Goal: Task Accomplishment & Management: Complete application form

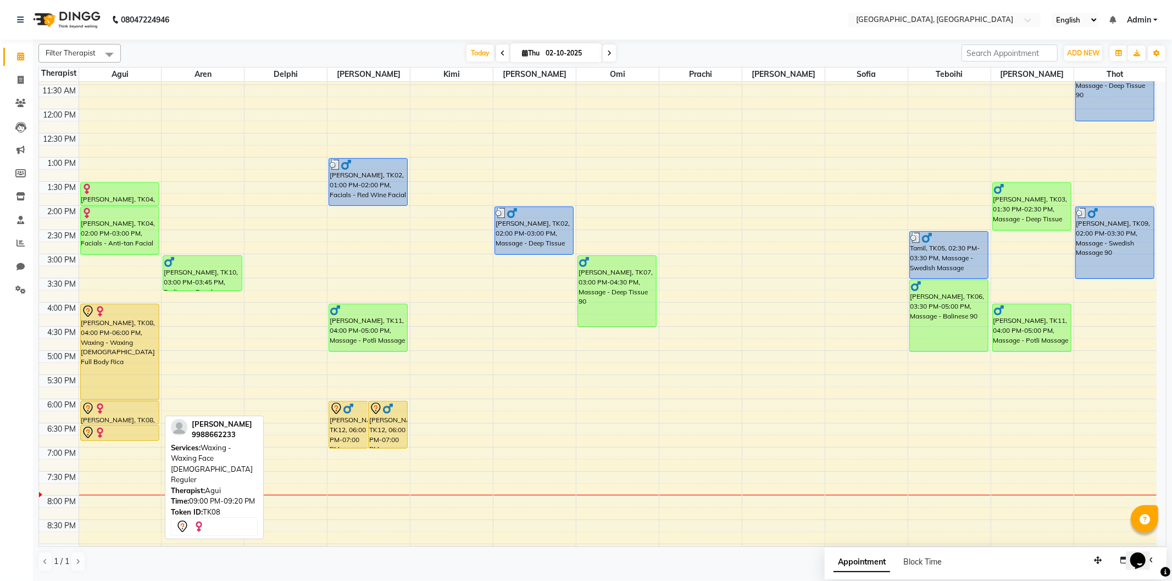
scroll to position [122, 0]
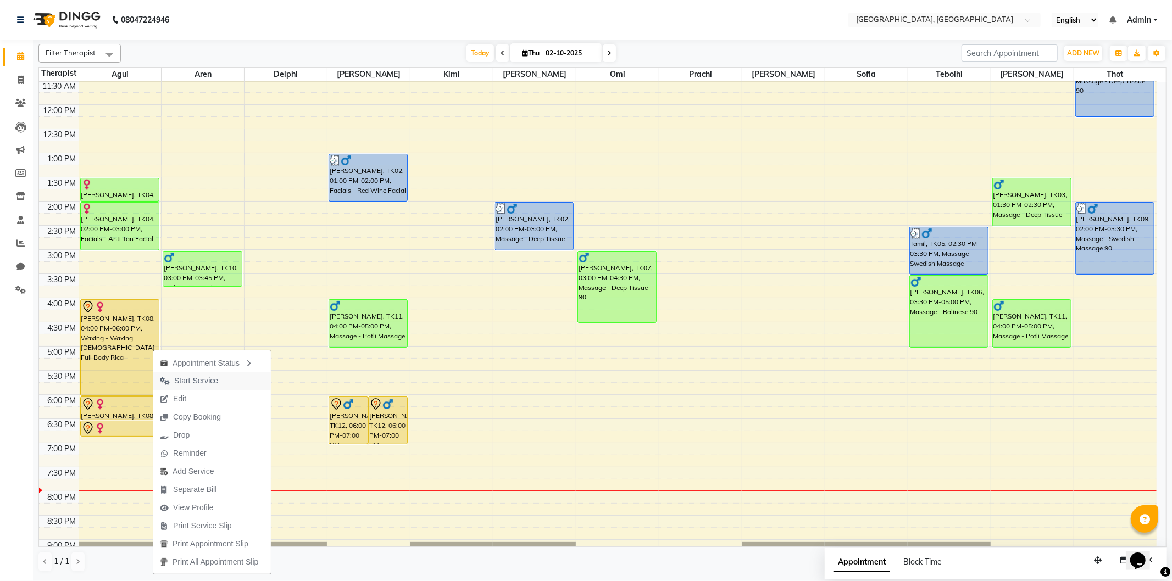
click at [182, 384] on span "Start Service" at bounding box center [196, 381] width 44 height 12
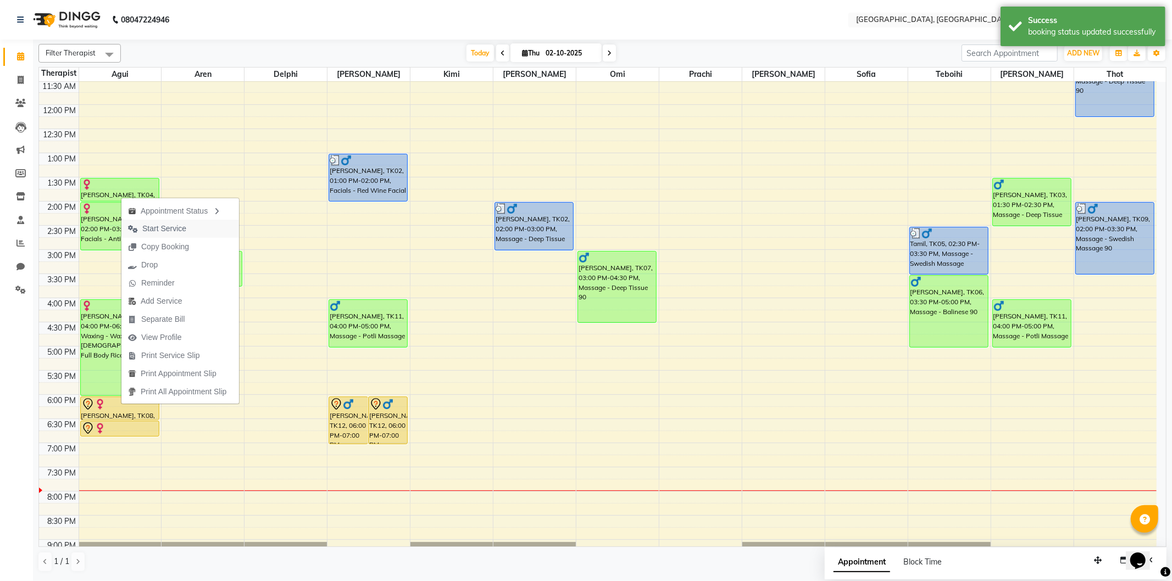
click at [169, 228] on span "Start Service" at bounding box center [164, 229] width 44 height 12
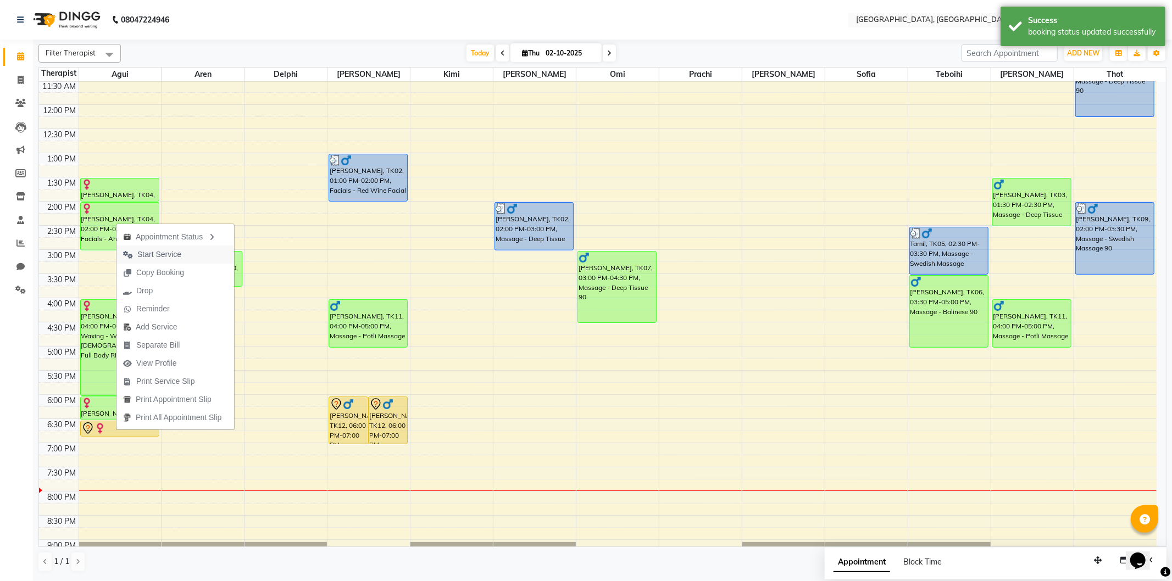
click at [163, 246] on span "Start Service" at bounding box center [152, 255] width 71 height 18
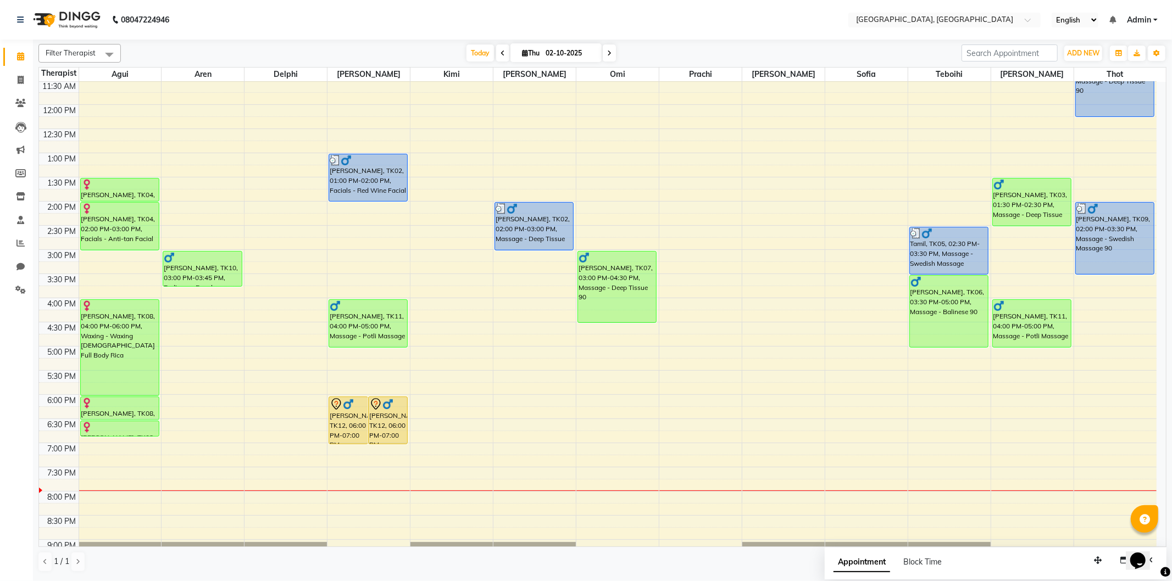
click at [174, 376] on div "9:00 AM 9:30 AM 10:00 AM 10:30 AM 11:00 AM 11:30 AM 12:00 PM 12:30 PM 1:00 PM 1…" at bounding box center [598, 298] width 1118 height 677
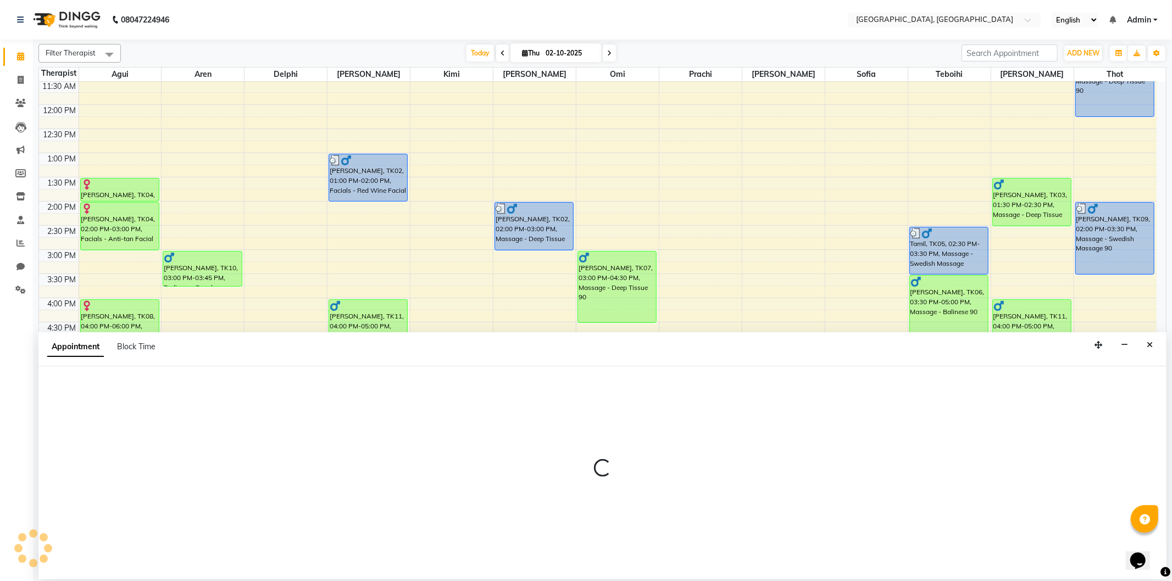
select select "7709"
select select "tentative"
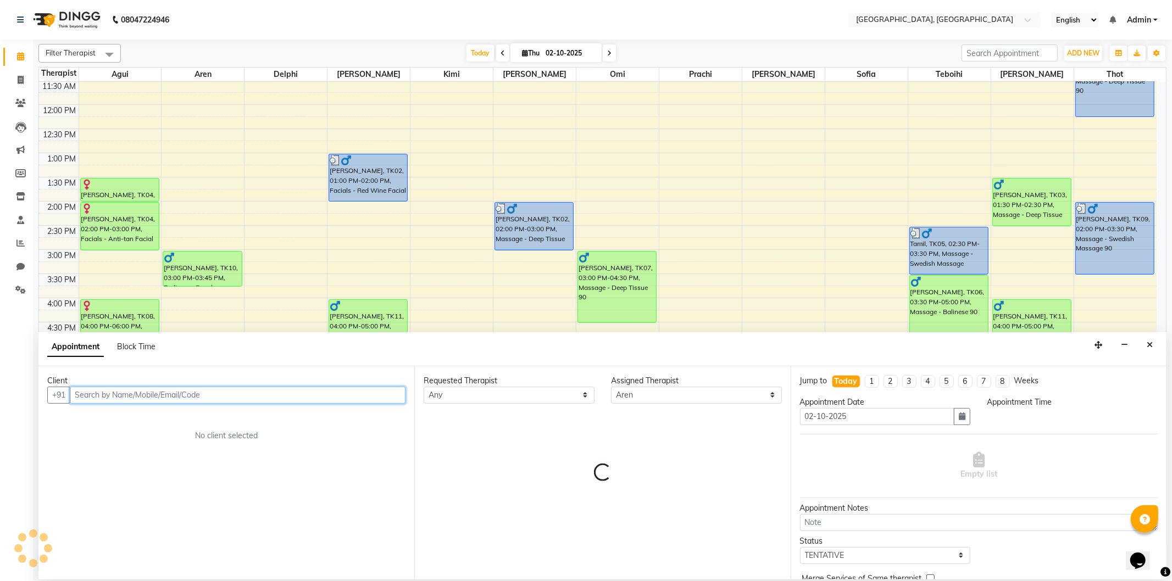
select select "1050"
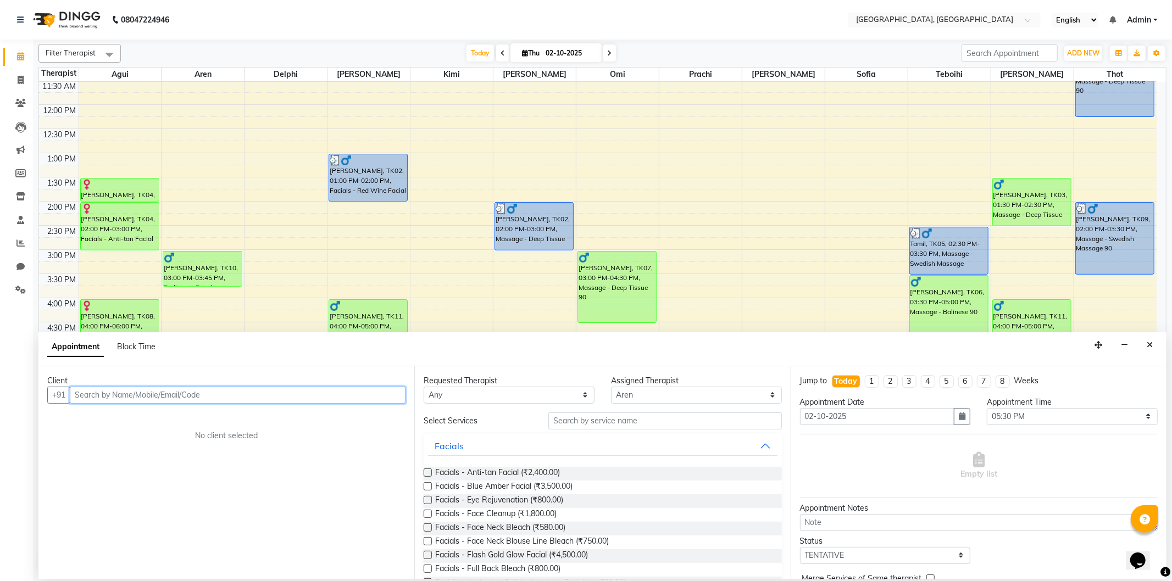
paste input "8888558574"
type input "8888558574"
click at [374, 398] on span "Add Client" at bounding box center [382, 395] width 37 height 10
select select "22"
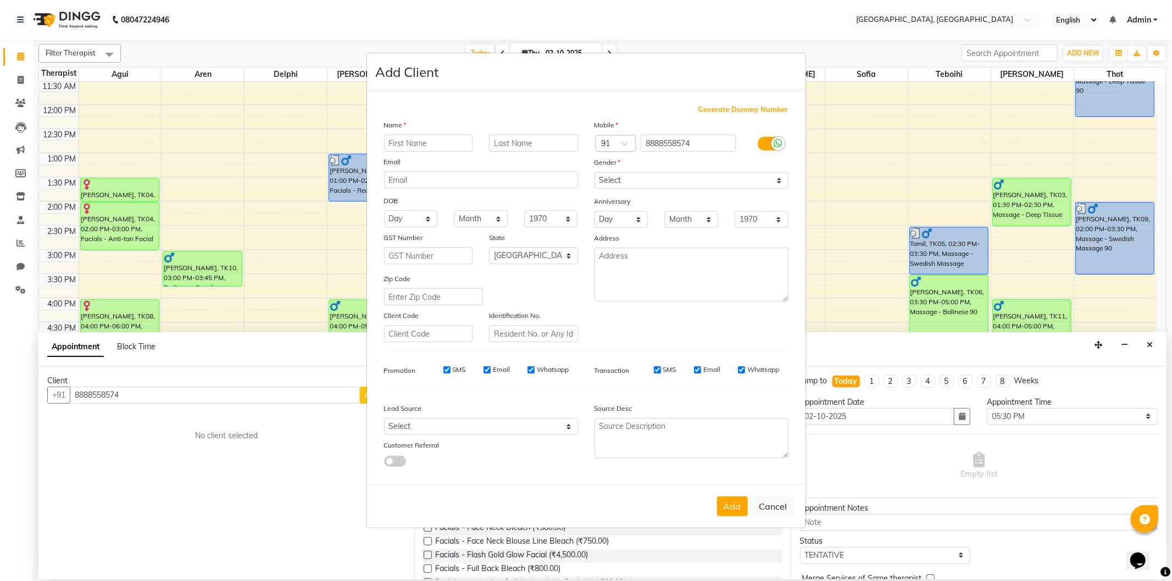
click at [403, 141] on input "text" at bounding box center [428, 143] width 89 height 17
type input "[PERSON_NAME]"
click at [646, 176] on select "Select [DEMOGRAPHIC_DATA] [DEMOGRAPHIC_DATA] Other Prefer Not To Say" at bounding box center [692, 180] width 194 height 17
select select "[DEMOGRAPHIC_DATA]"
click at [595, 172] on select "Select [DEMOGRAPHIC_DATA] [DEMOGRAPHIC_DATA] Other Prefer Not To Say" at bounding box center [692, 180] width 194 height 17
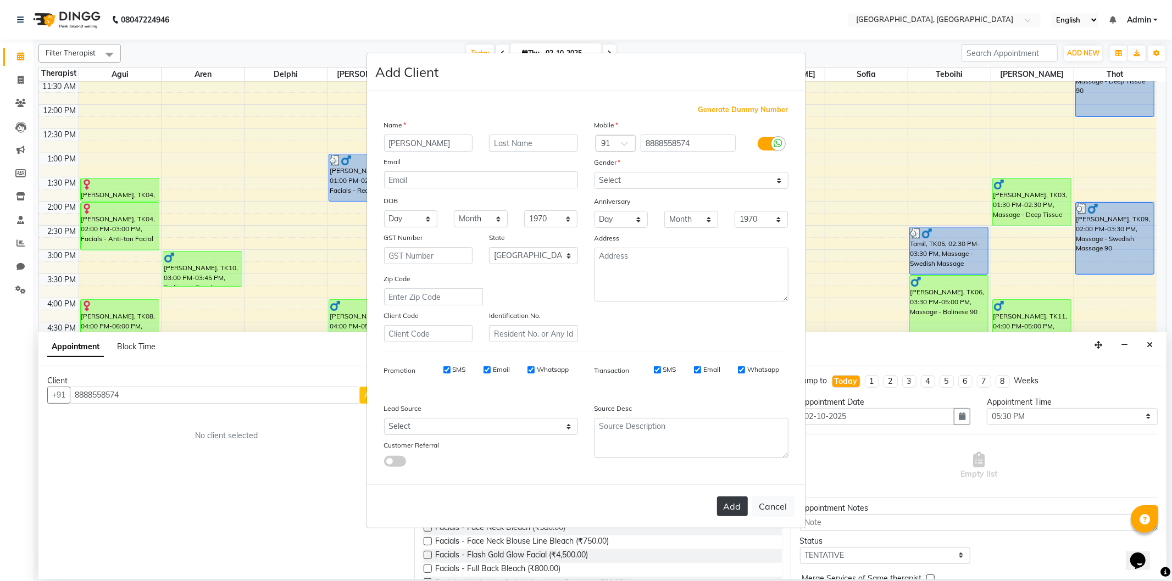
click at [736, 513] on button "Add" at bounding box center [732, 507] width 31 height 20
select select
select select "null"
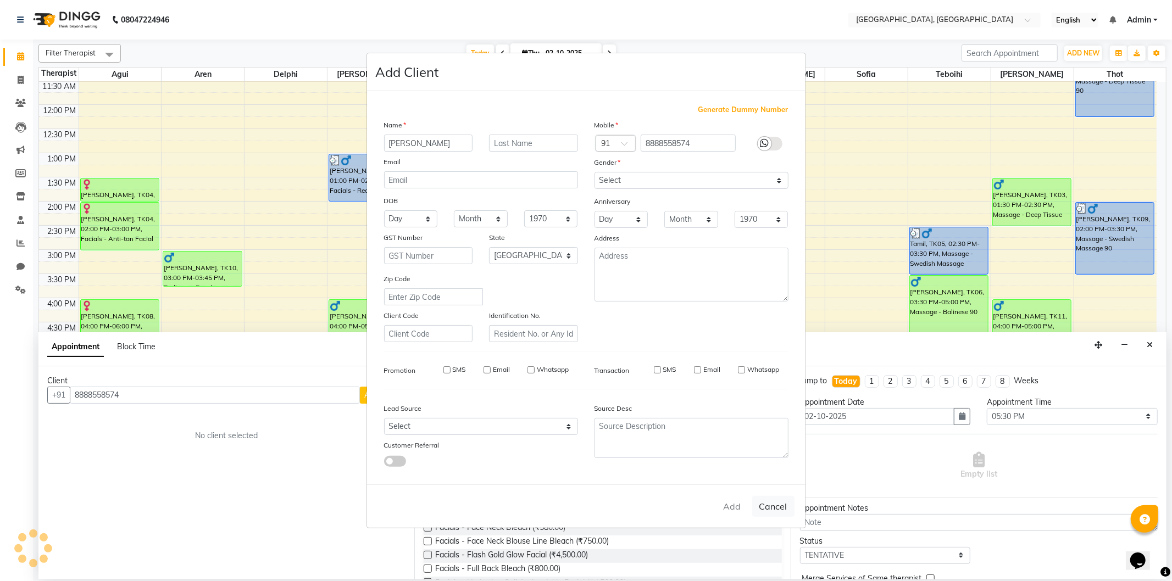
select select
checkbox input "false"
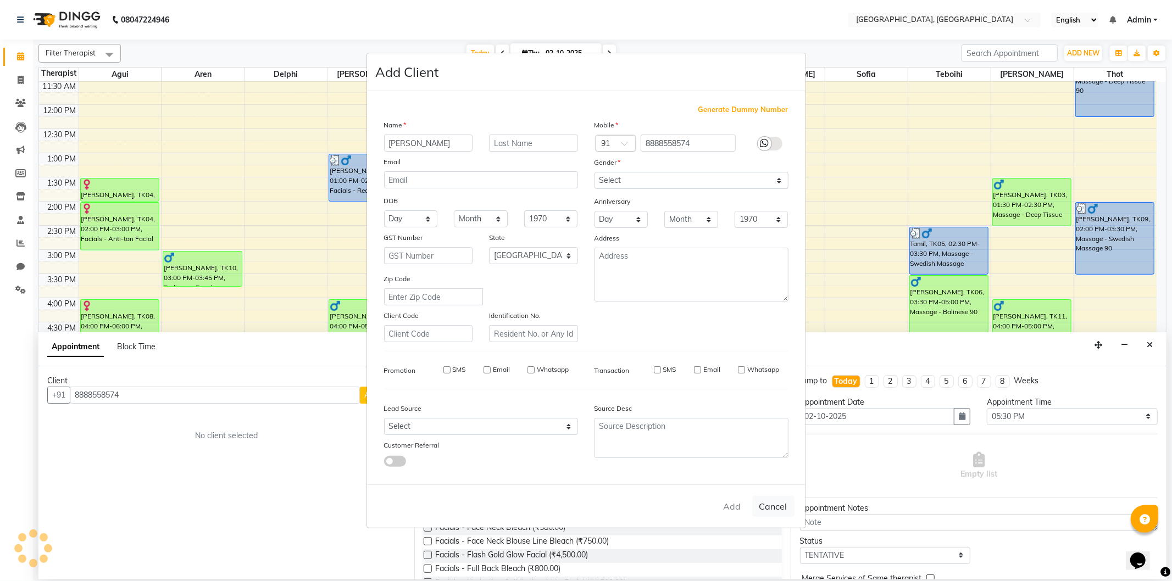
checkbox input "false"
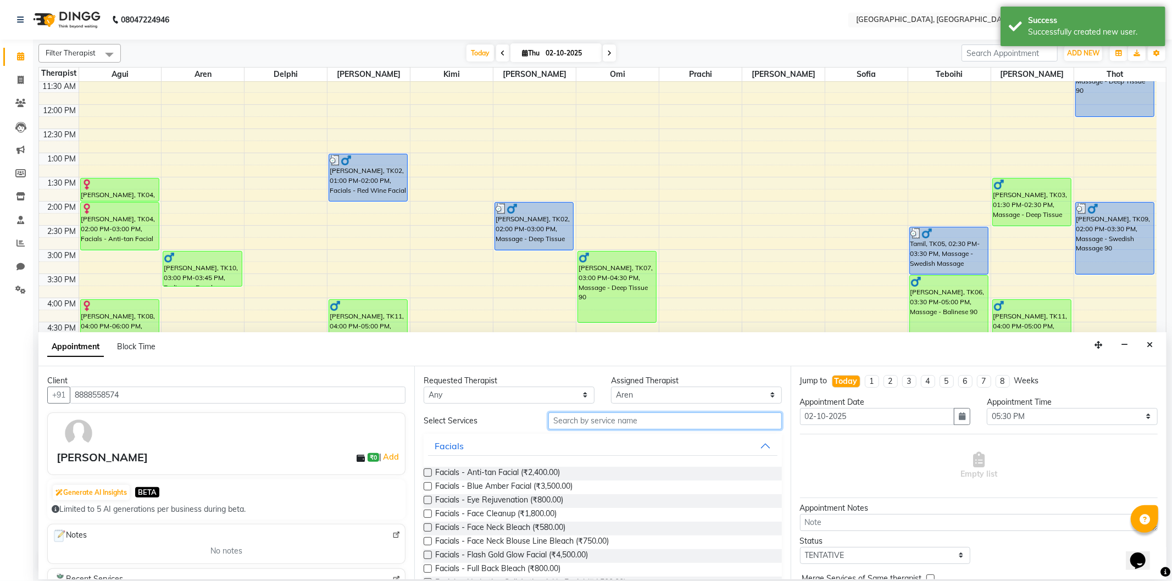
click at [569, 423] on input "text" at bounding box center [665, 421] width 233 height 17
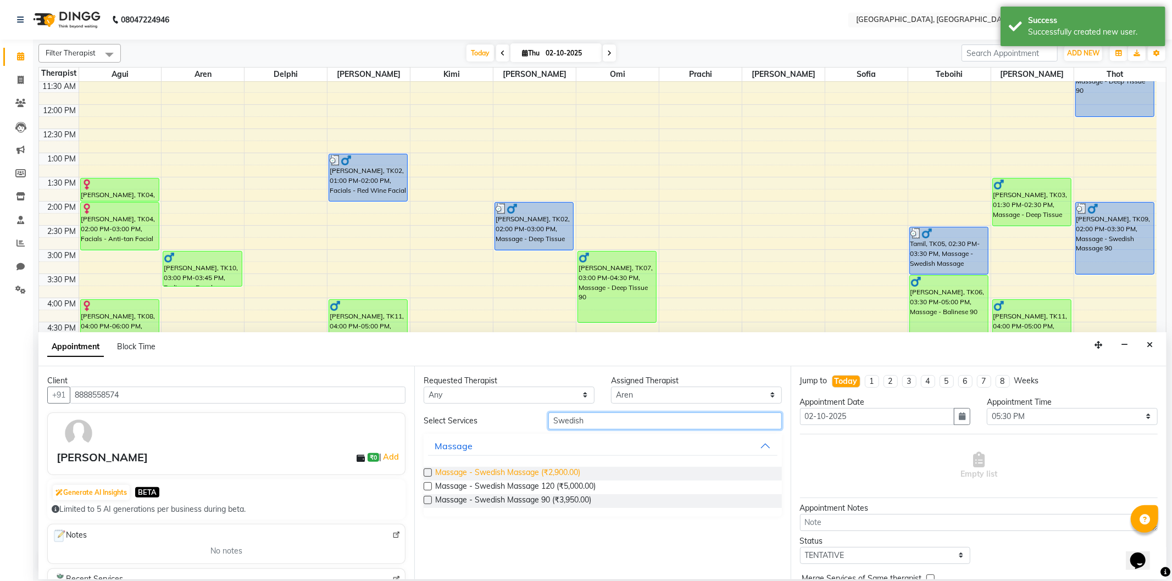
type input "Swedish"
click at [574, 470] on span "Massage - Swedish Massage (₹2,900.00)" at bounding box center [507, 474] width 145 height 14
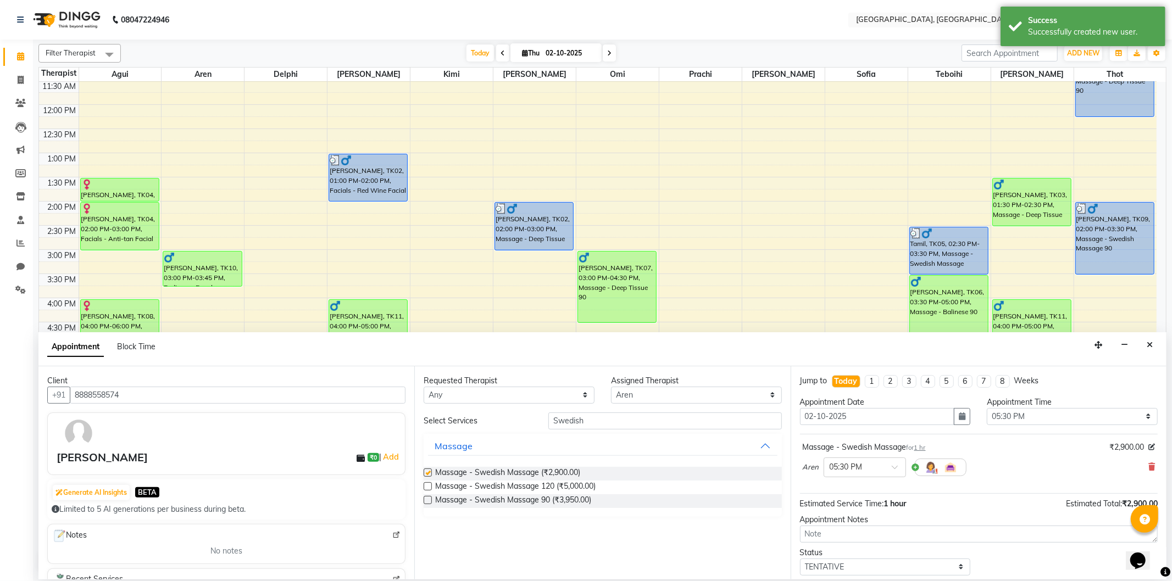
checkbox input "false"
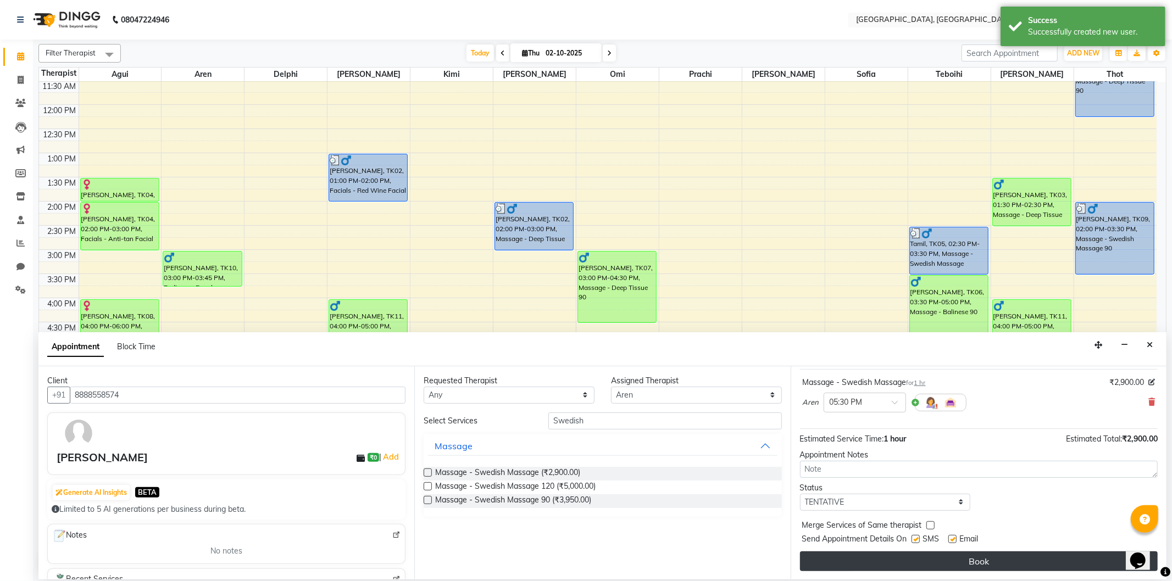
scroll to position [66, 0]
click at [898, 564] on button "Book" at bounding box center [979, 561] width 358 height 20
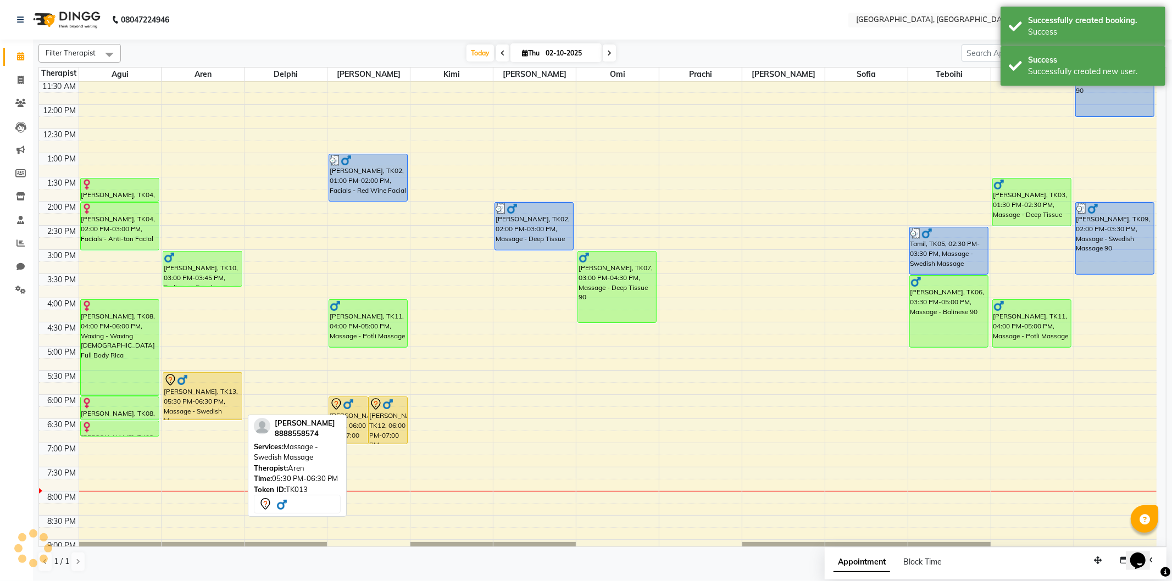
click at [206, 397] on div "[PERSON_NAME], TK13, 05:30 PM-06:30 PM, Massage - Swedish Massage" at bounding box center [202, 396] width 78 height 47
select select "7"
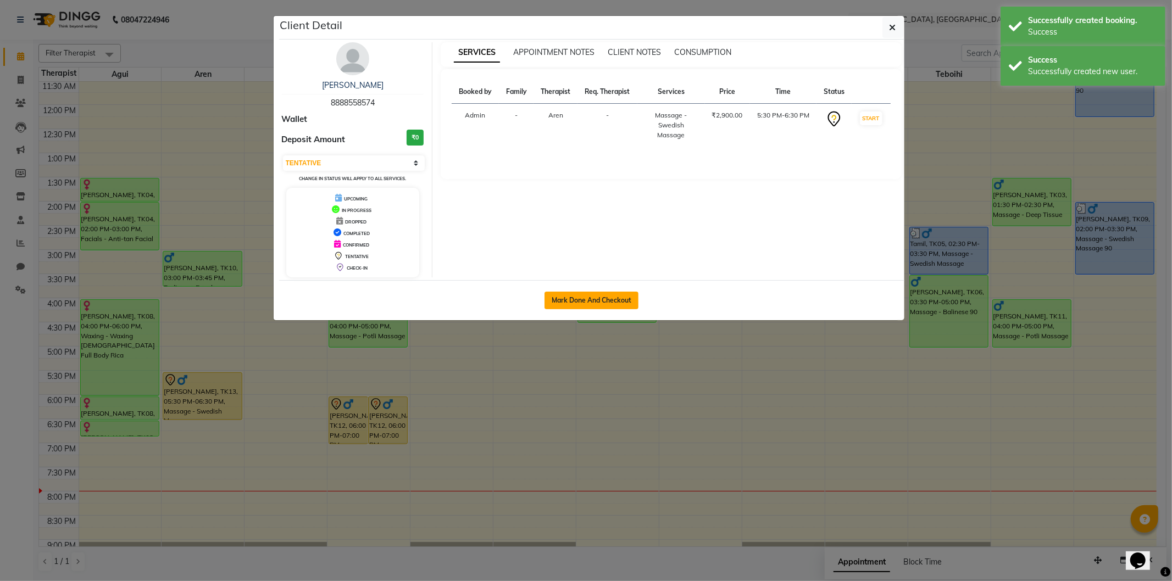
click at [557, 298] on button "Mark Done And Checkout" at bounding box center [592, 301] width 94 height 18
select select "575"
select select "service"
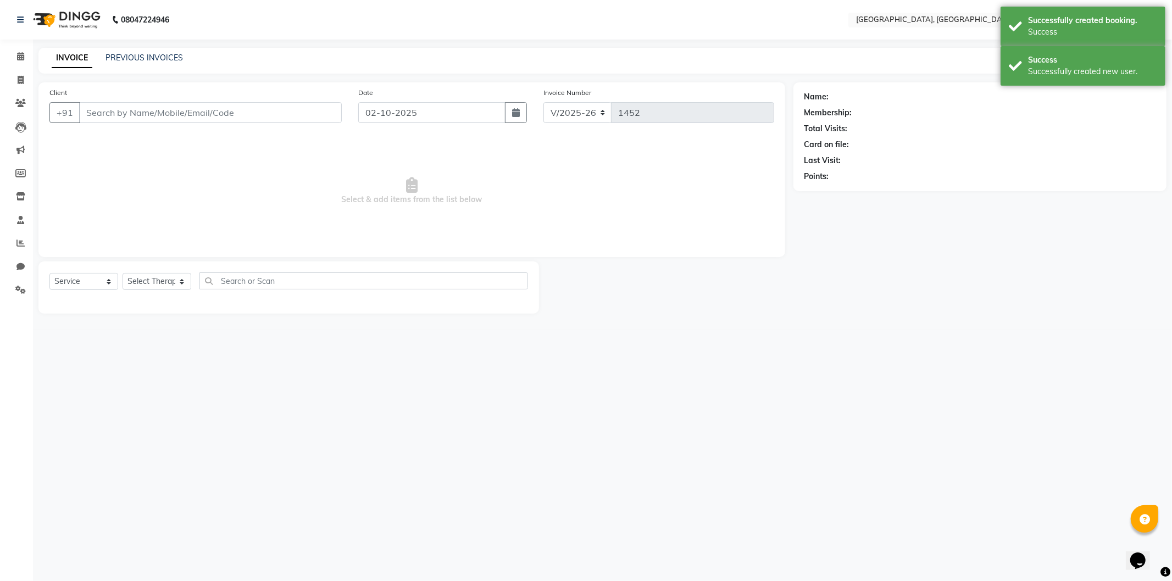
select select "3"
type input "8888558574"
select select "7709"
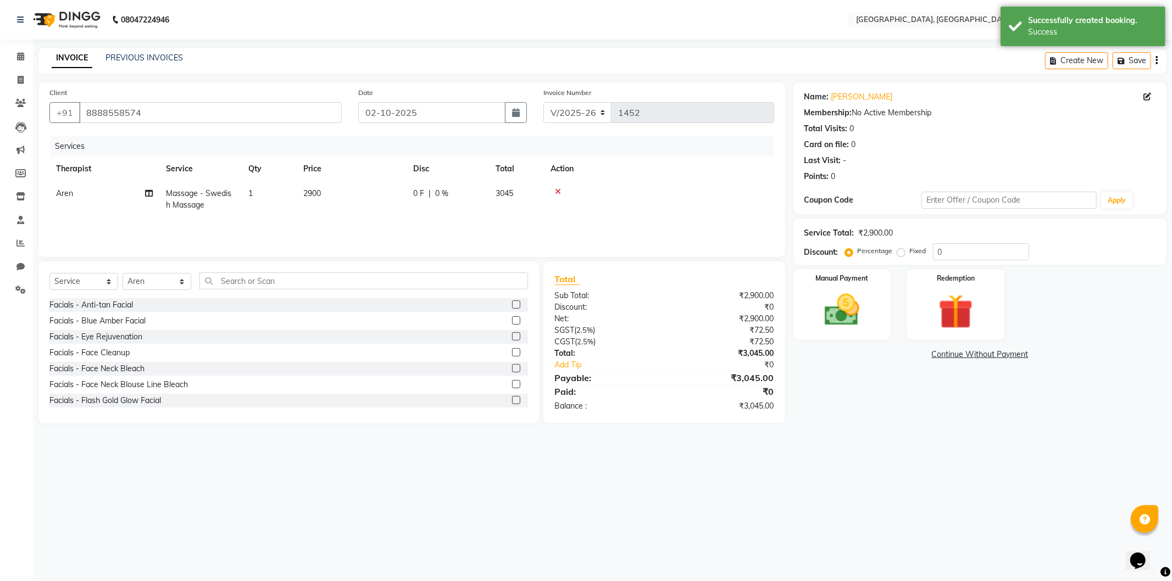
click at [944, 353] on link "Continue Without Payment" at bounding box center [980, 355] width 369 height 12
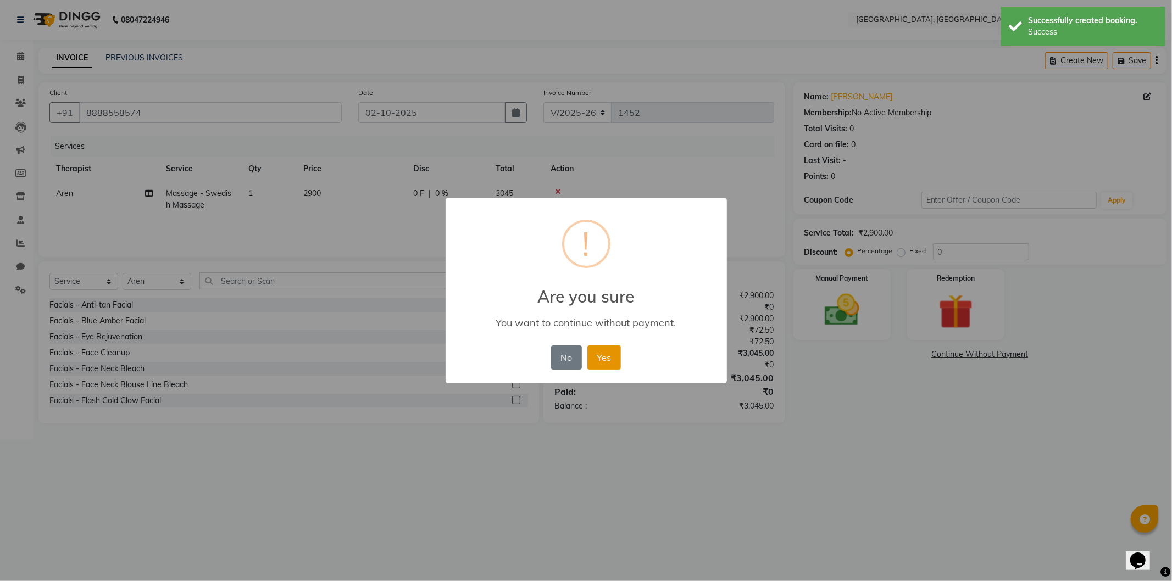
click at [592, 353] on button "Yes" at bounding box center [605, 358] width 34 height 24
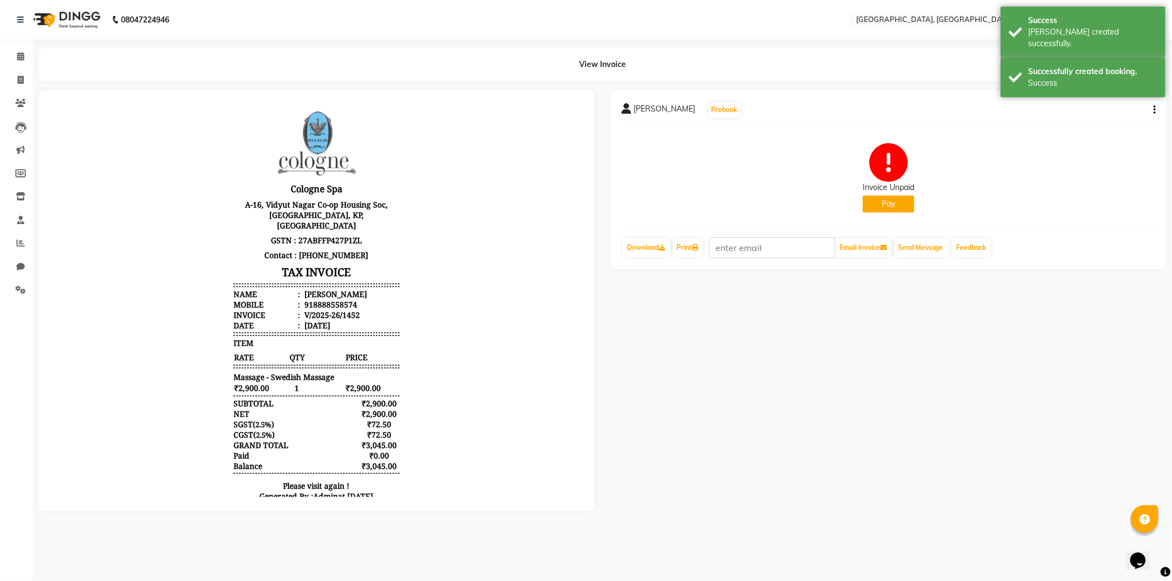
click at [871, 202] on button "Pay" at bounding box center [889, 204] width 52 height 17
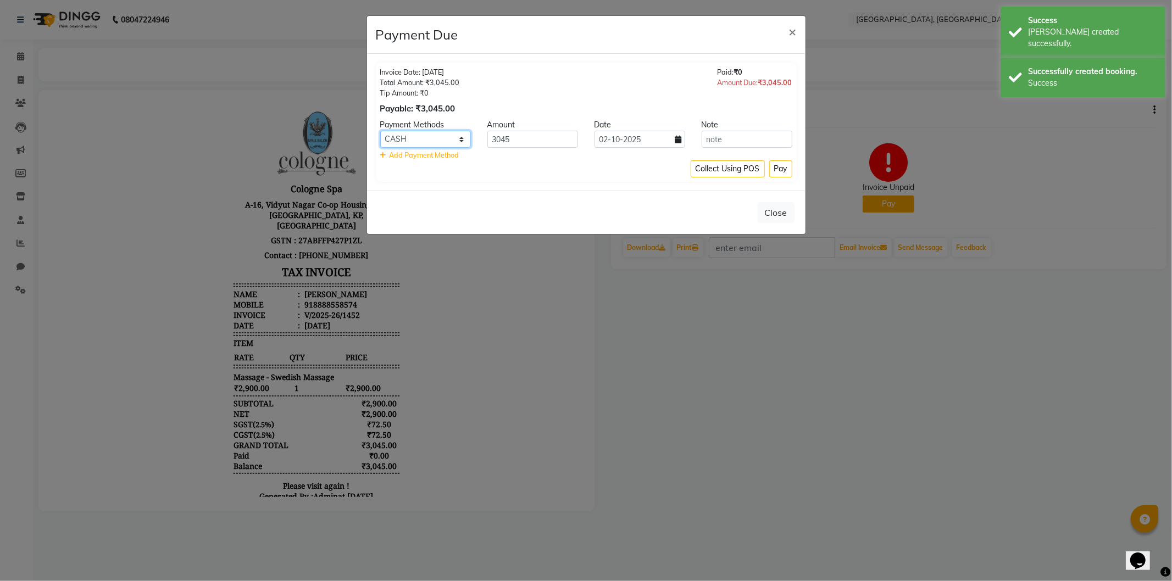
click at [434, 137] on select "CASH CARD ONLINE CUSTOM GPay PayTM PhonePe UPI NearBuy Loan BharatPay Cheque Mo…" at bounding box center [425, 139] width 91 height 17
select select "2"
click at [380, 131] on select "CASH CARD ONLINE CUSTOM GPay PayTM PhonePe UPI NearBuy Loan BharatPay Cheque Mo…" at bounding box center [425, 139] width 91 height 17
click at [778, 173] on button "Pay" at bounding box center [780, 168] width 23 height 17
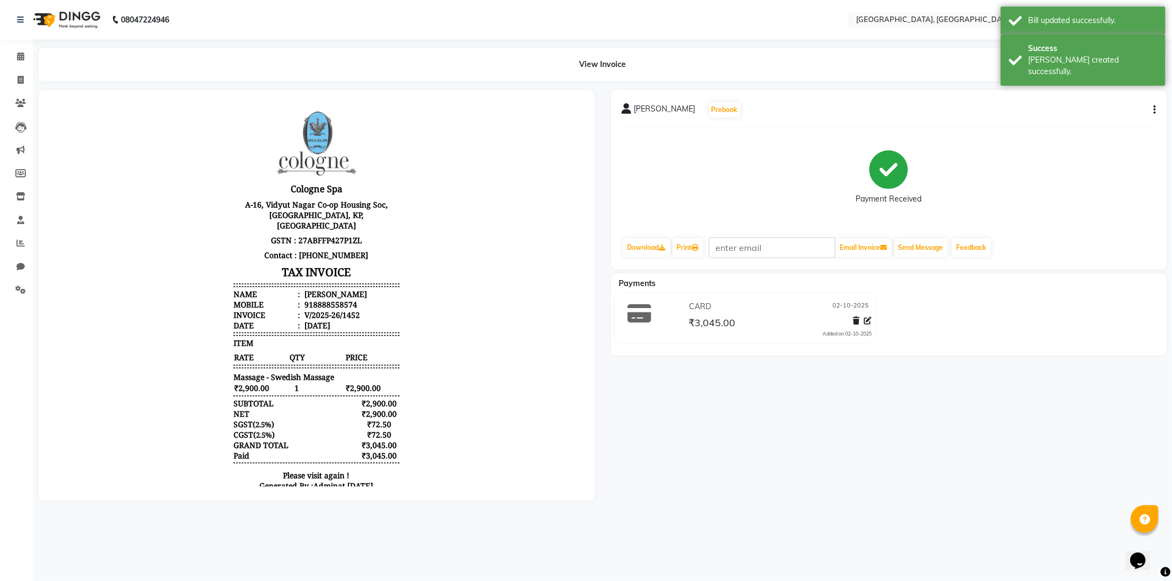
click at [37, 23] on img at bounding box center [65, 19] width 75 height 31
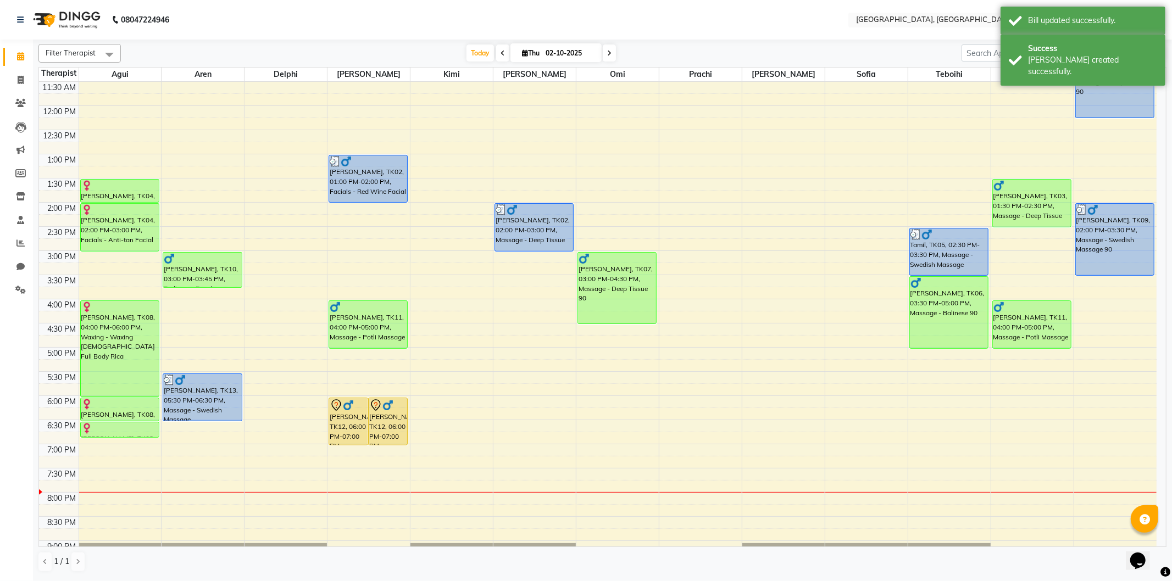
scroll to position [122, 0]
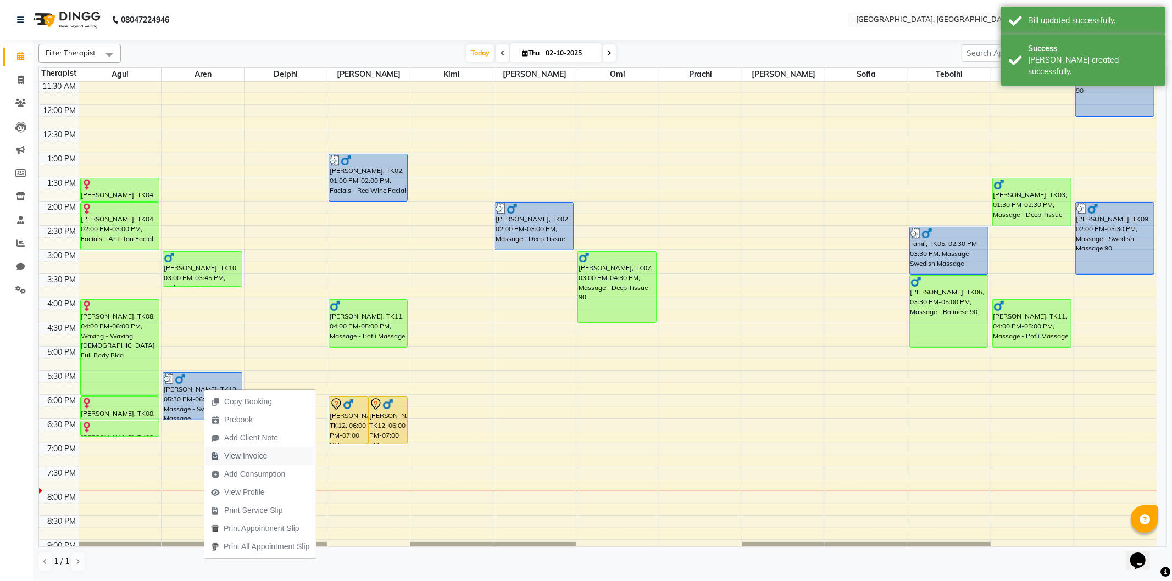
click at [236, 452] on span "View Invoice" at bounding box center [245, 457] width 43 height 12
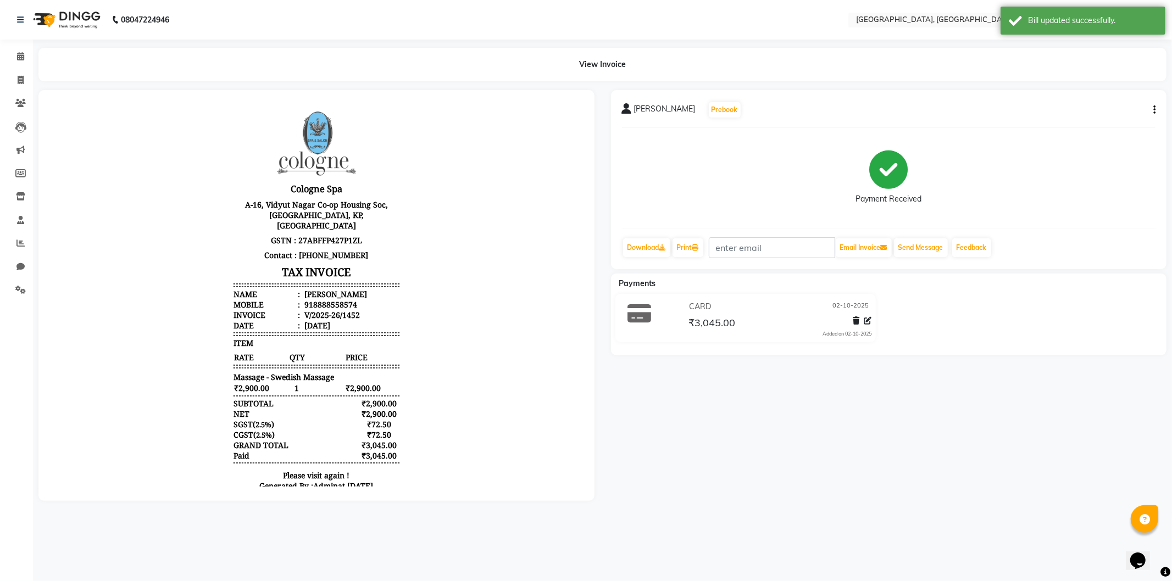
click at [706, 319] on span "₹3,045.00" at bounding box center [712, 324] width 47 height 15
click at [854, 319] on icon at bounding box center [856, 321] width 7 height 8
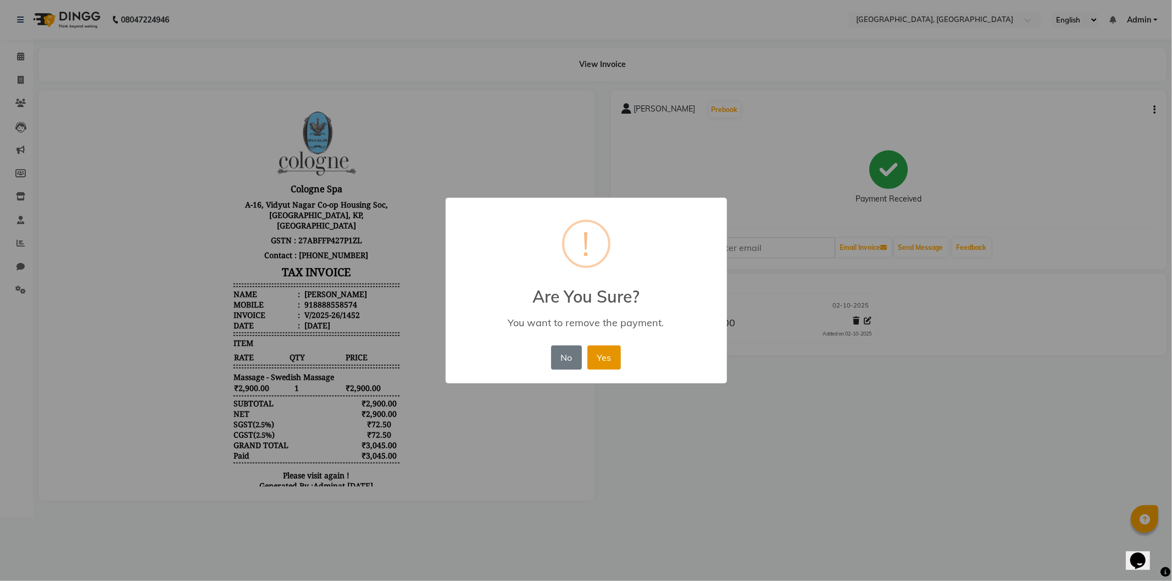
click at [601, 356] on button "Yes" at bounding box center [605, 358] width 34 height 24
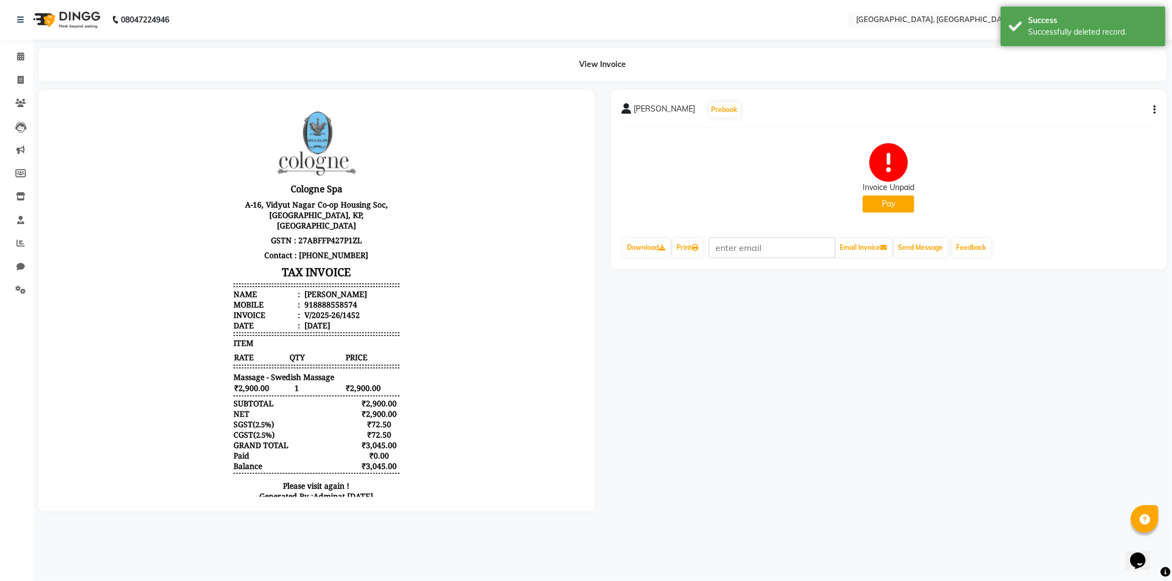
click at [892, 202] on button "Pay" at bounding box center [889, 204] width 52 height 17
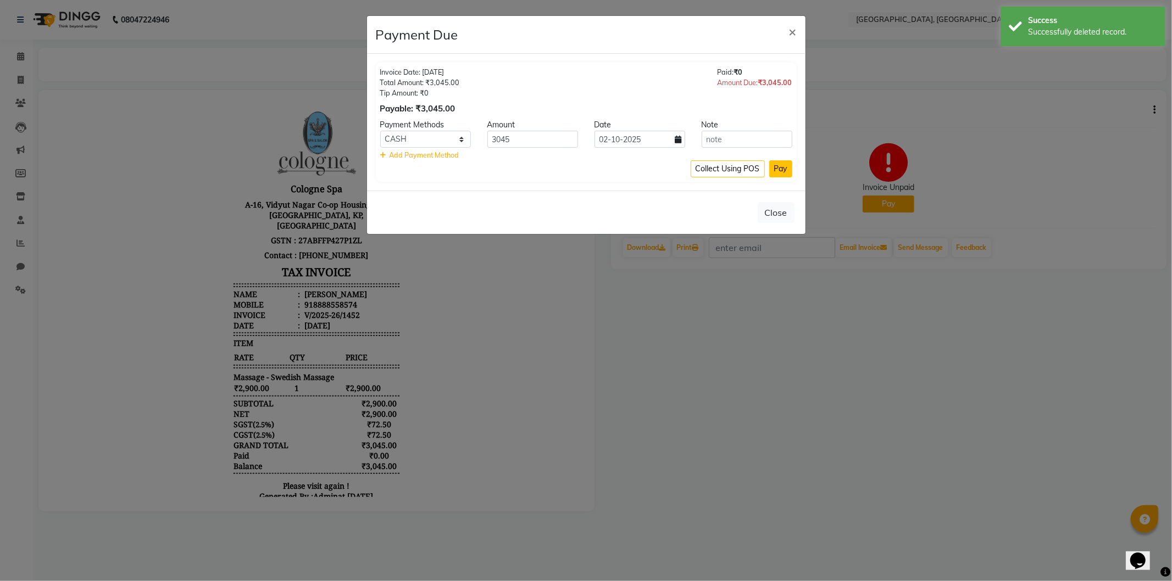
click at [775, 167] on button "Pay" at bounding box center [780, 168] width 23 height 17
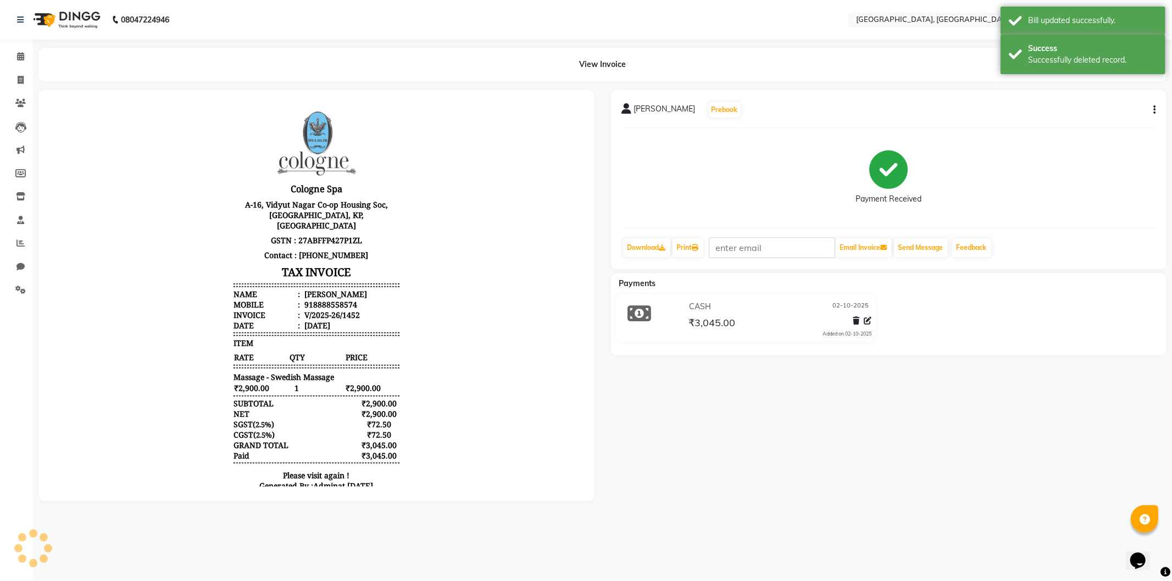
click at [47, 14] on img at bounding box center [65, 19] width 75 height 31
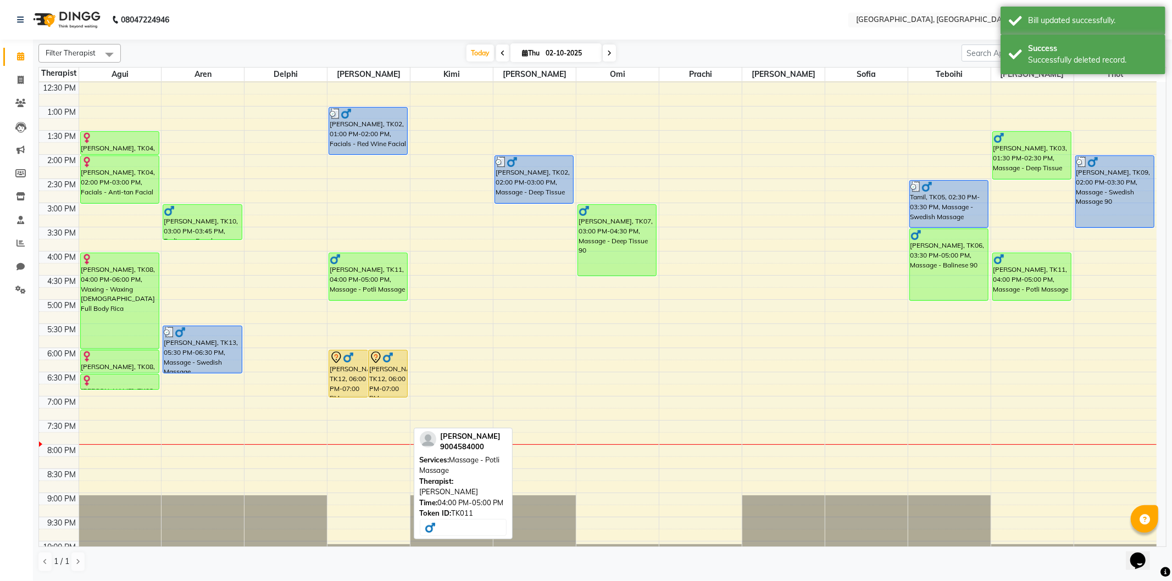
scroll to position [183, 0]
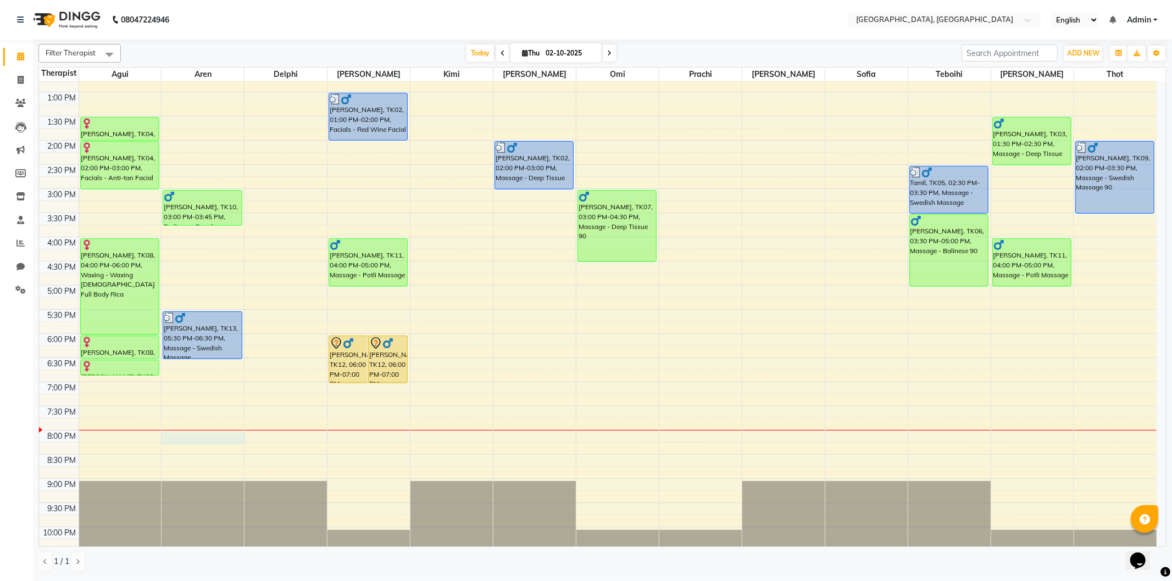
click at [171, 437] on div "9:00 AM 9:30 AM 10:00 AM 10:30 AM 11:00 AM 11:30 AM 12:00 PM 12:30 PM 1:00 PM 1…" at bounding box center [598, 237] width 1118 height 677
select select "7709"
select select "1200"
select select "tentative"
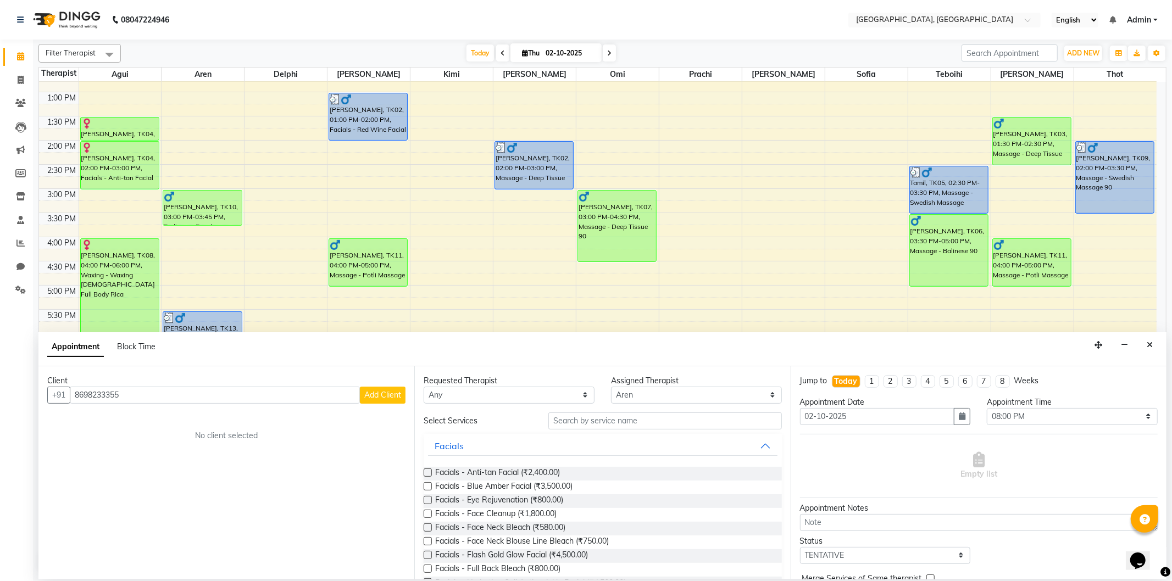
type input "8698233355"
click at [379, 396] on span "Add Client" at bounding box center [382, 395] width 37 height 10
select select "22"
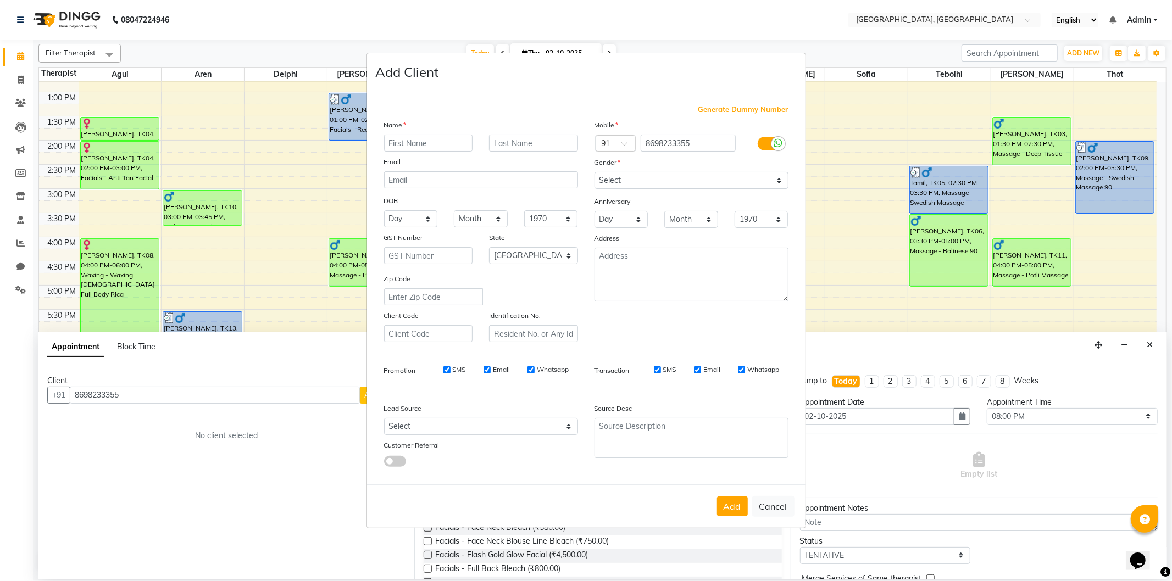
click at [407, 145] on input "text" at bounding box center [428, 143] width 89 height 17
type input "[PERSON_NAME]"
click at [673, 178] on select "Select [DEMOGRAPHIC_DATA] [DEMOGRAPHIC_DATA] Other Prefer Not To Say" at bounding box center [692, 180] width 194 height 17
select select "[DEMOGRAPHIC_DATA]"
click at [595, 172] on select "Select [DEMOGRAPHIC_DATA] [DEMOGRAPHIC_DATA] Other Prefer Not To Say" at bounding box center [692, 180] width 194 height 17
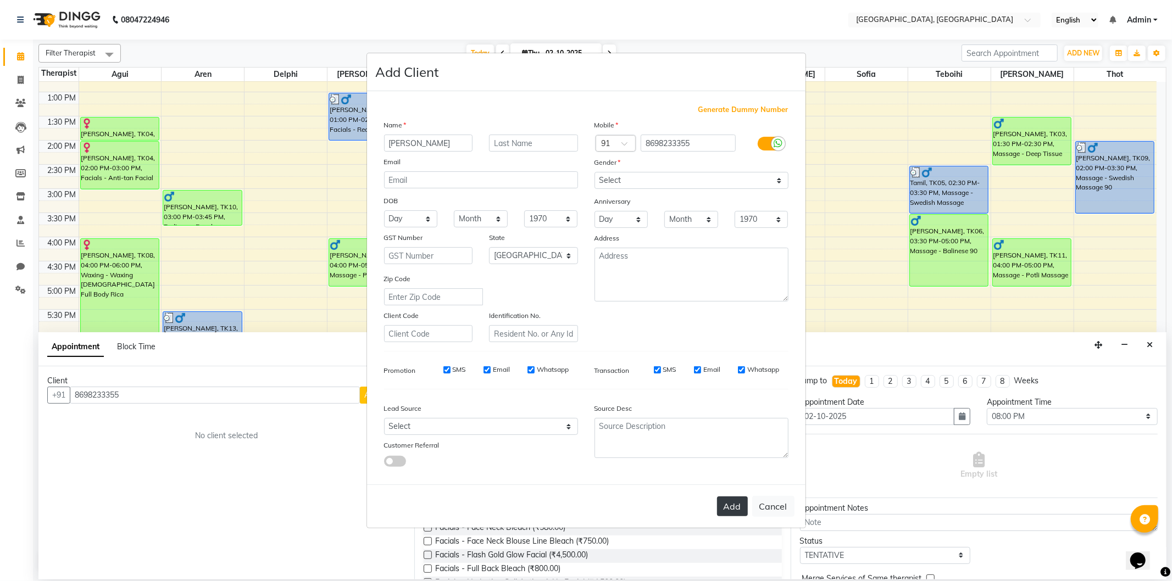
click at [729, 504] on button "Add" at bounding box center [732, 507] width 31 height 20
select select
select select "null"
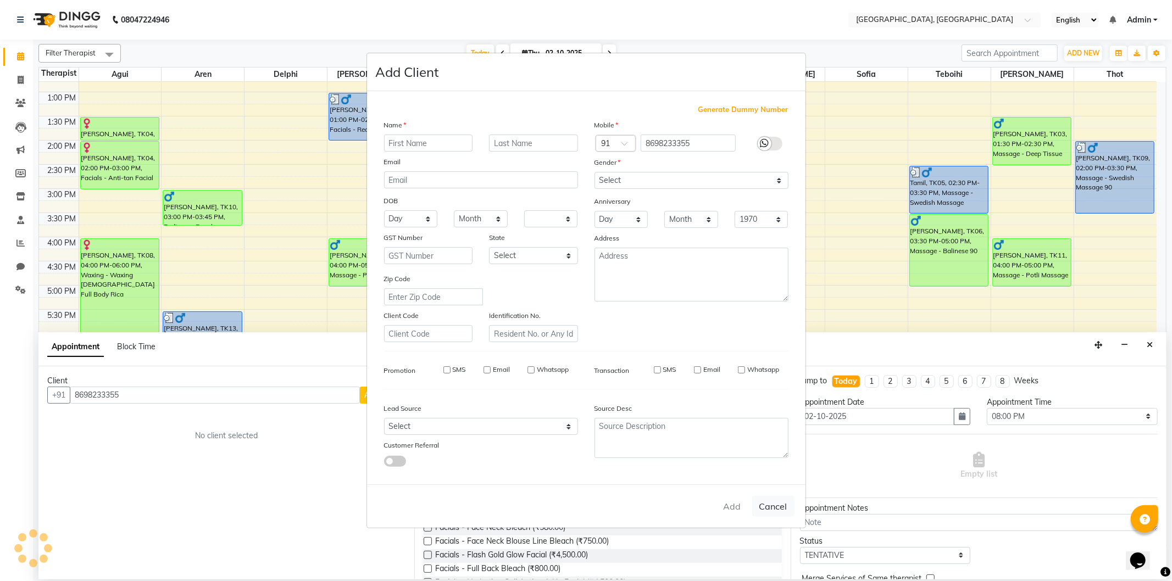
select select
checkbox input "false"
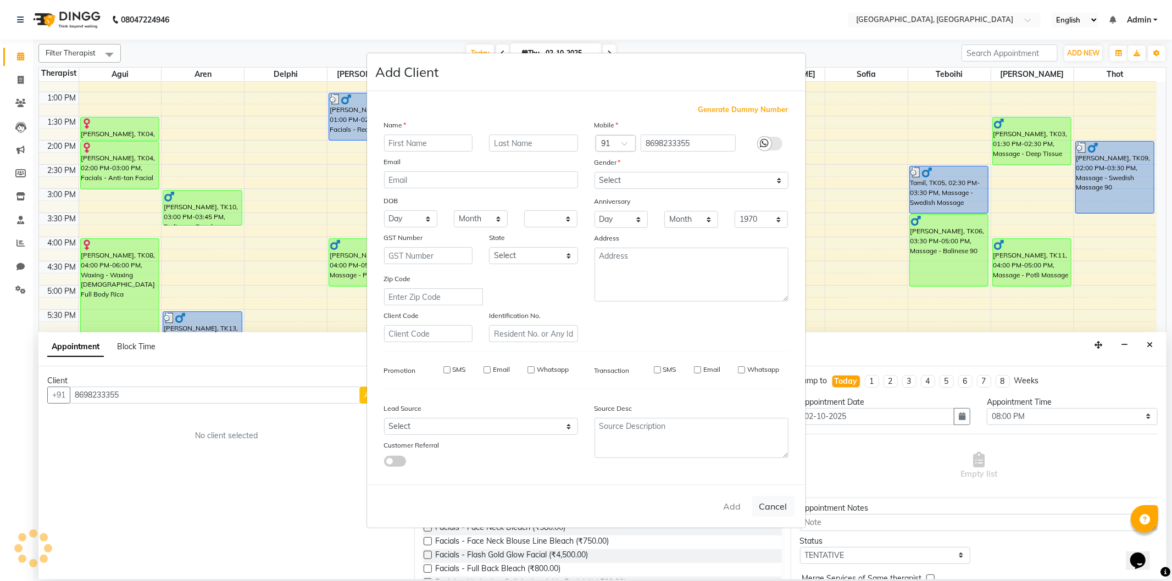
checkbox input "false"
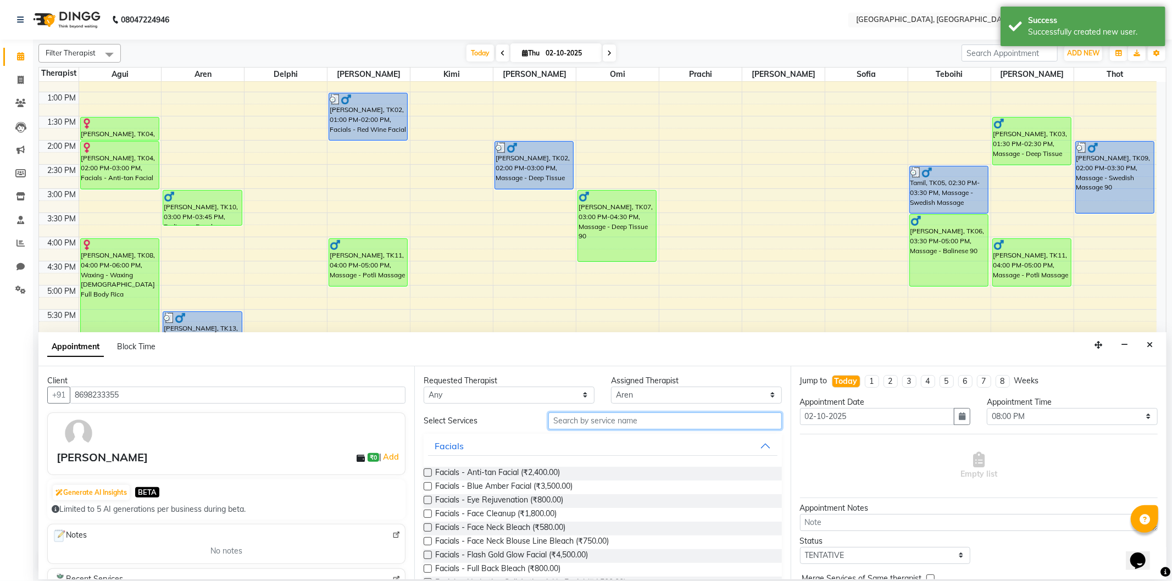
click at [576, 422] on input "text" at bounding box center [665, 421] width 233 height 17
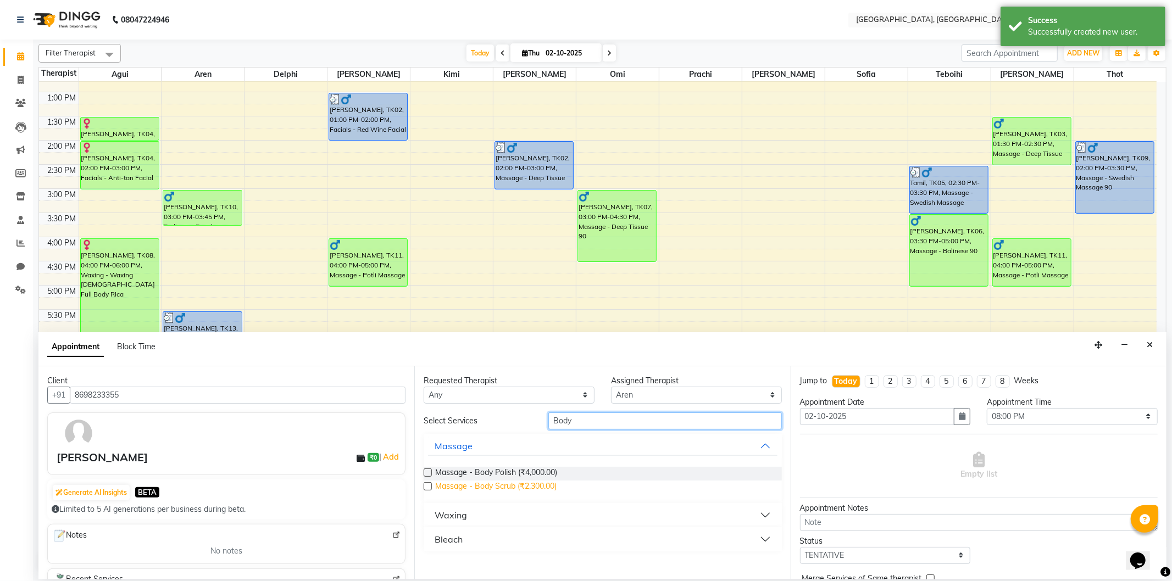
type input "Body"
click at [467, 486] on span "Massage - Body Scrub (₹2,300.00)" at bounding box center [495, 488] width 121 height 14
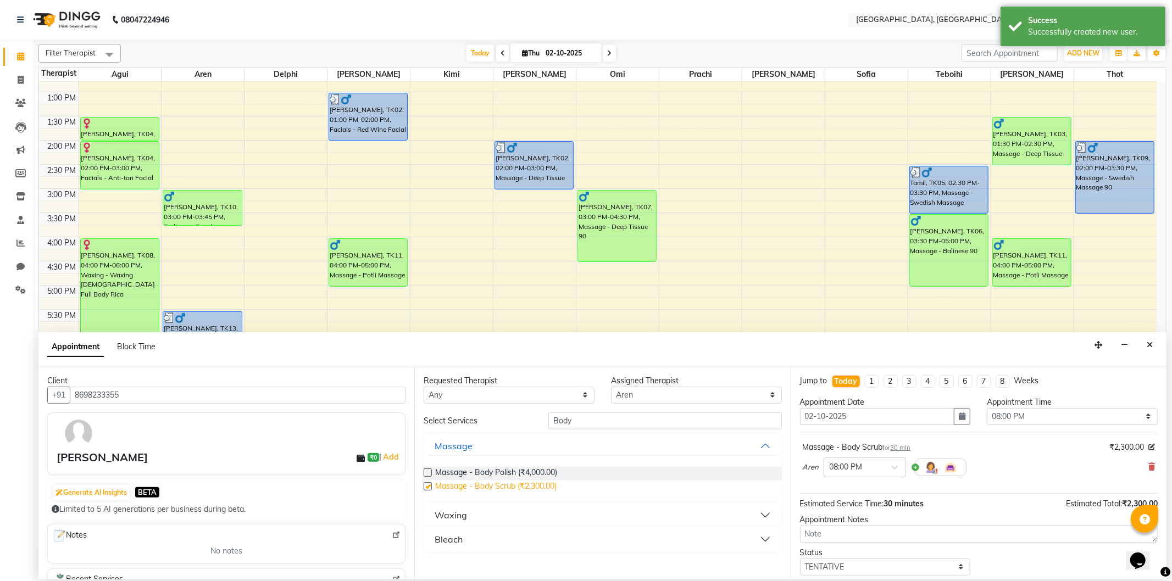
checkbox input "false"
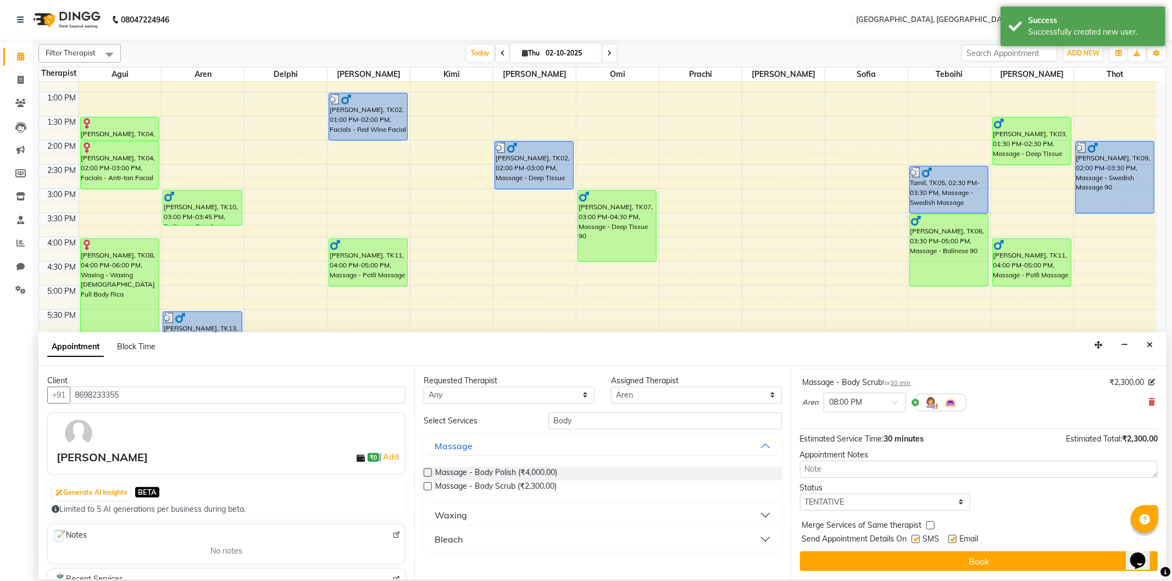
scroll to position [66, 0]
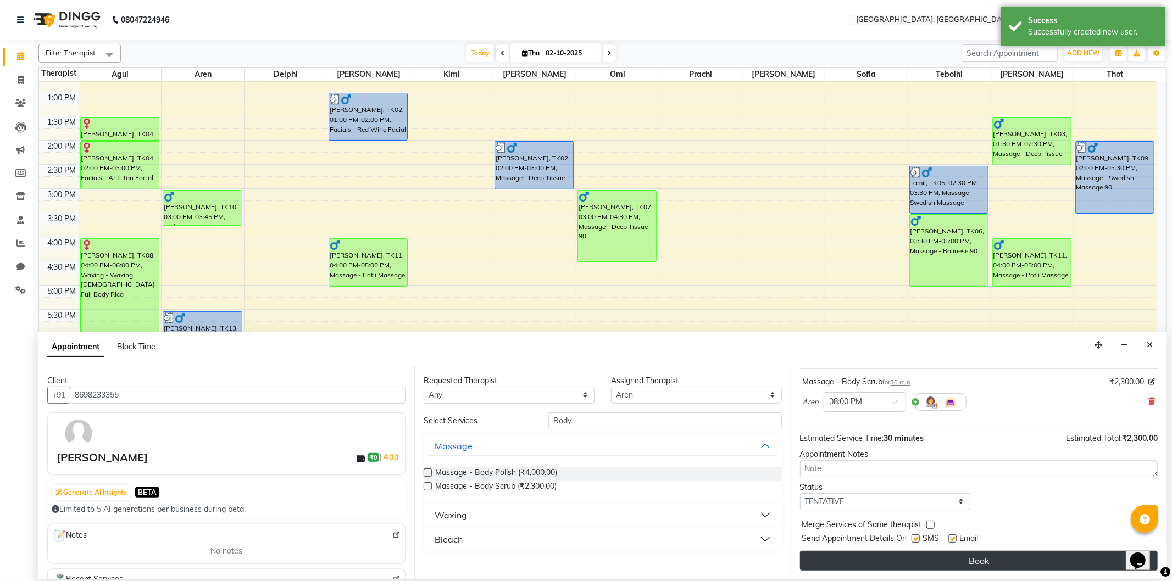
click at [890, 564] on button "Book" at bounding box center [979, 561] width 358 height 20
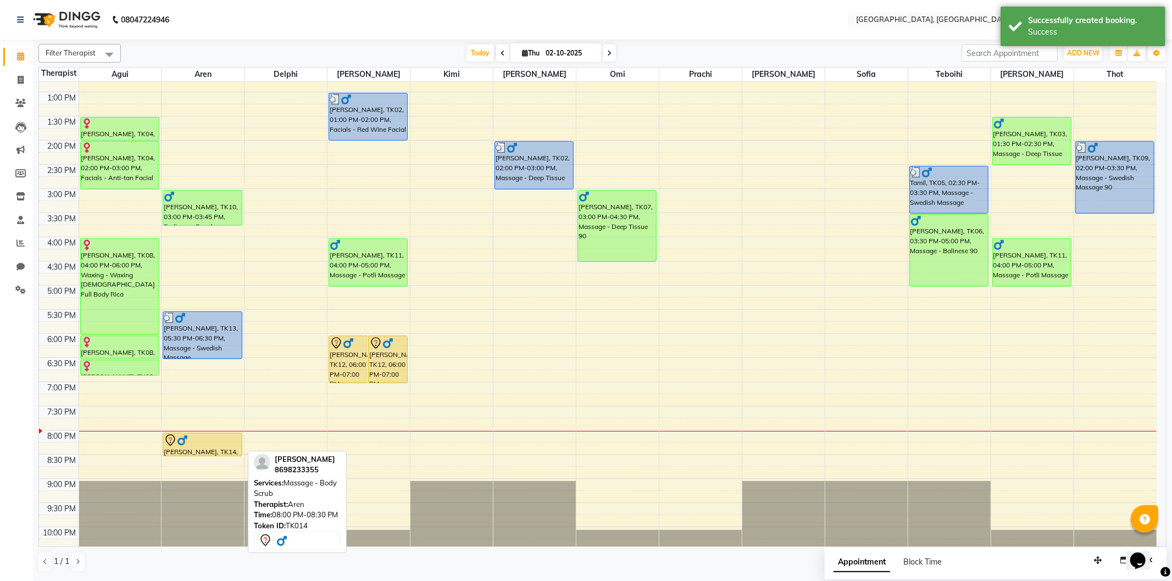
click at [187, 451] on div "[PERSON_NAME], TK14, 08:00 PM-08:30 PM, Massage - Body Scrub" at bounding box center [202, 445] width 78 height 23
select select "7"
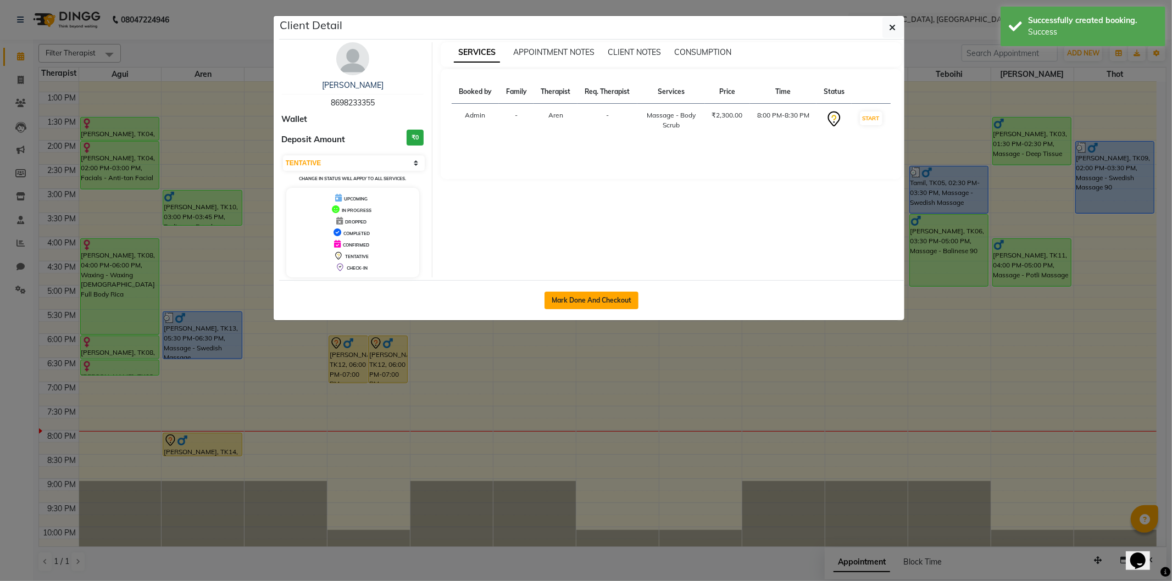
click at [568, 292] on button "Mark Done And Checkout" at bounding box center [592, 301] width 94 height 18
select select "575"
select select "service"
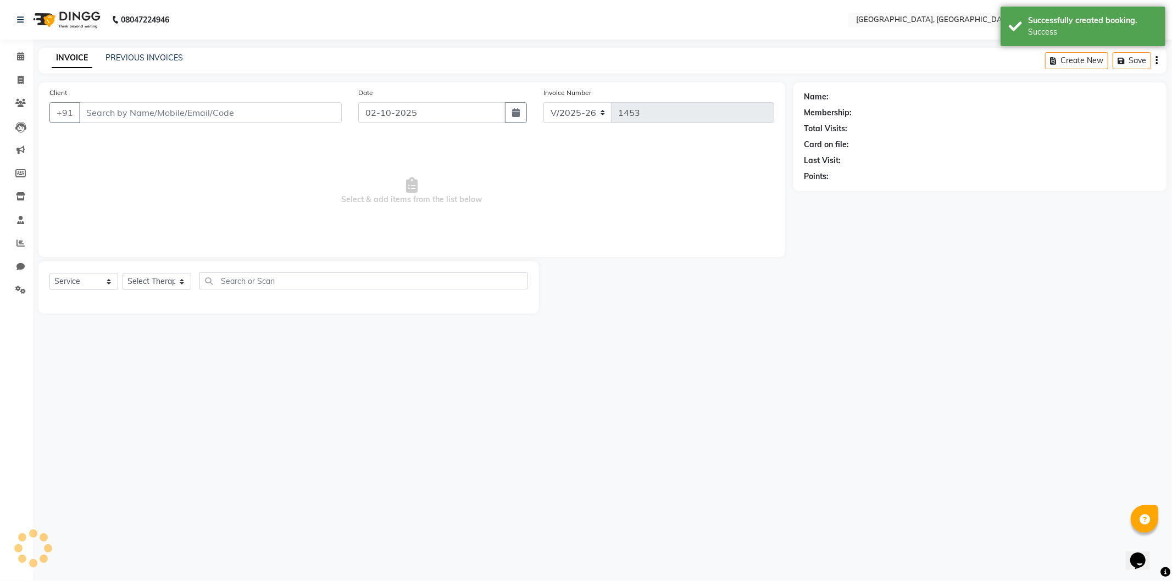
select select "3"
type input "8698233355"
select select "7709"
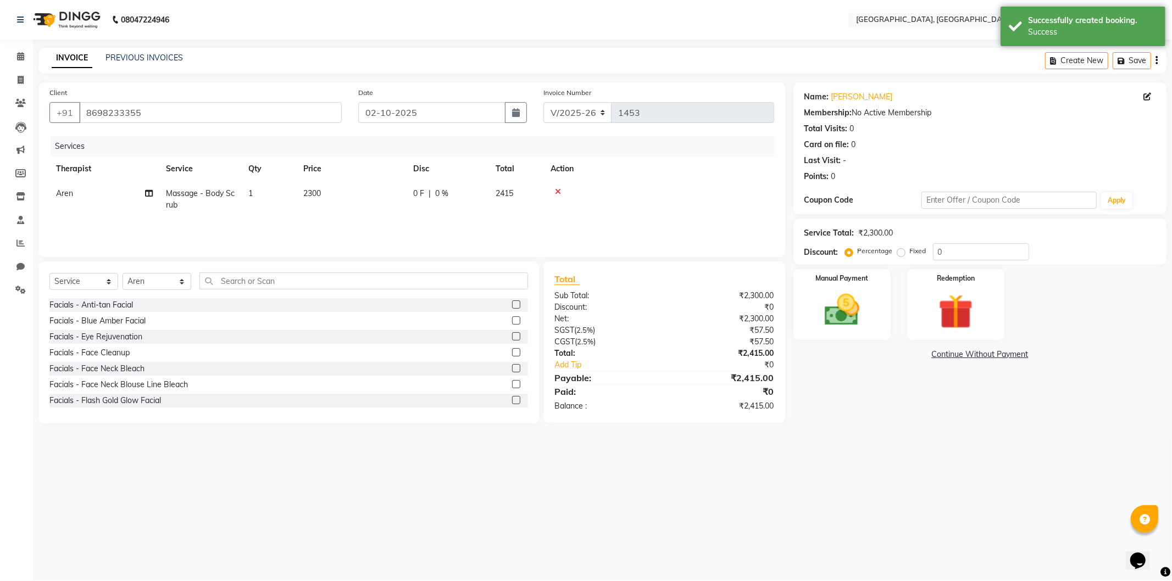
click at [961, 354] on link "Continue Without Payment" at bounding box center [980, 355] width 369 height 12
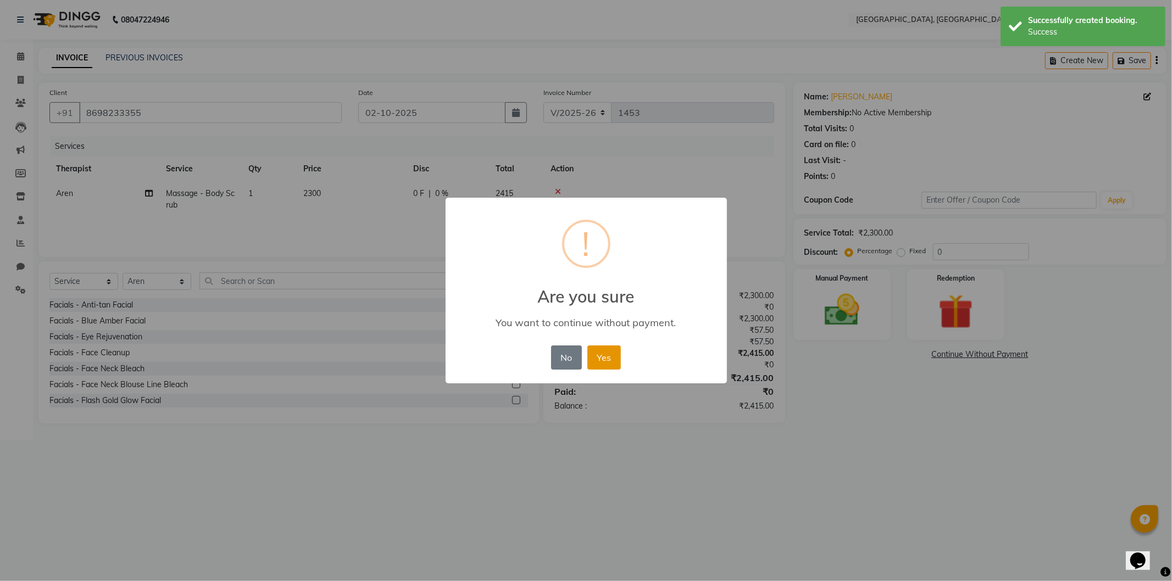
click at [598, 359] on button "Yes" at bounding box center [605, 358] width 34 height 24
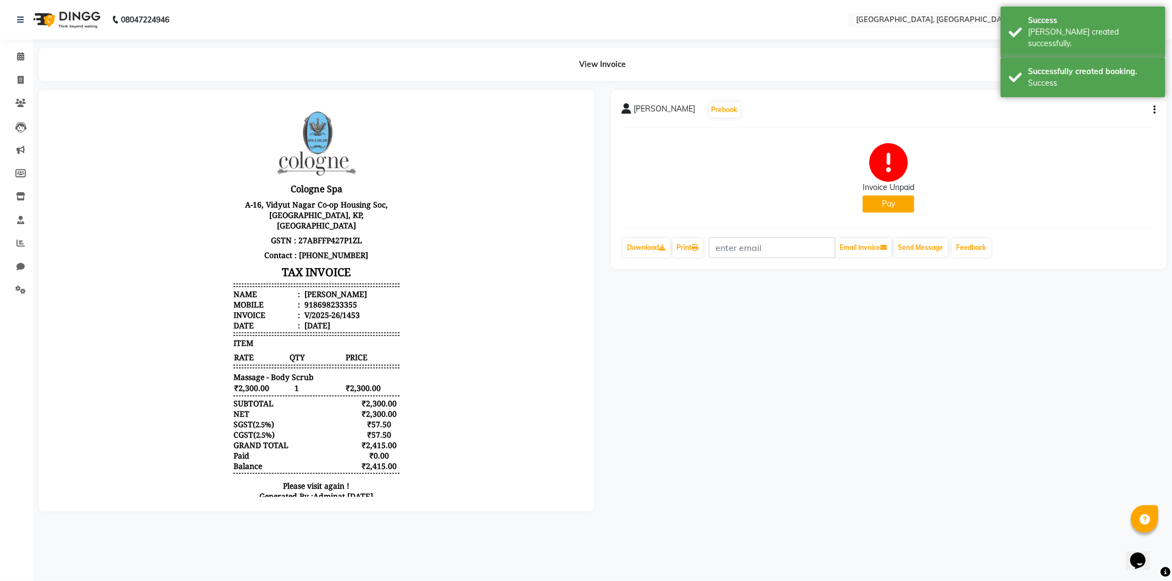
click at [885, 206] on button "Pay" at bounding box center [889, 204] width 52 height 17
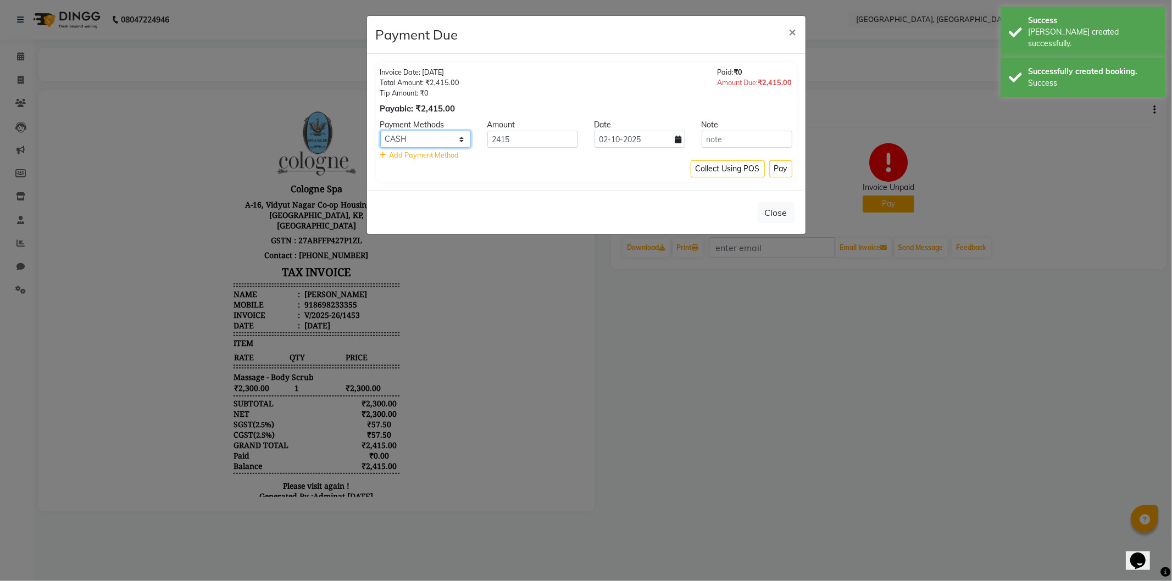
click at [408, 136] on select "CASH CARD ONLINE CUSTOM GPay PayTM PhonePe UPI NearBuy Loan BharatPay Cheque Mo…" at bounding box center [425, 139] width 91 height 17
select select "8"
click at [380, 131] on select "CASH CARD ONLINE CUSTOM GPay PayTM PhonePe UPI NearBuy Loan BharatPay Cheque Mo…" at bounding box center [425, 139] width 91 height 17
click at [773, 170] on button "Pay" at bounding box center [780, 168] width 23 height 17
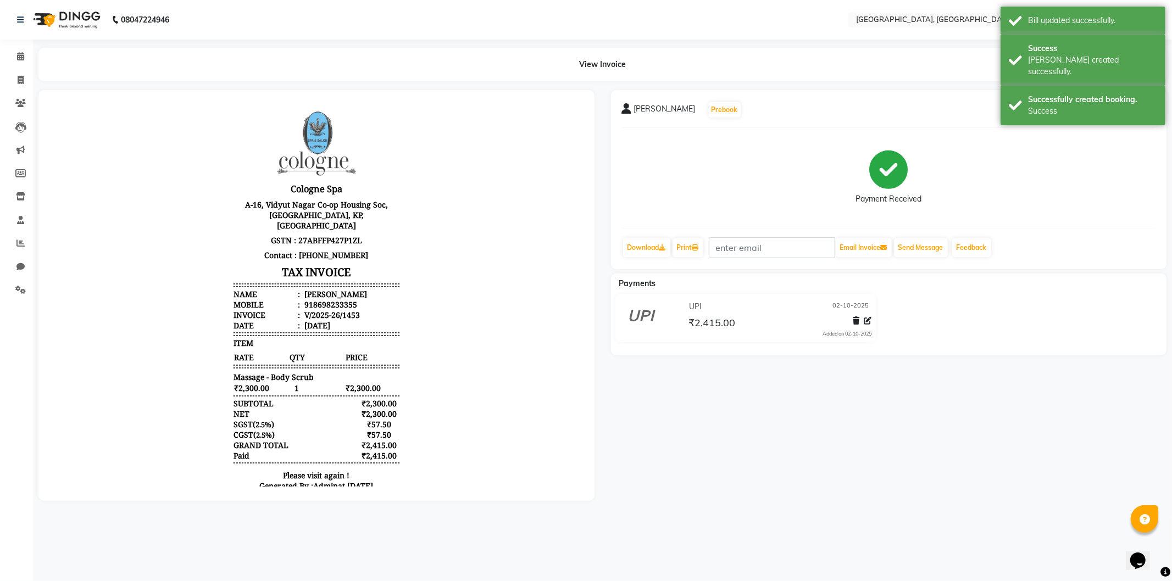
click at [48, 19] on img at bounding box center [65, 19] width 75 height 31
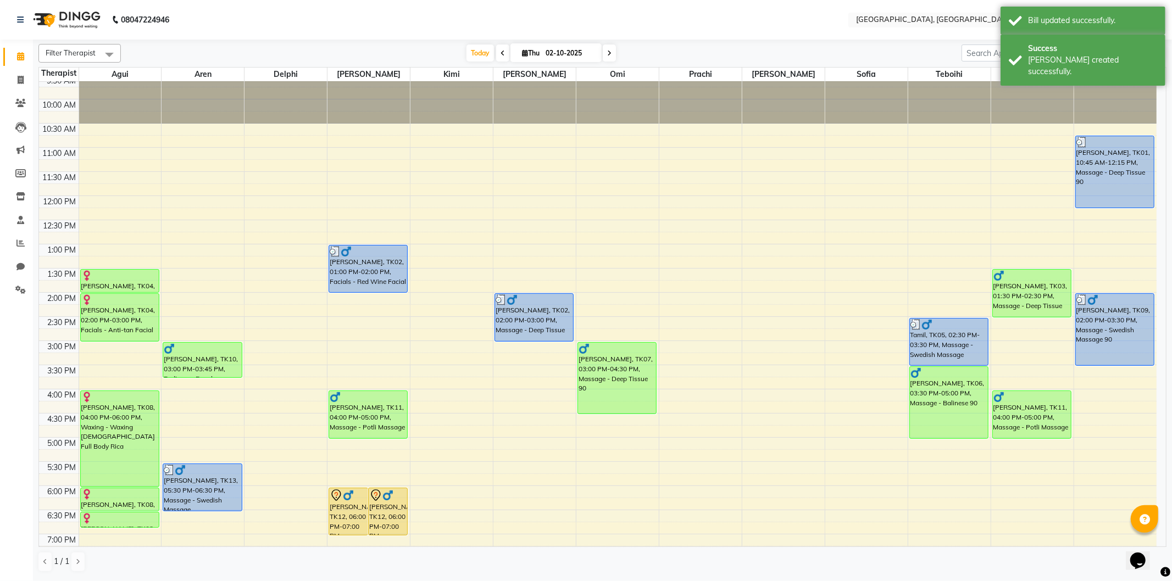
scroll to position [61, 0]
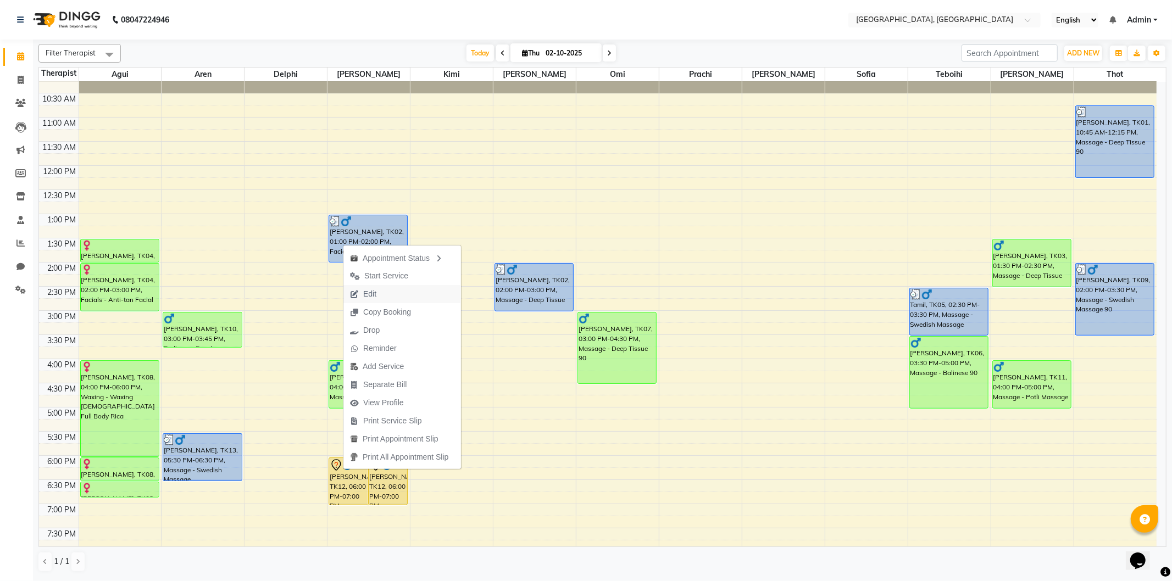
click at [390, 290] on button "Edit" at bounding box center [403, 294] width 118 height 18
select select "tentative"
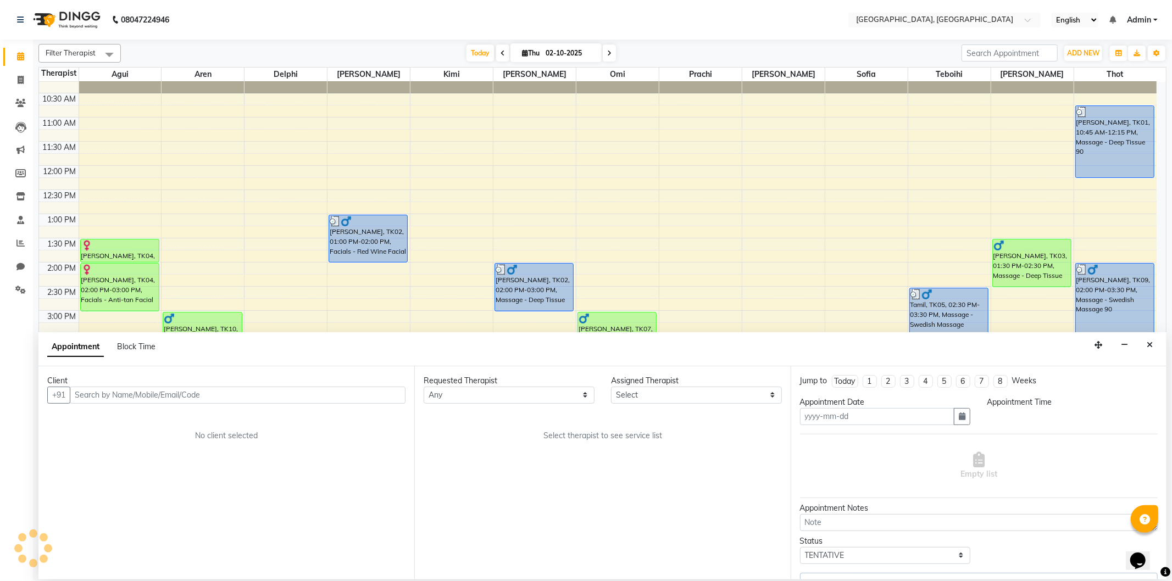
type input "02-10-2025"
select select "43726"
select select "1080"
select select "1713"
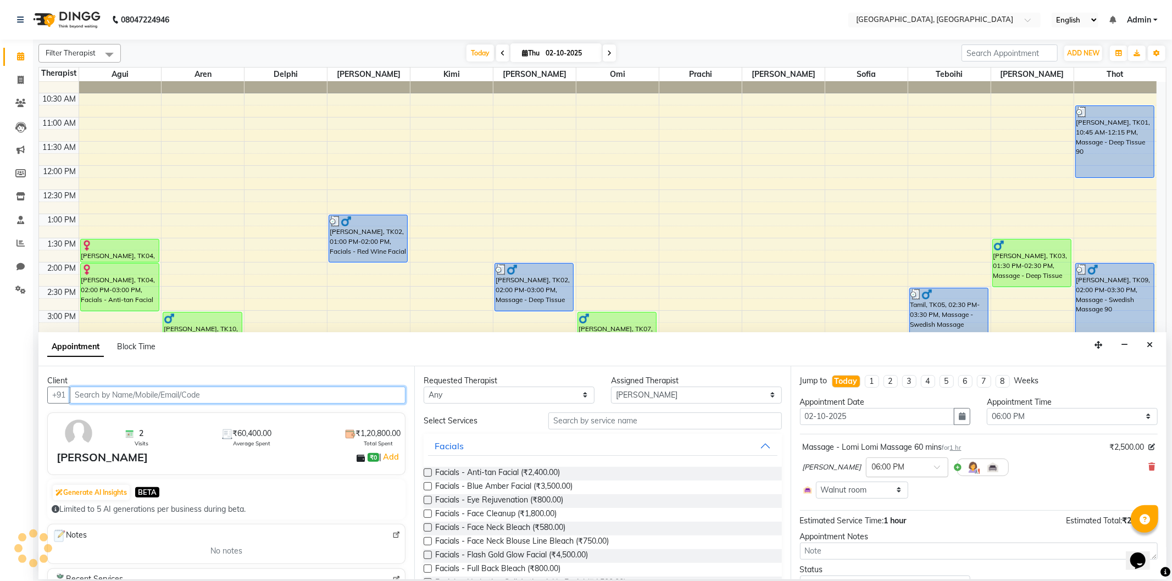
scroll to position [215, 0]
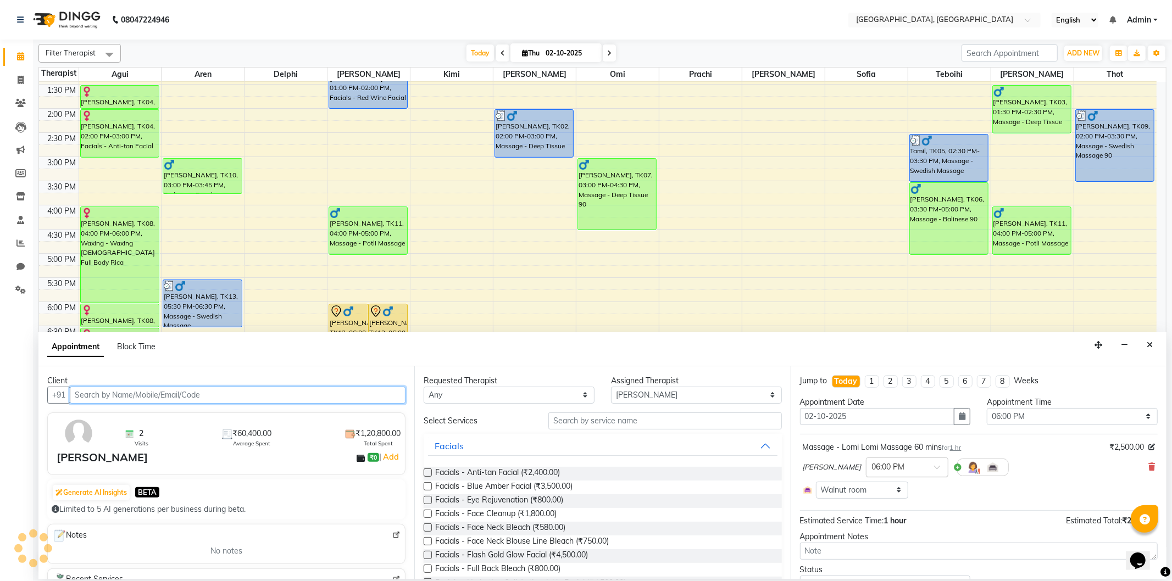
select select "1717"
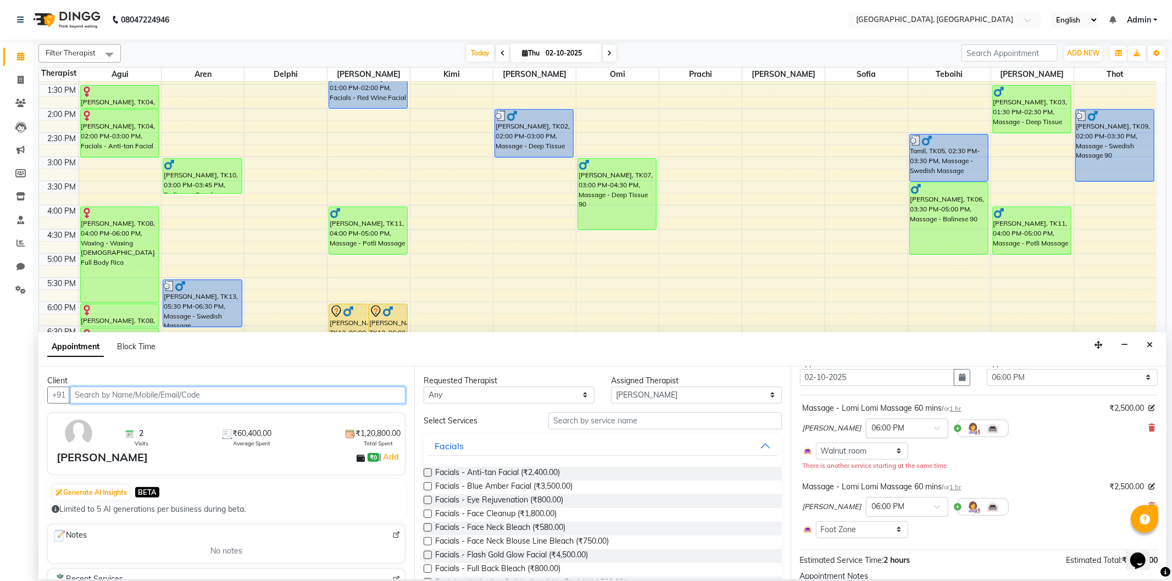
scroll to position [61, 0]
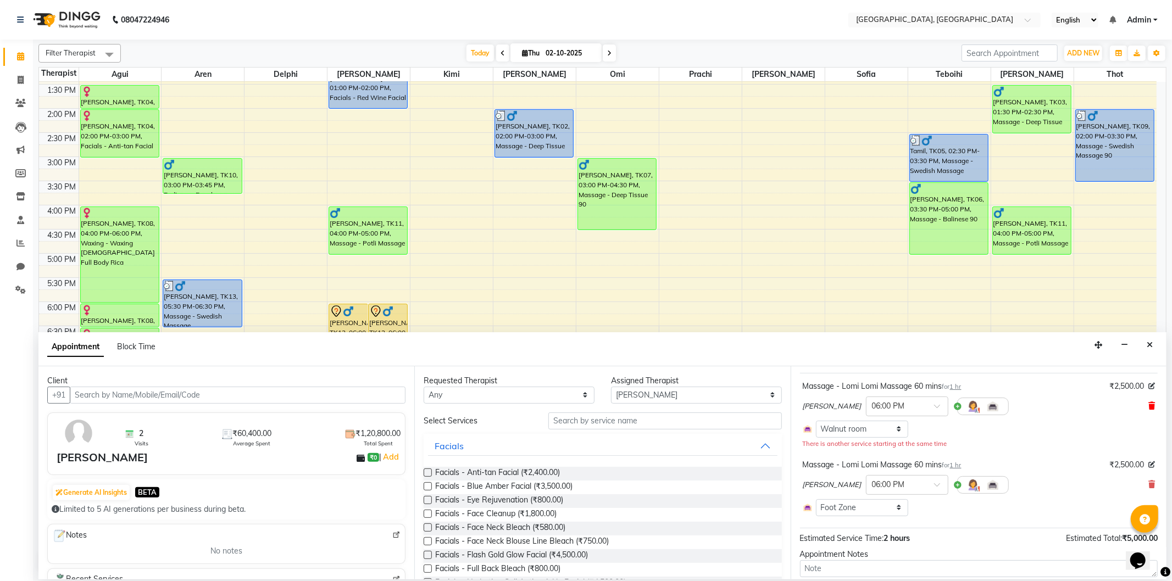
click at [1149, 401] on span at bounding box center [1152, 407] width 7 height 12
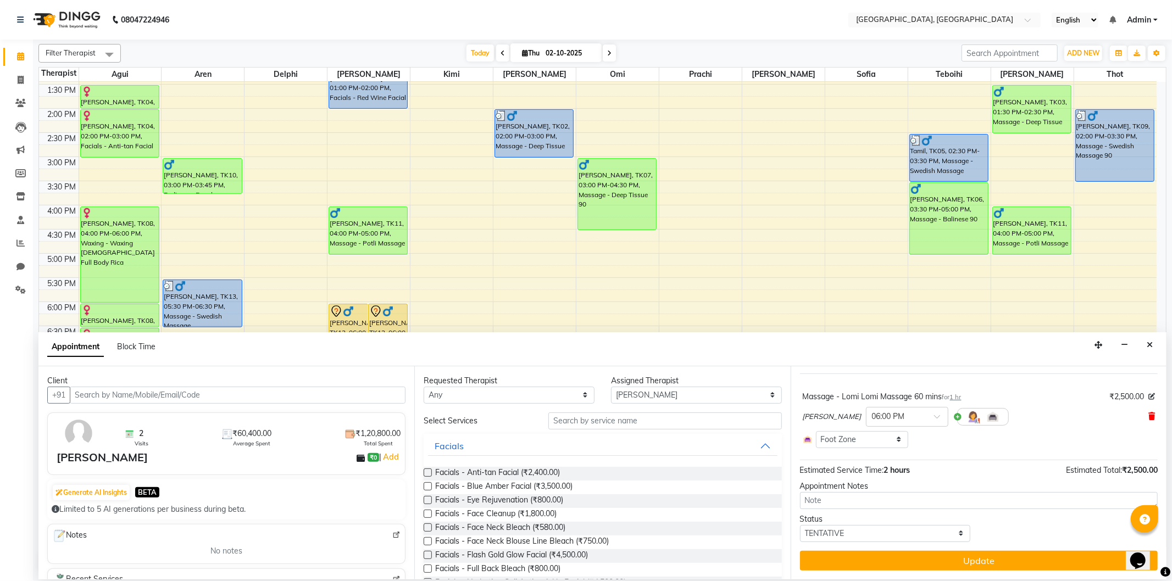
click at [1149, 413] on icon at bounding box center [1152, 417] width 7 height 8
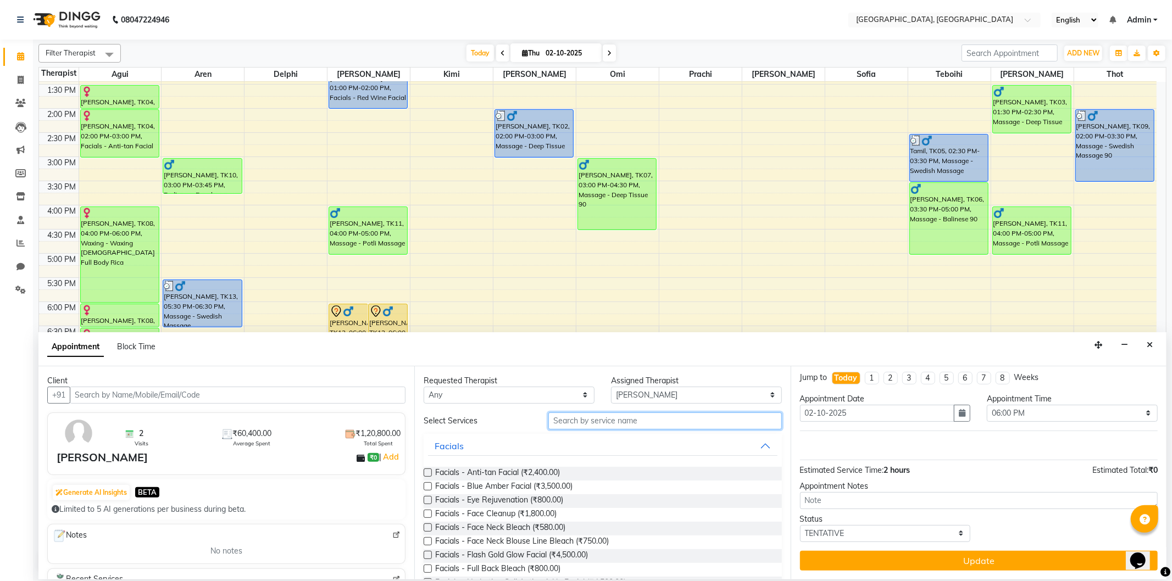
click at [588, 415] on input "text" at bounding box center [665, 421] width 233 height 17
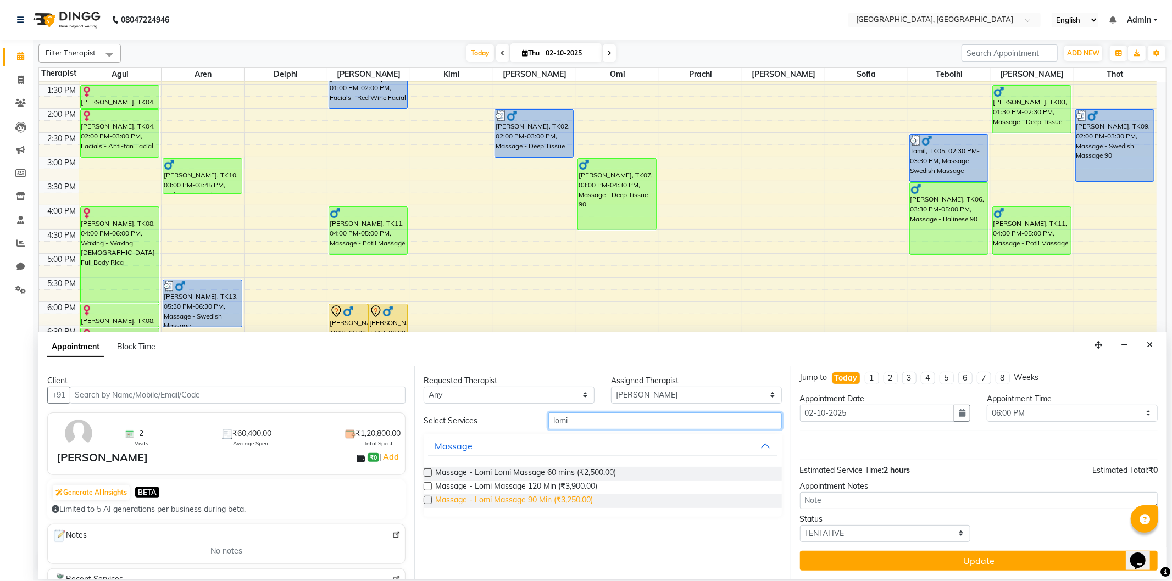
type input "lomi"
click at [513, 499] on span "Massage - Lomi Massage 90 Min (₹3,250.00)" at bounding box center [514, 502] width 158 height 14
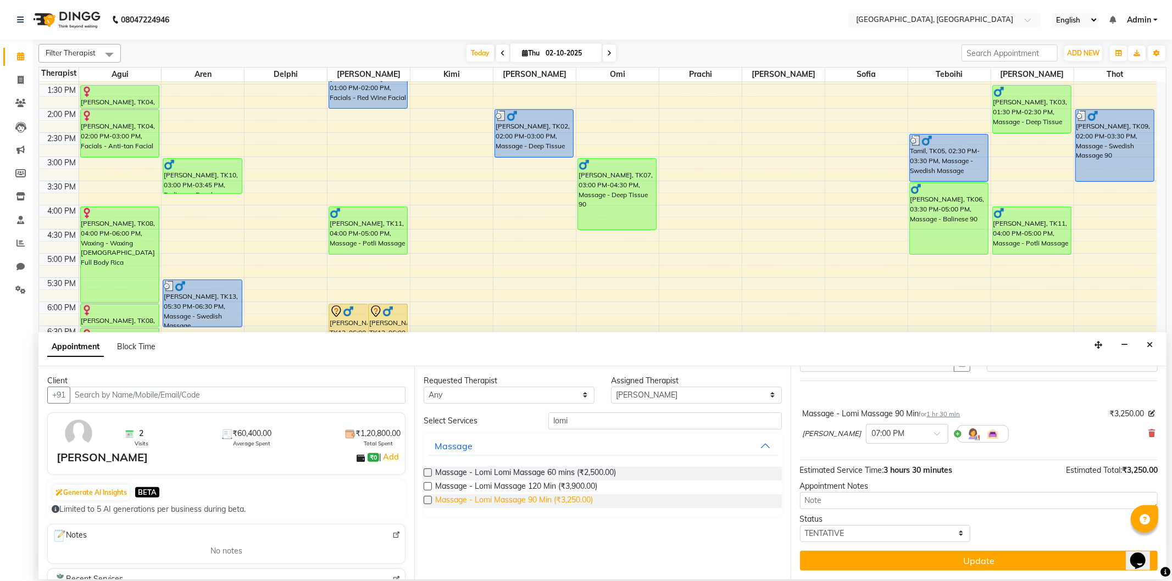
click at [513, 499] on span "Massage - Lomi Massage 90 Min (₹3,250.00)" at bounding box center [514, 502] width 158 height 14
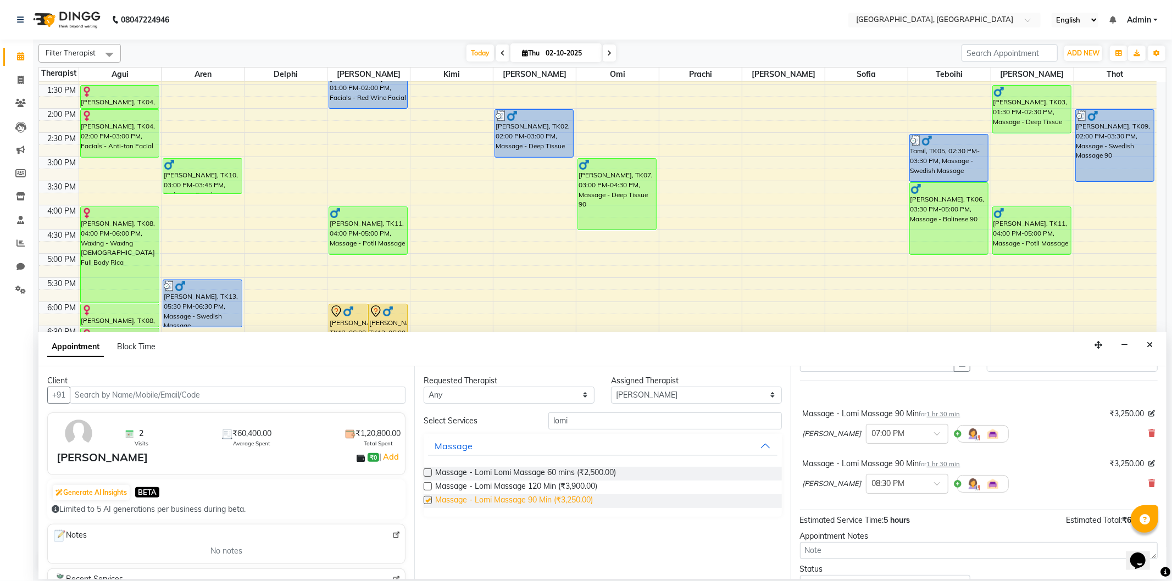
scroll to position [61, 0]
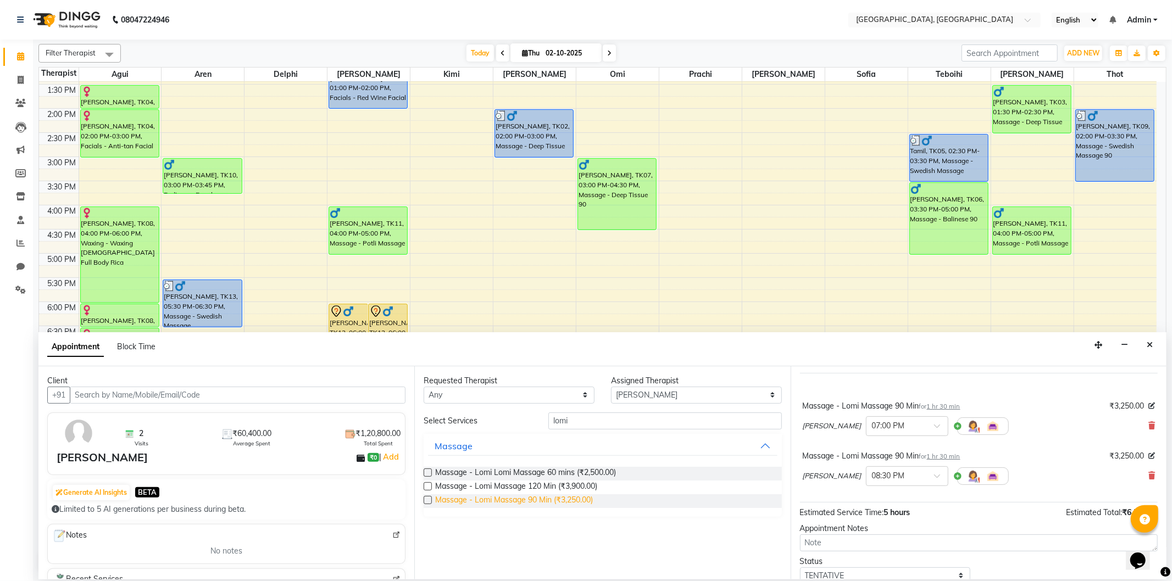
checkbox input "false"
click at [872, 427] on input "text" at bounding box center [896, 426] width 48 height 12
click at [867, 484] on div "06:00 PM" at bounding box center [907, 487] width 81 height 20
click at [872, 478] on input "text" at bounding box center [896, 476] width 48 height 12
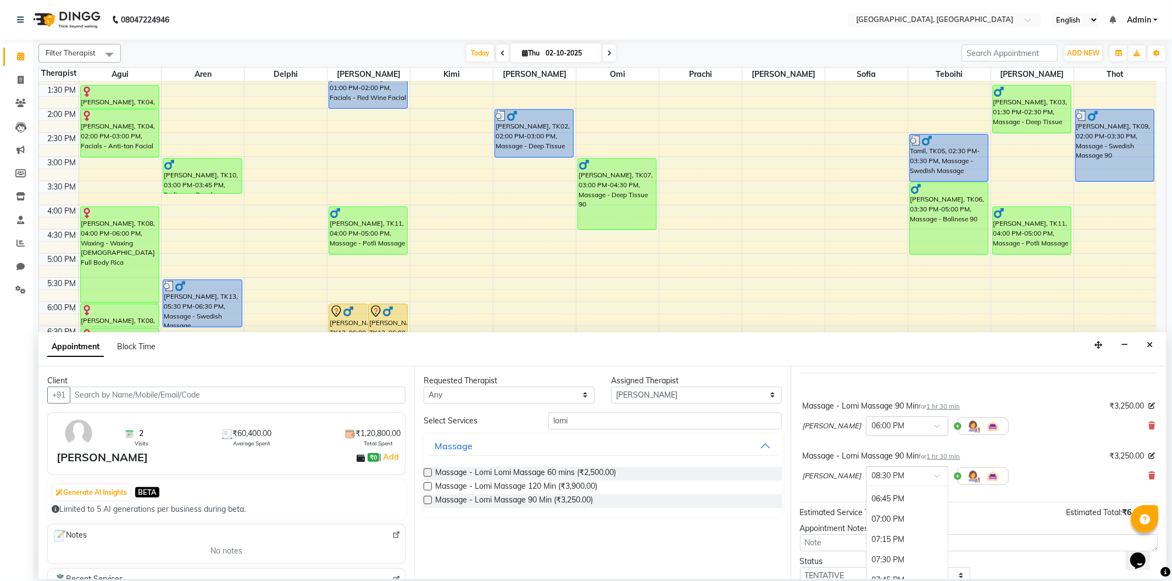
scroll to position [683, 0]
click at [867, 556] on div "07:00 PM" at bounding box center [907, 557] width 81 height 20
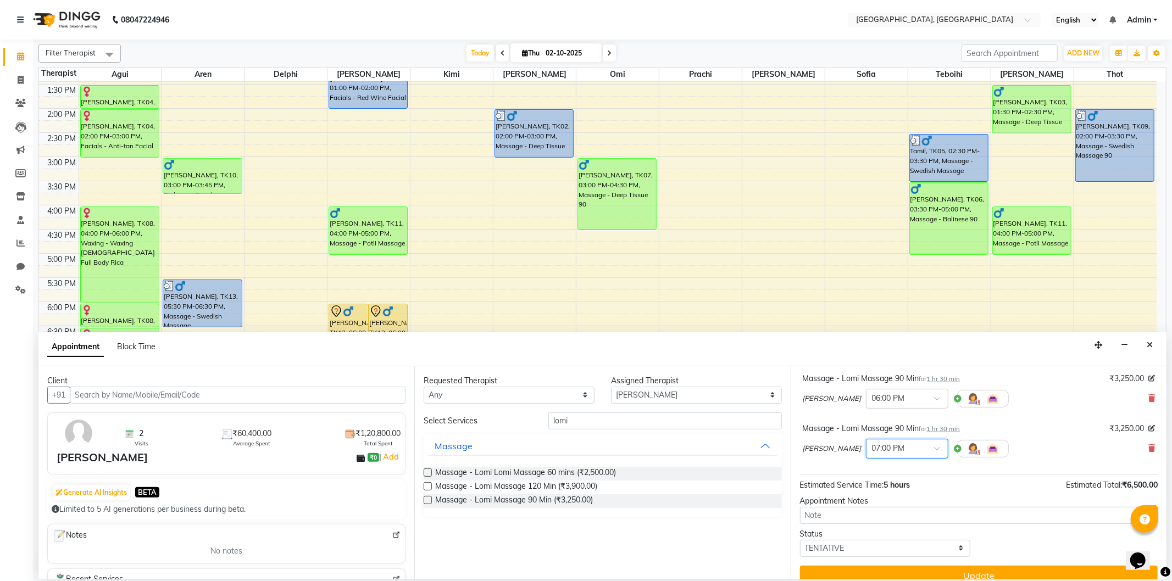
scroll to position [103, 0]
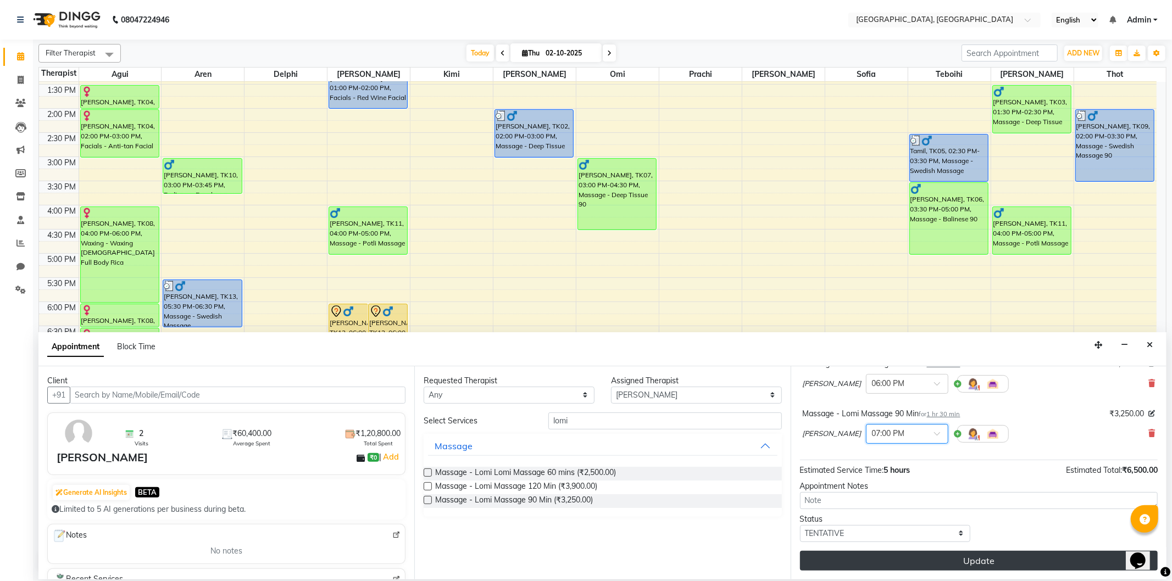
click at [924, 561] on button "Update" at bounding box center [979, 561] width 358 height 20
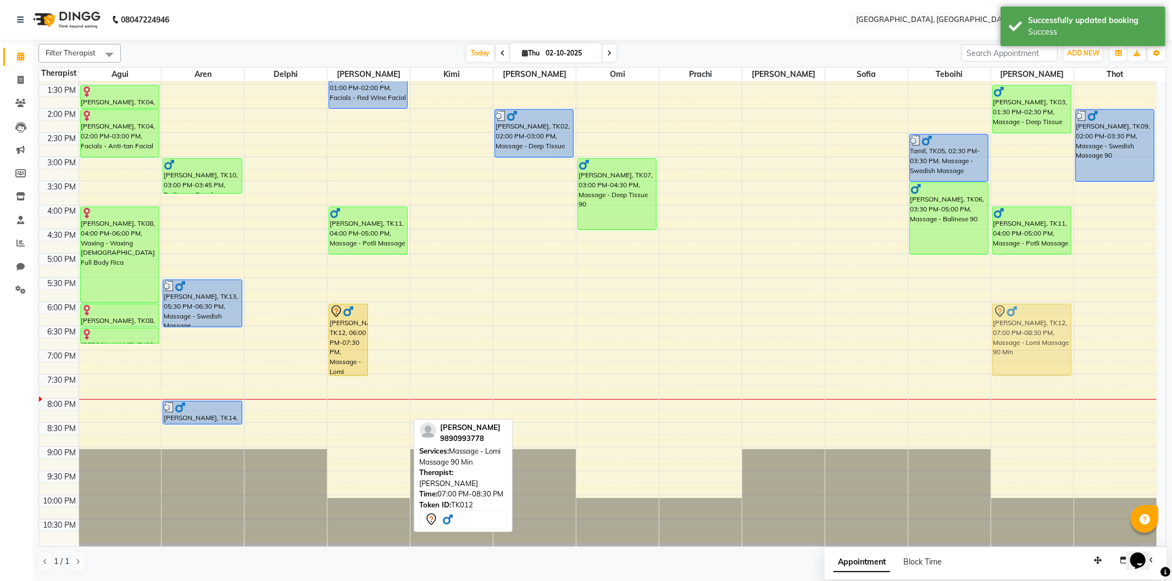
drag, startPoint x: 375, startPoint y: 370, endPoint x: 1004, endPoint y: 323, distance: 630.5
click at [1004, 323] on tr "[PERSON_NAME], TK04, 01:30 PM-02:00 PM, Waxing-Waxing Full Legs [DEMOGRAPHIC_DA…" at bounding box center [598, 205] width 1118 height 677
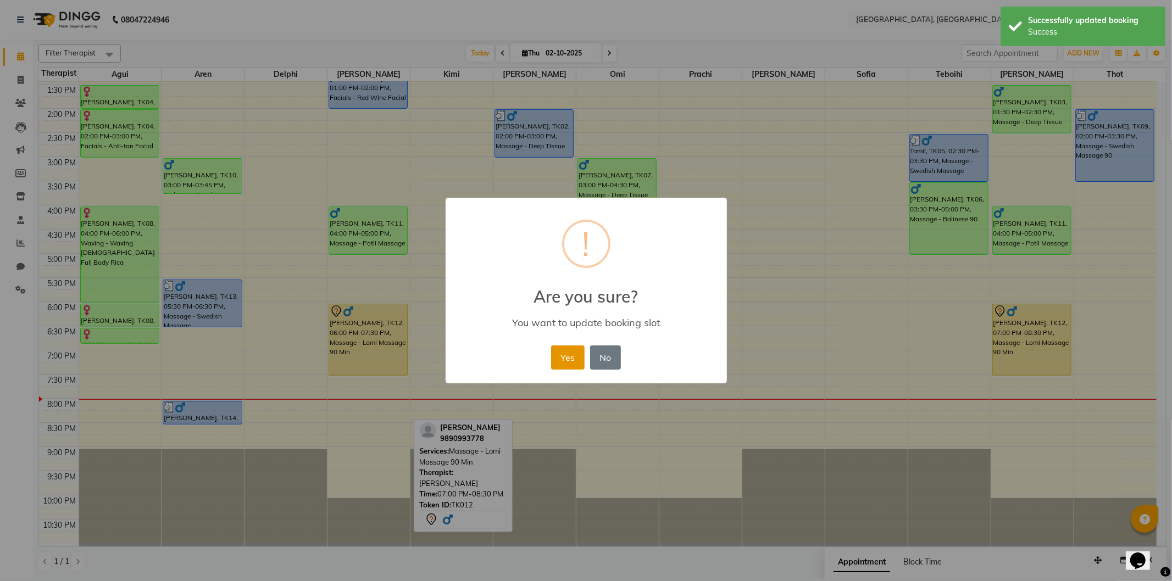
click at [570, 353] on button "Yes" at bounding box center [568, 358] width 34 height 24
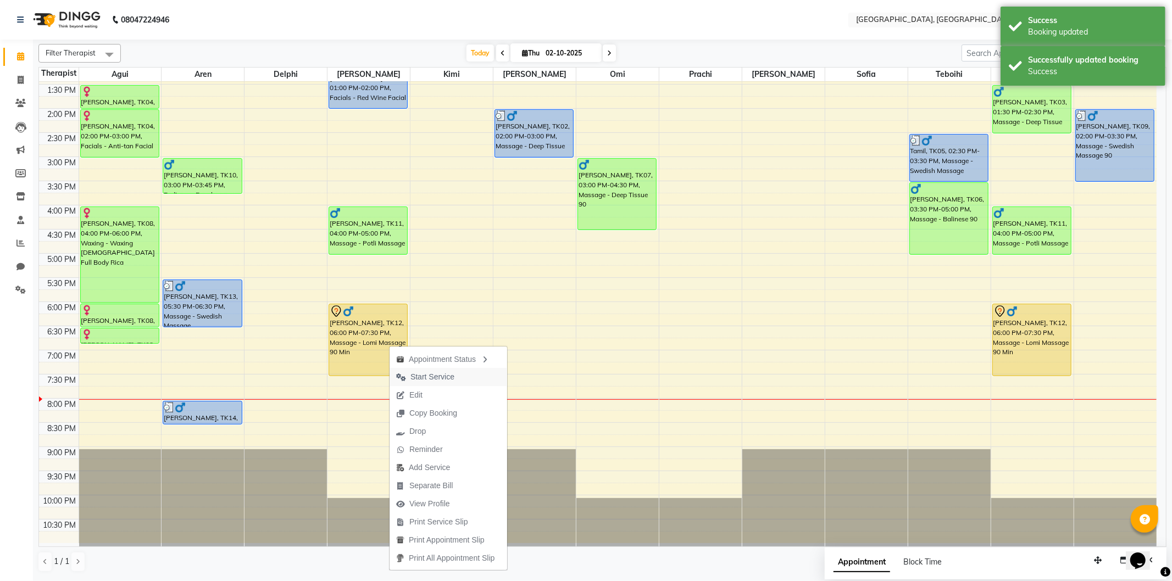
click at [416, 375] on span "Start Service" at bounding box center [433, 378] width 44 height 12
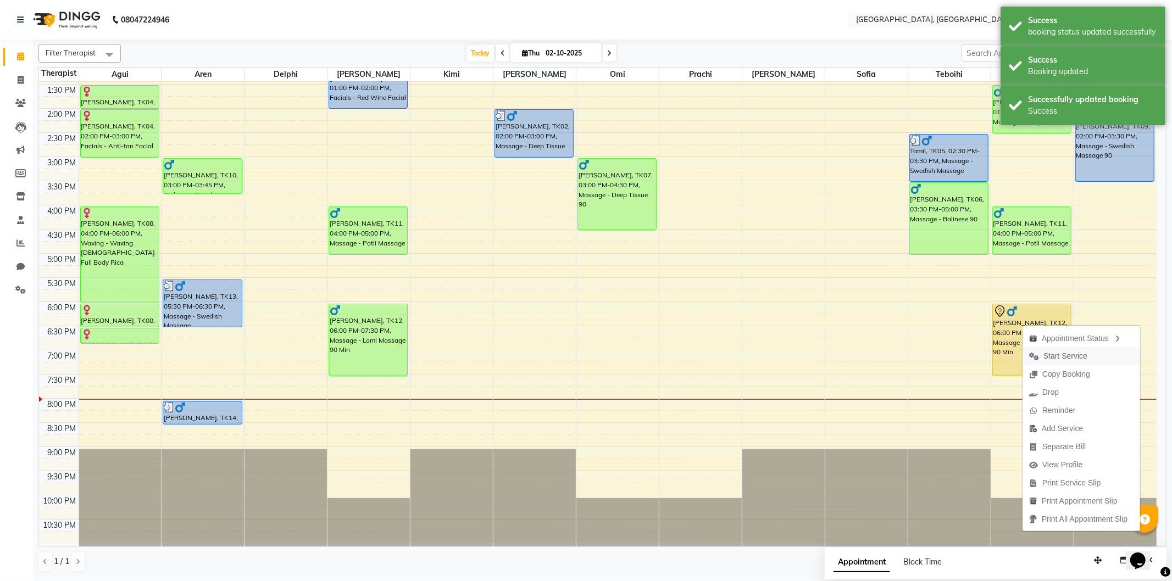
click at [1040, 358] on span "Start Service" at bounding box center [1058, 356] width 71 height 18
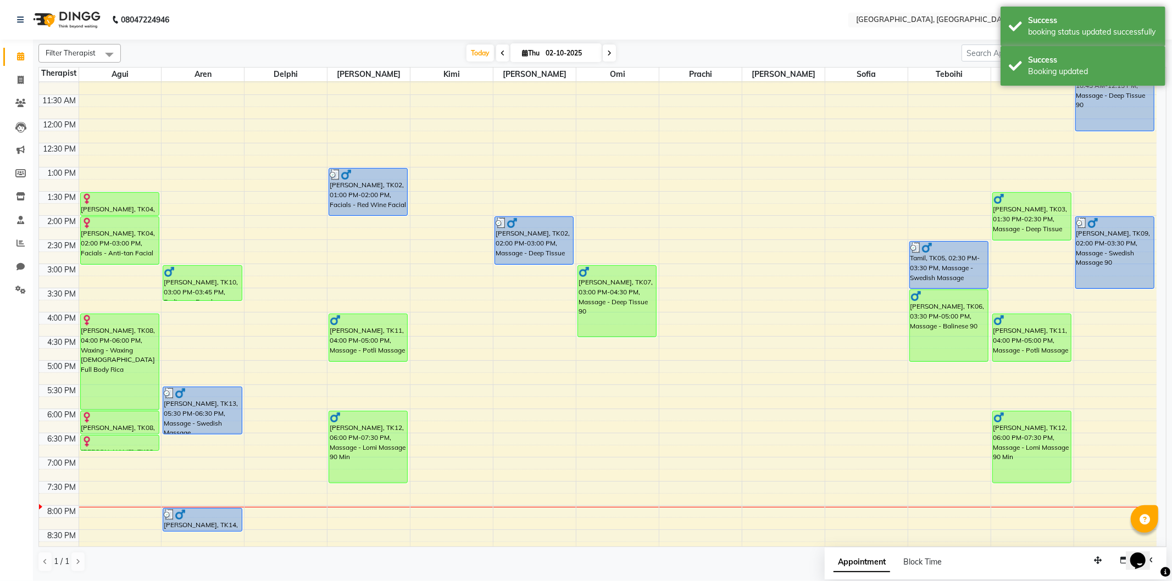
scroll to position [92, 0]
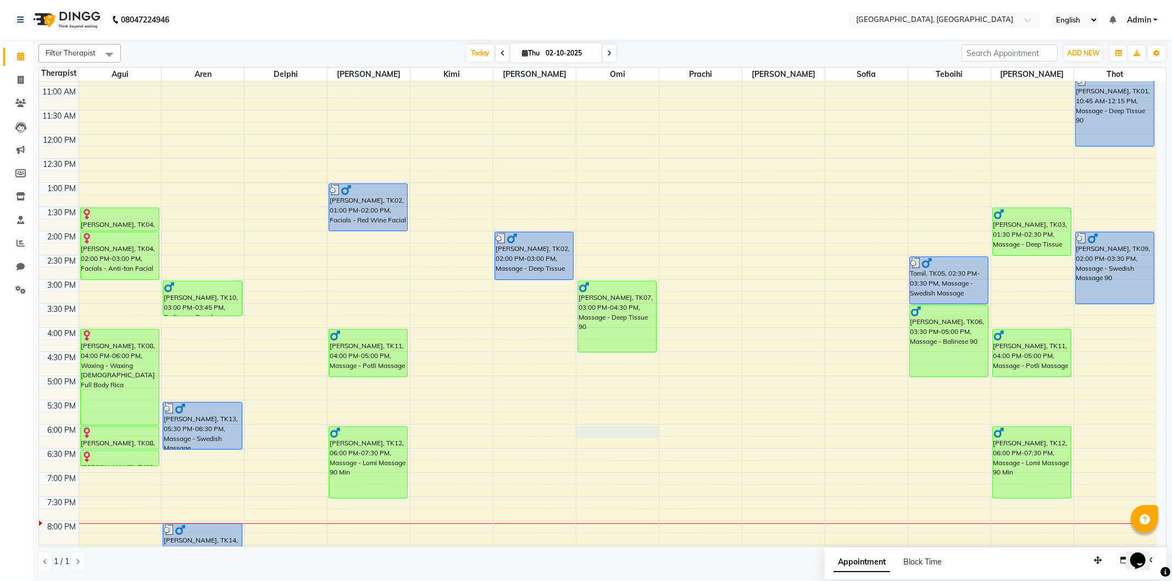
click at [589, 430] on div "9:00 AM 9:30 AM 10:00 AM 10:30 AM 11:00 AM 11:30 AM 12:00 PM 12:30 PM 1:00 PM 1…" at bounding box center [598, 328] width 1118 height 677
select select "44074"
select select "1080"
select select "tentative"
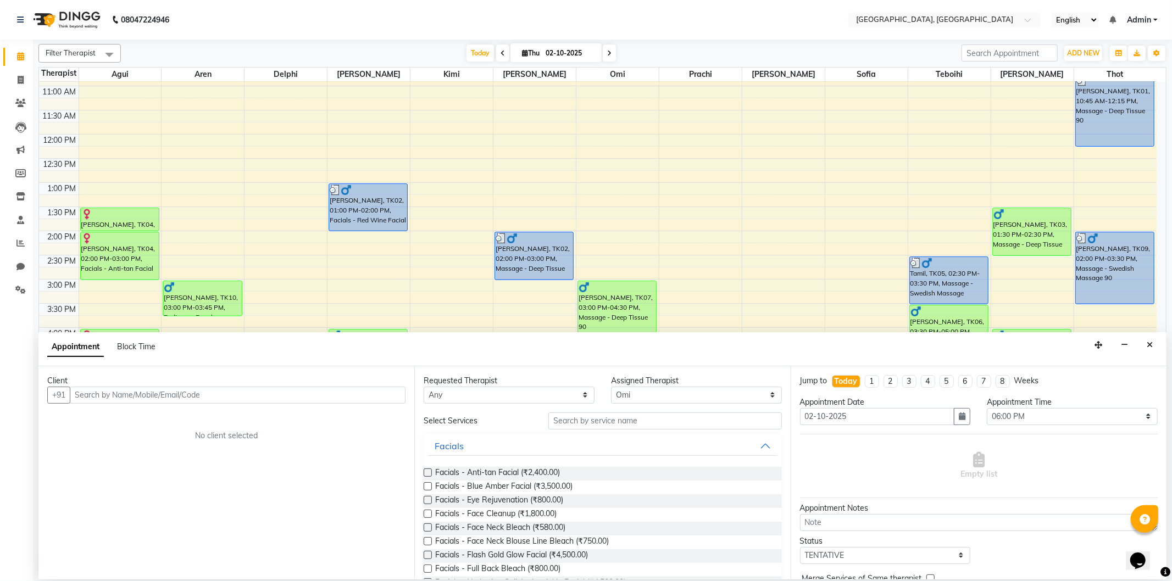
click at [179, 392] on input "text" at bounding box center [238, 395] width 336 height 17
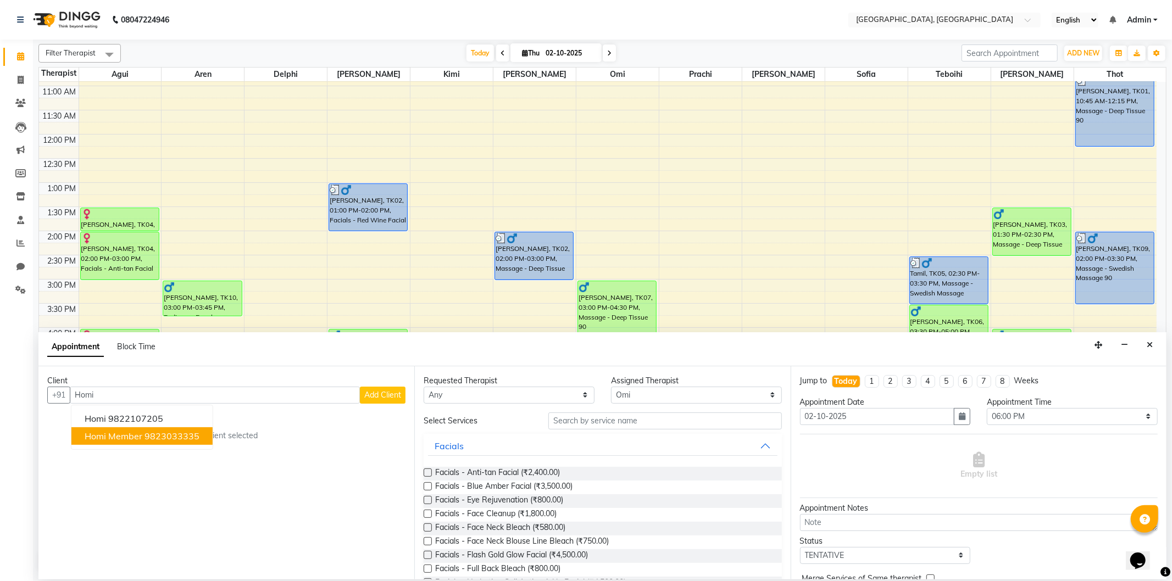
click at [167, 435] on ngb-highlight "9823033335" at bounding box center [172, 436] width 55 height 11
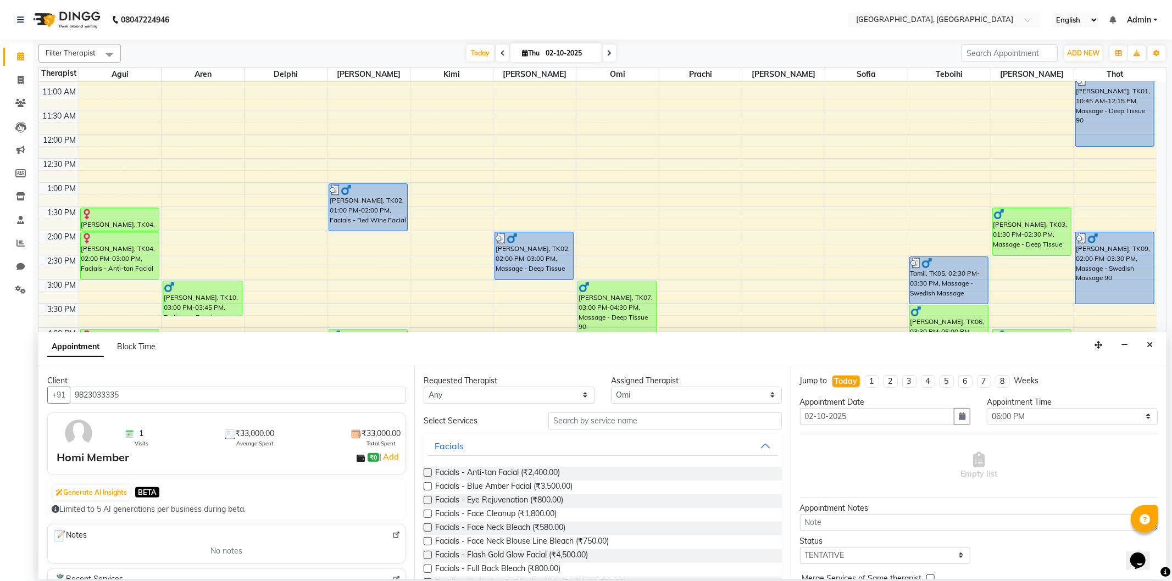
type input "9823033335"
click at [566, 428] on input "text" at bounding box center [665, 421] width 233 height 17
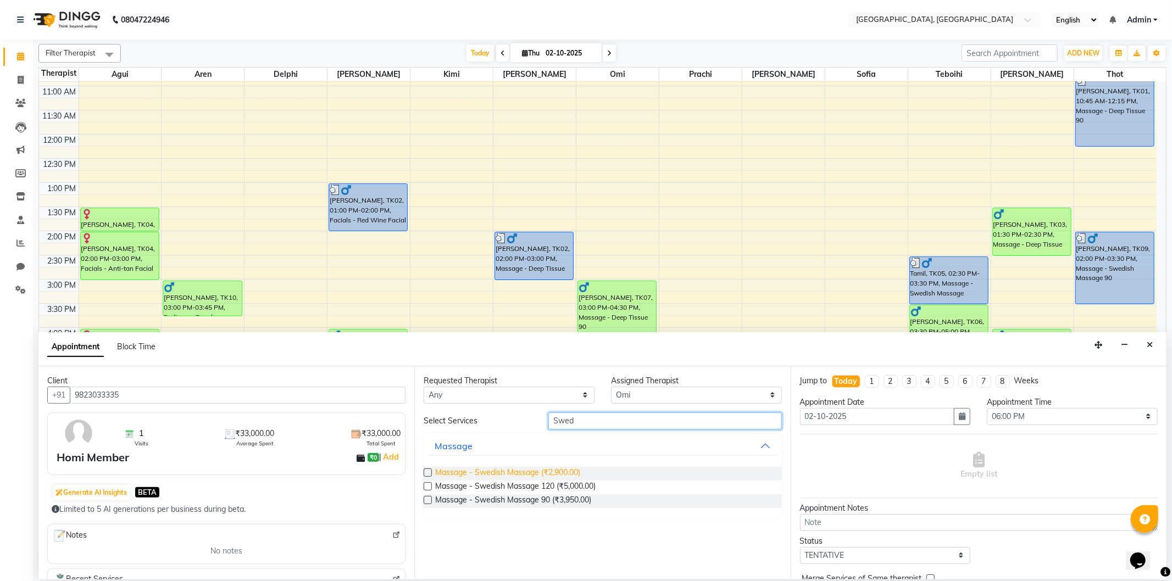
type input "Swed"
click at [563, 468] on span "Massage - Swedish Massage (₹2,900.00)" at bounding box center [507, 474] width 145 height 14
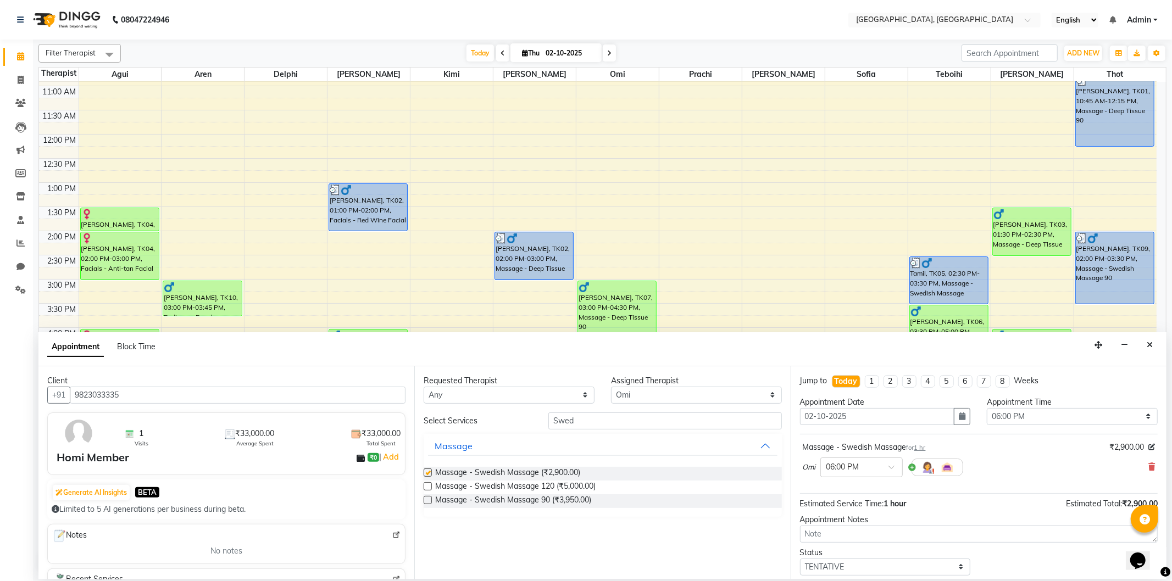
checkbox input "false"
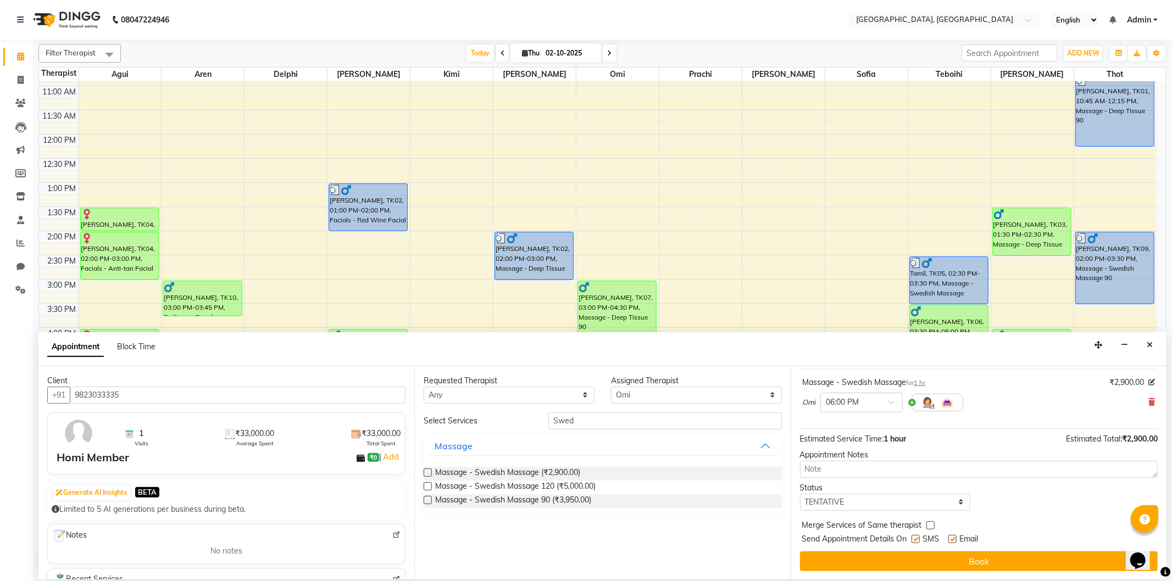
scroll to position [66, 0]
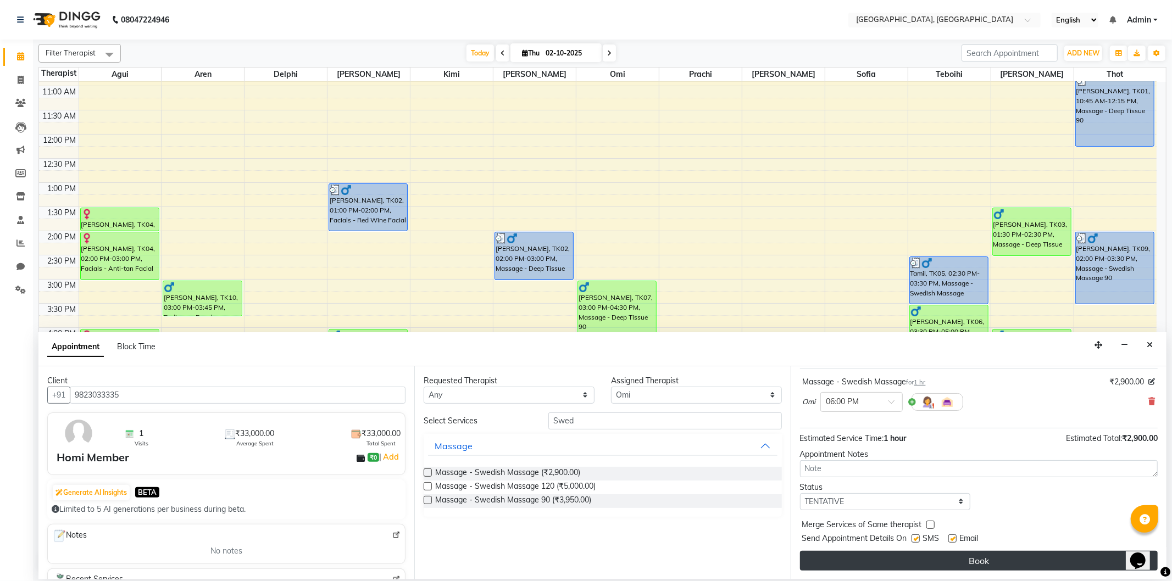
click at [915, 559] on button "Book" at bounding box center [979, 561] width 358 height 20
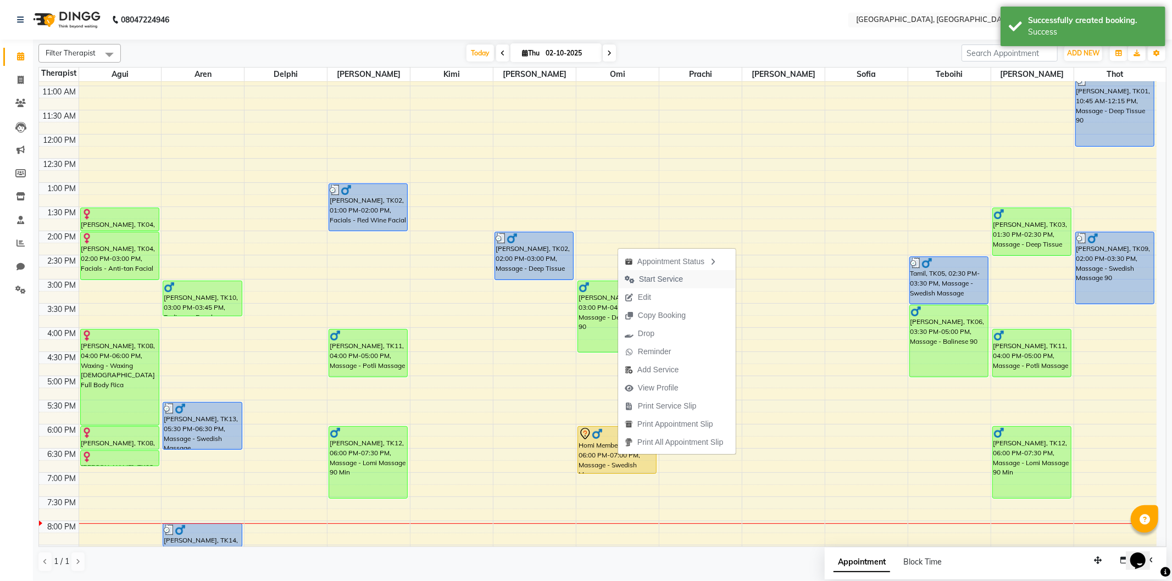
click at [669, 273] on span "Start Service" at bounding box center [653, 279] width 71 height 18
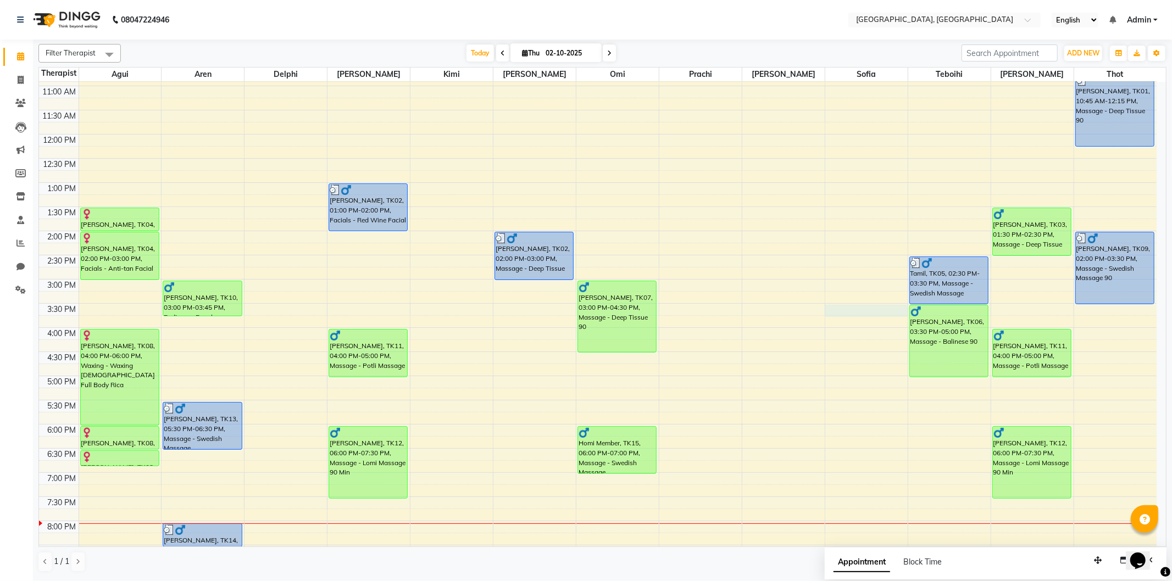
click at [830, 305] on div "9:00 AM 9:30 AM 10:00 AM 10:30 AM 11:00 AM 11:30 AM 12:00 PM 12:30 PM 1:00 PM 1…" at bounding box center [598, 328] width 1118 height 677
select select "7708"
select select "930"
select select "tentative"
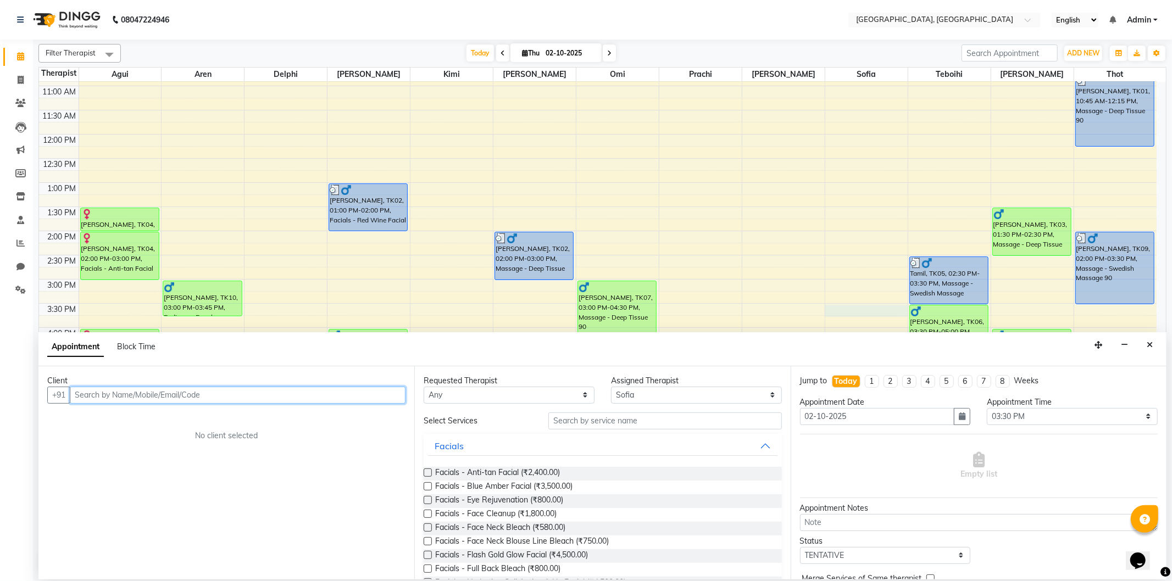
click at [127, 387] on input "text" at bounding box center [238, 395] width 336 height 17
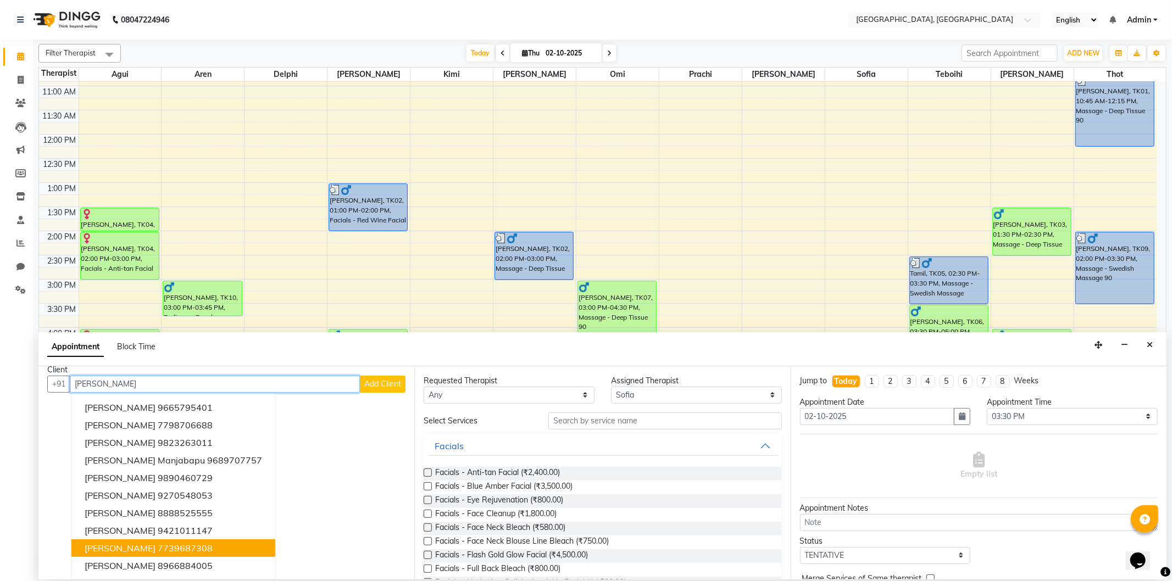
scroll to position [0, 0]
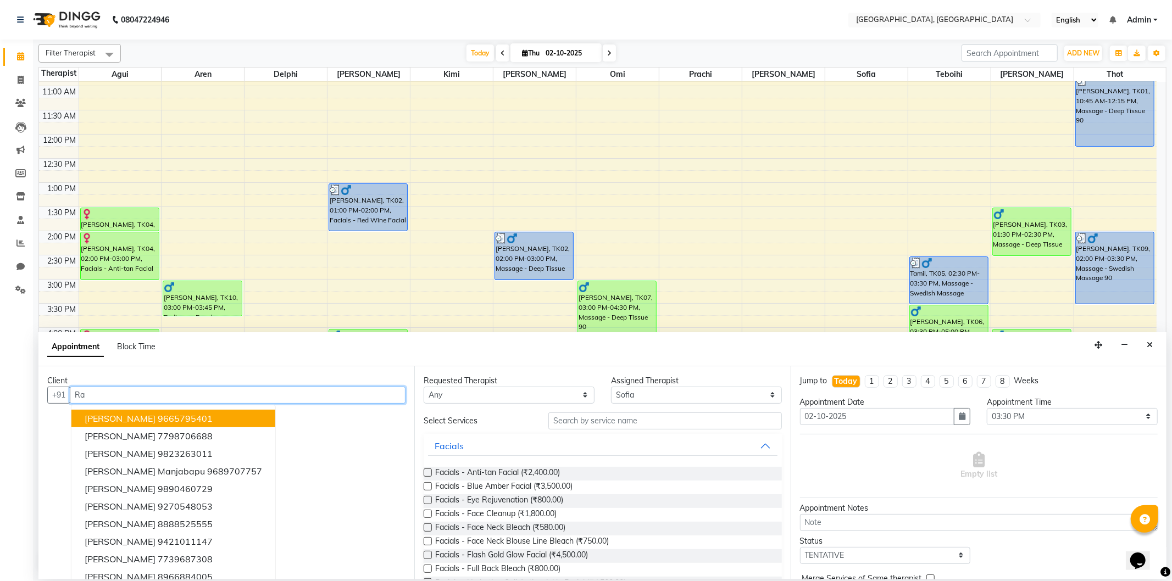
type input "R"
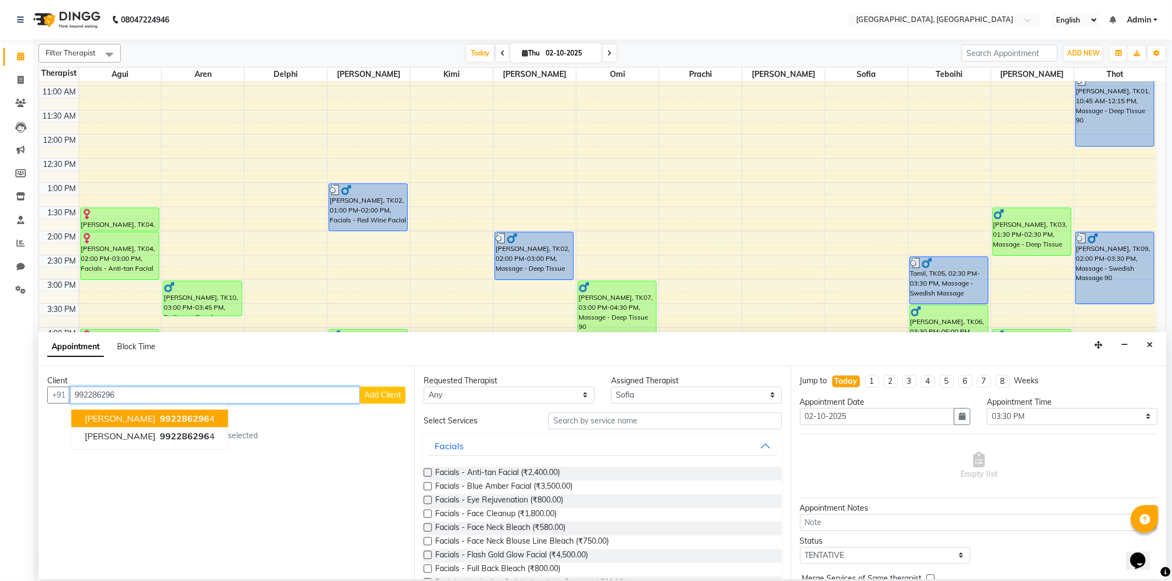
click at [160, 420] on span "992286296" at bounding box center [184, 418] width 49 height 11
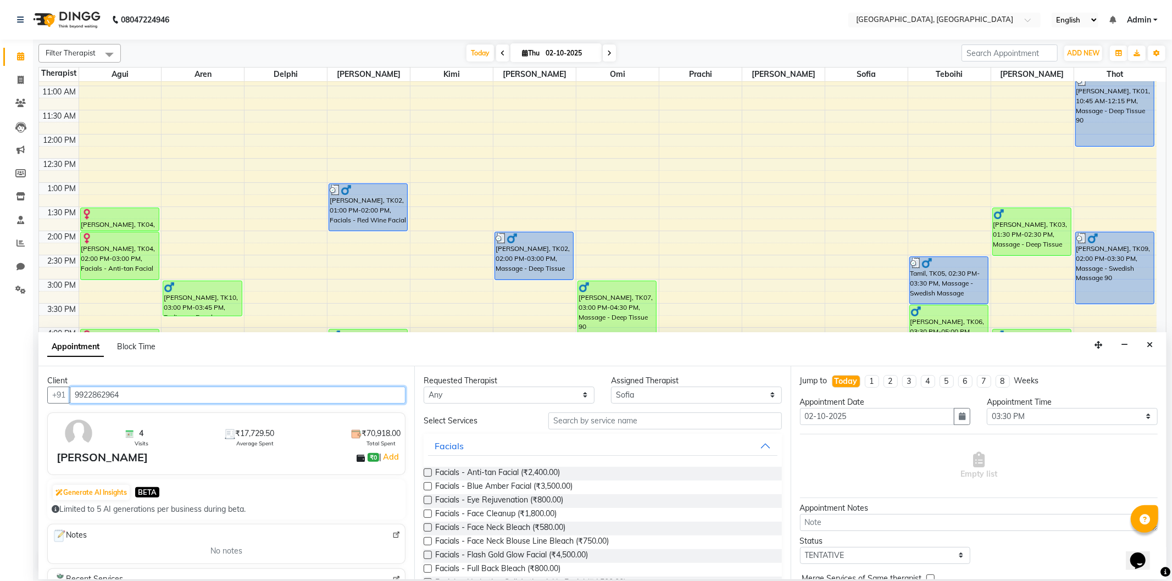
type input "9922862964"
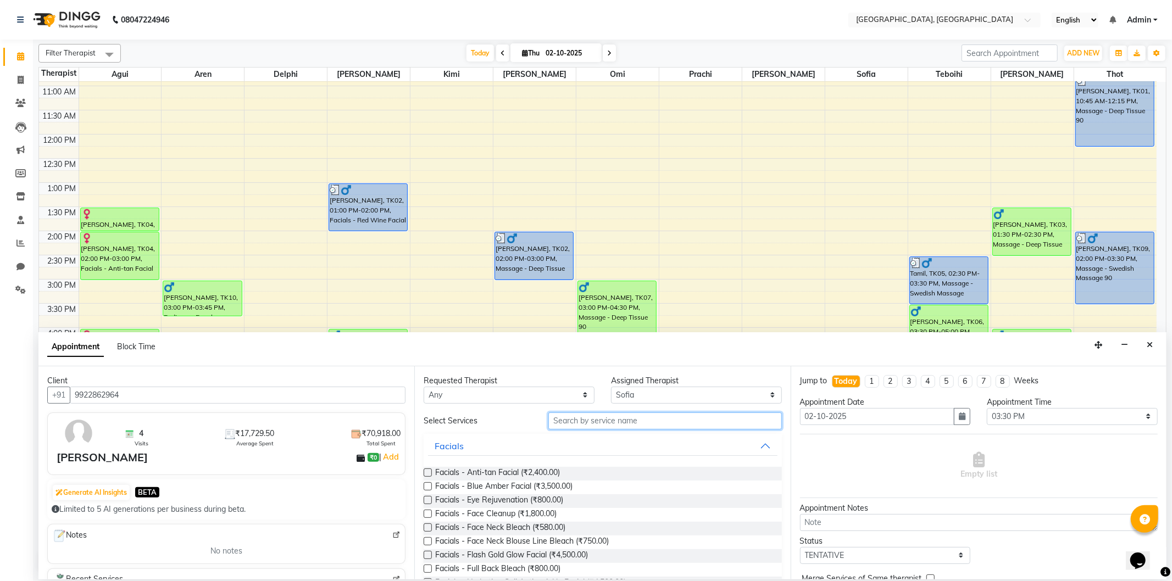
click at [622, 417] on input "text" at bounding box center [665, 421] width 233 height 17
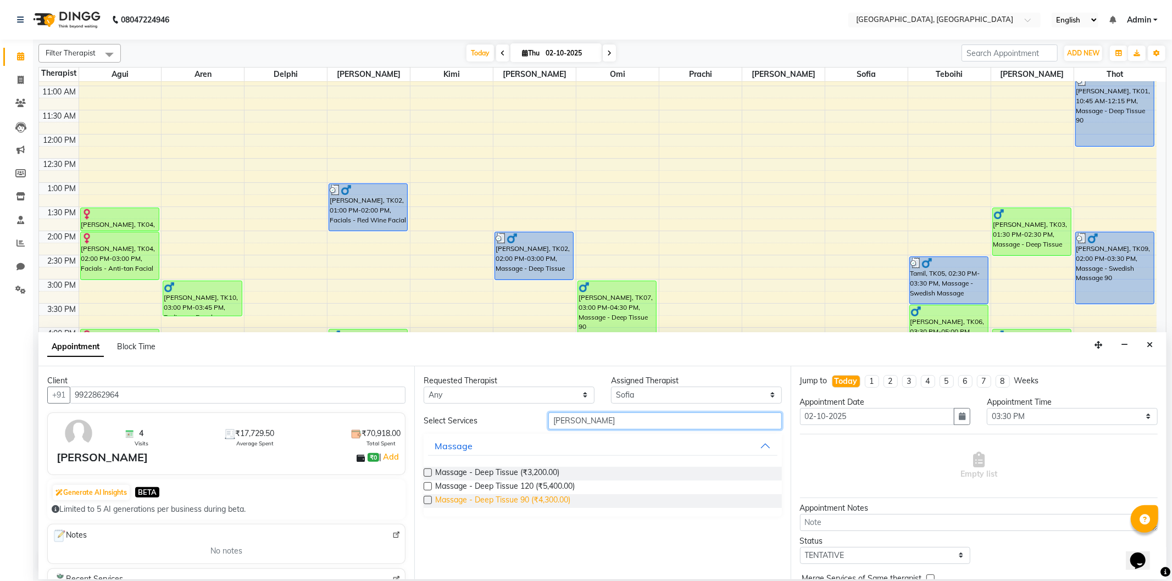
type input "[PERSON_NAME]"
click at [558, 502] on span "Massage - Deep Tissue 90 (₹4,300.00)" at bounding box center [502, 502] width 135 height 14
checkbox input "false"
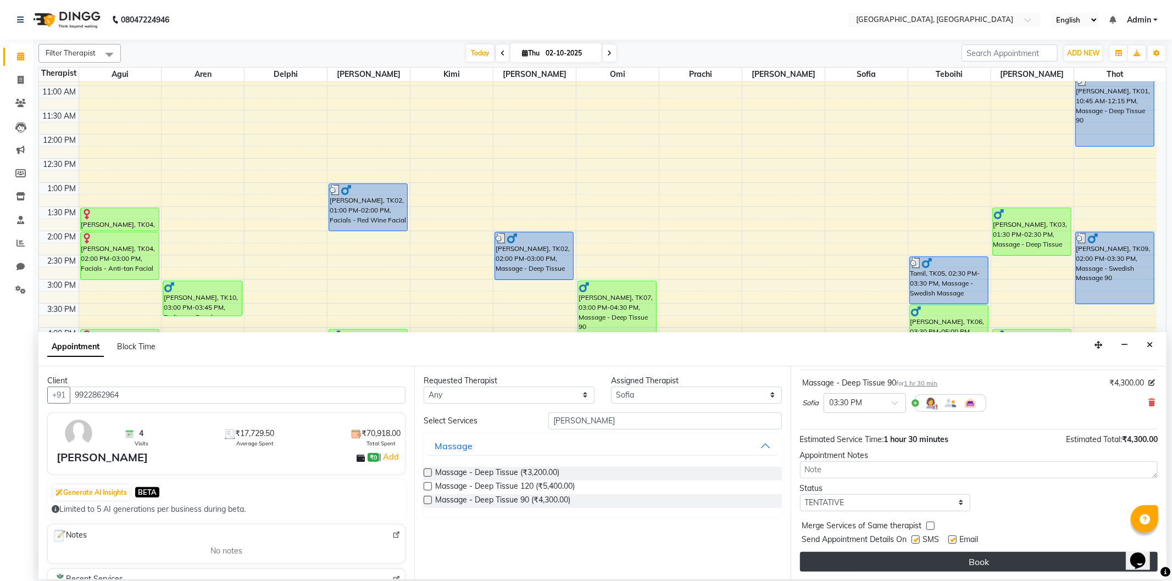
scroll to position [66, 0]
click at [938, 557] on button "Book" at bounding box center [979, 561] width 358 height 20
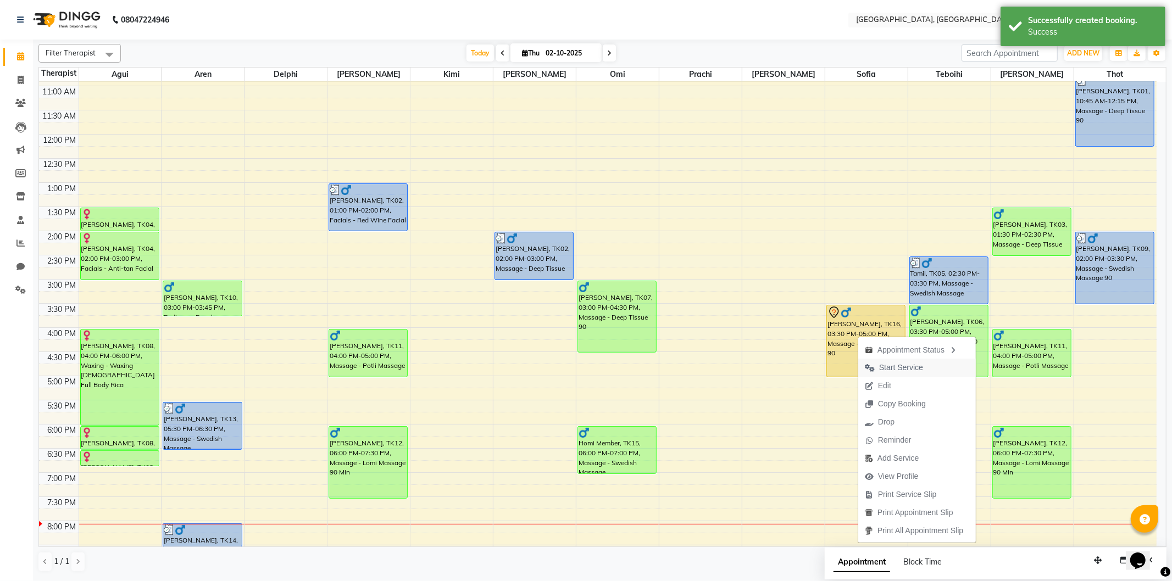
click at [899, 369] on span "Start Service" at bounding box center [901, 368] width 44 height 12
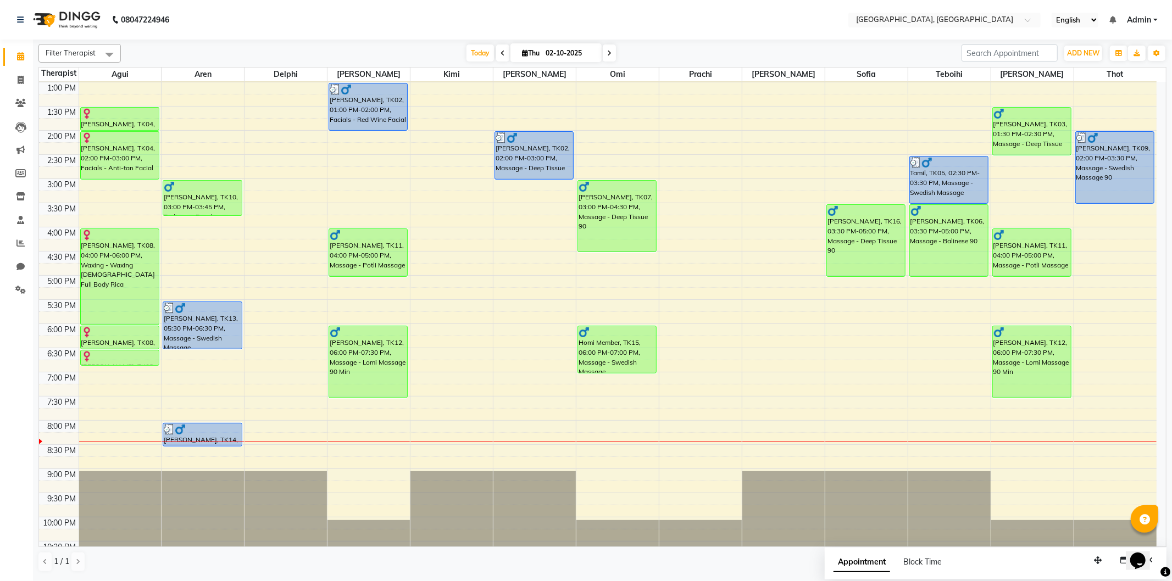
scroll to position [215, 0]
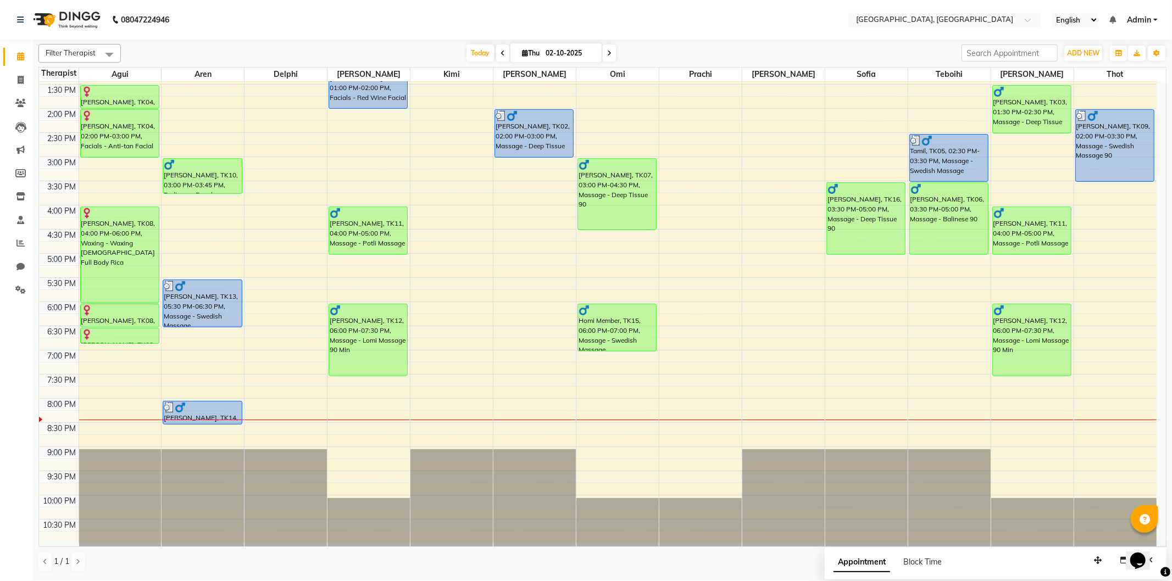
click at [95, 429] on div "9:00 AM 9:30 AM 10:00 AM 10:30 AM 11:00 AM 11:30 AM 12:00 PM 12:30 PM 1:00 PM 1…" at bounding box center [598, 205] width 1118 height 677
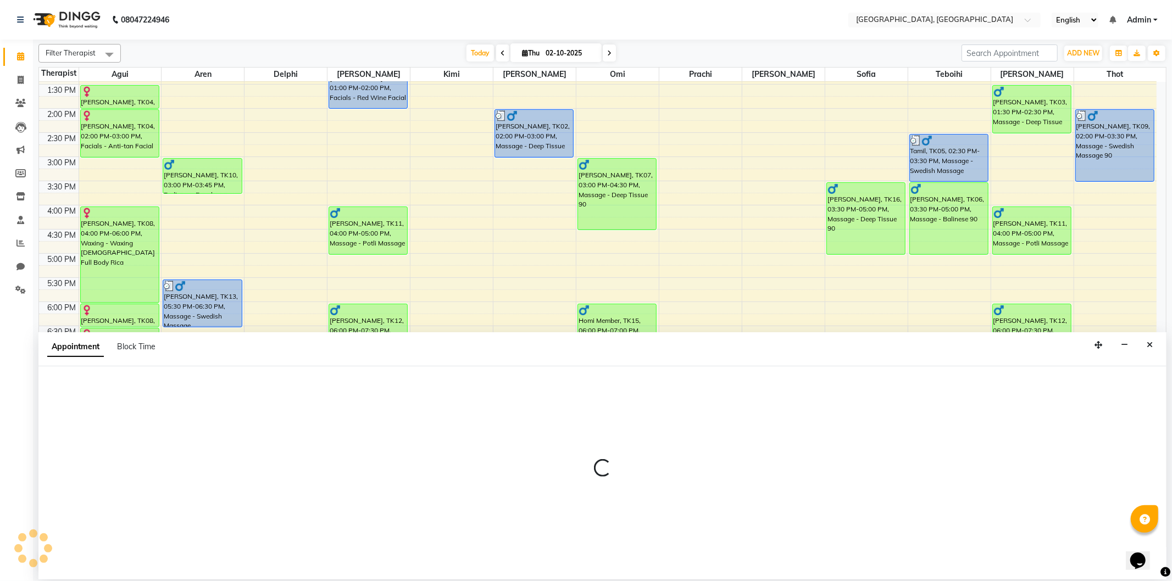
select select "7699"
select select "tentative"
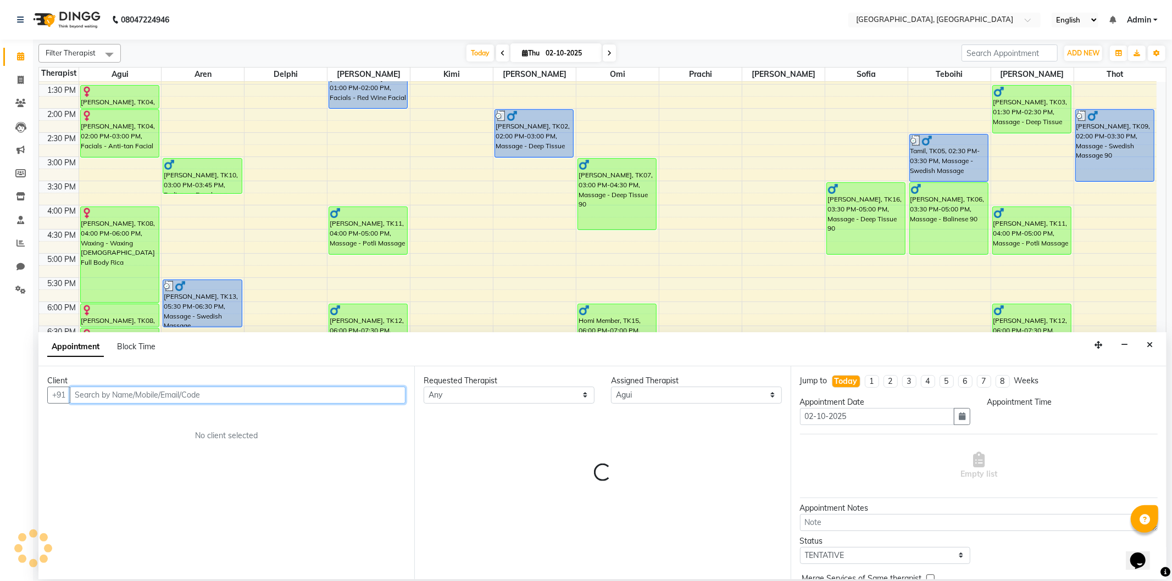
select select "1230"
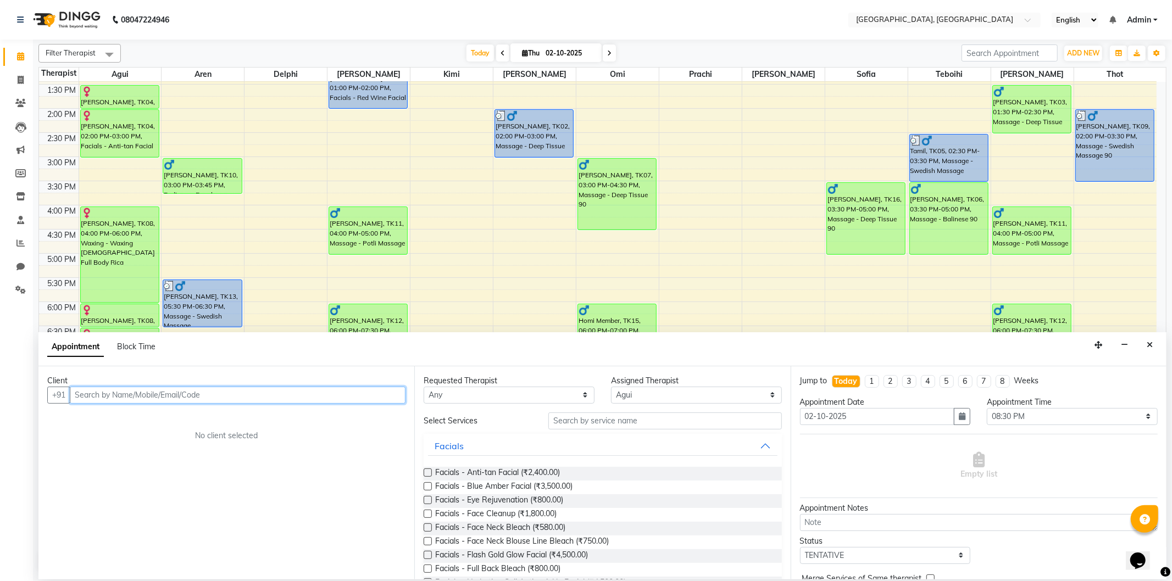
paste input "8698233355"
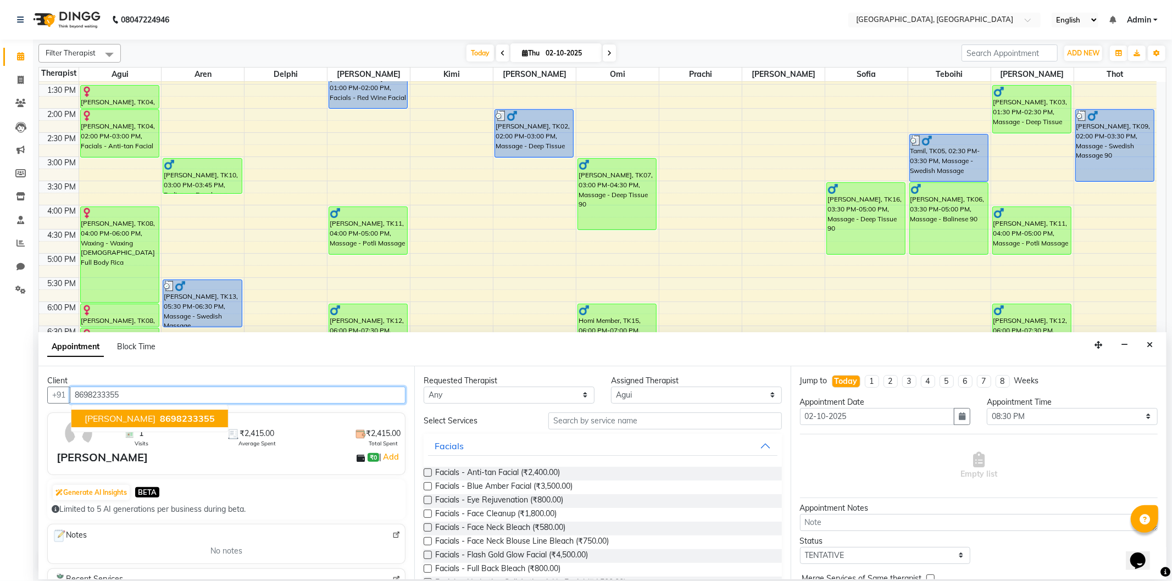
click at [165, 415] on span "8698233355" at bounding box center [187, 418] width 55 height 11
type input "8698233355"
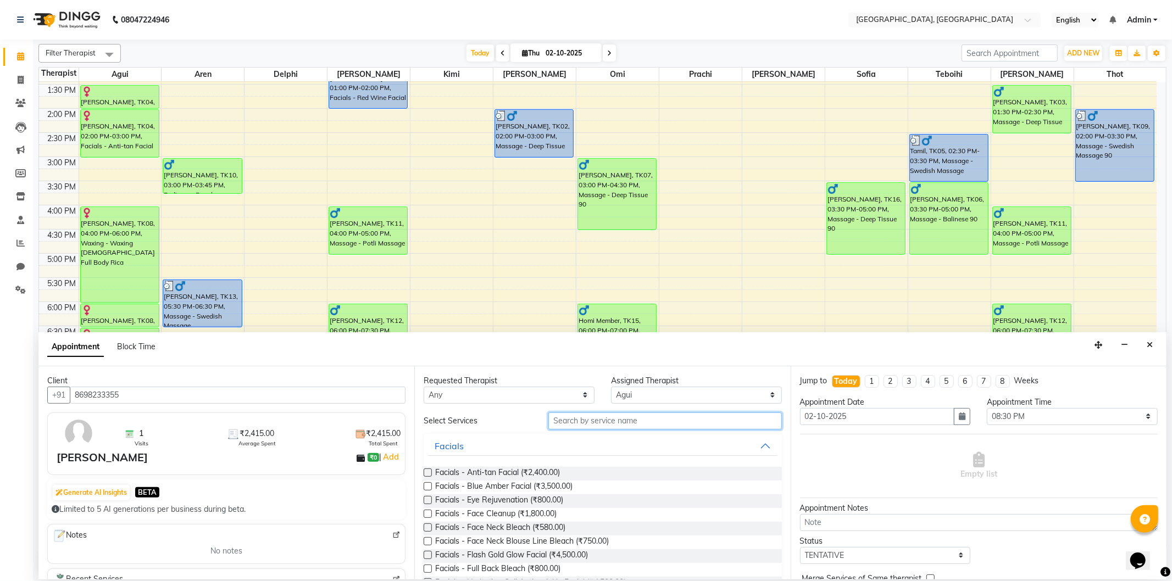
click at [630, 414] on input "text" at bounding box center [665, 421] width 233 height 17
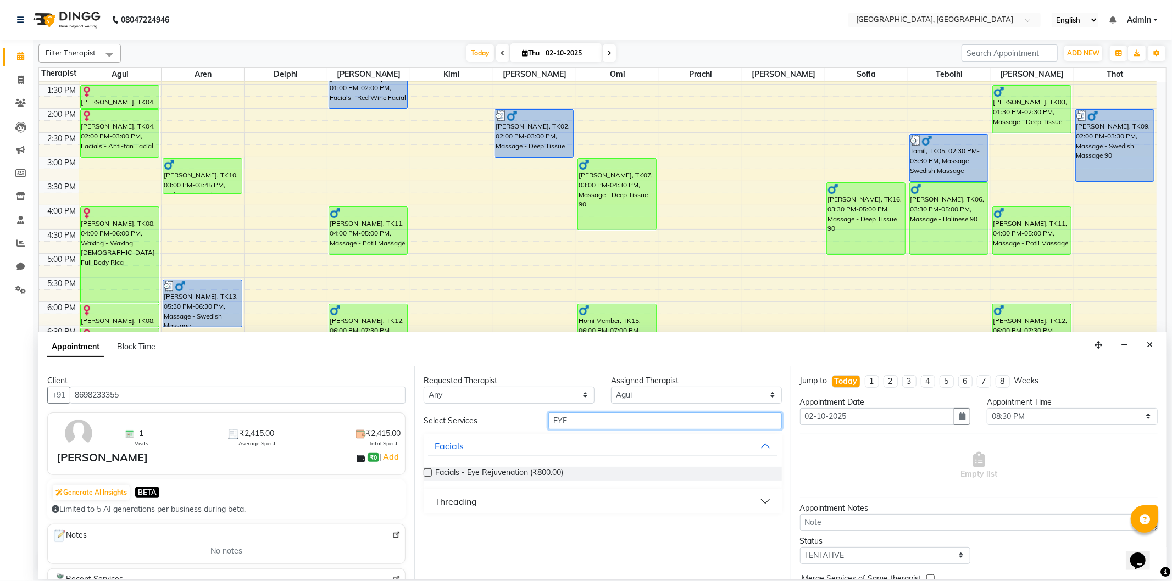
type input "EYE"
drag, startPoint x: 429, startPoint y: 474, endPoint x: 485, endPoint y: 452, distance: 59.9
click at [429, 474] on label at bounding box center [428, 473] width 8 height 8
click at [429, 474] on input "checkbox" at bounding box center [427, 473] width 7 height 7
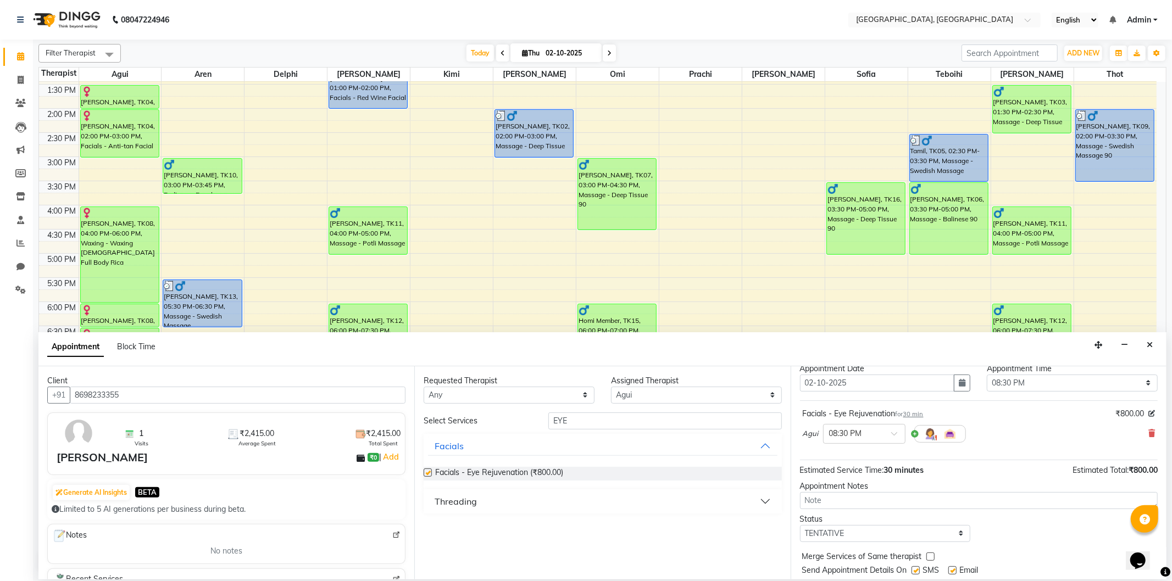
checkbox input "false"
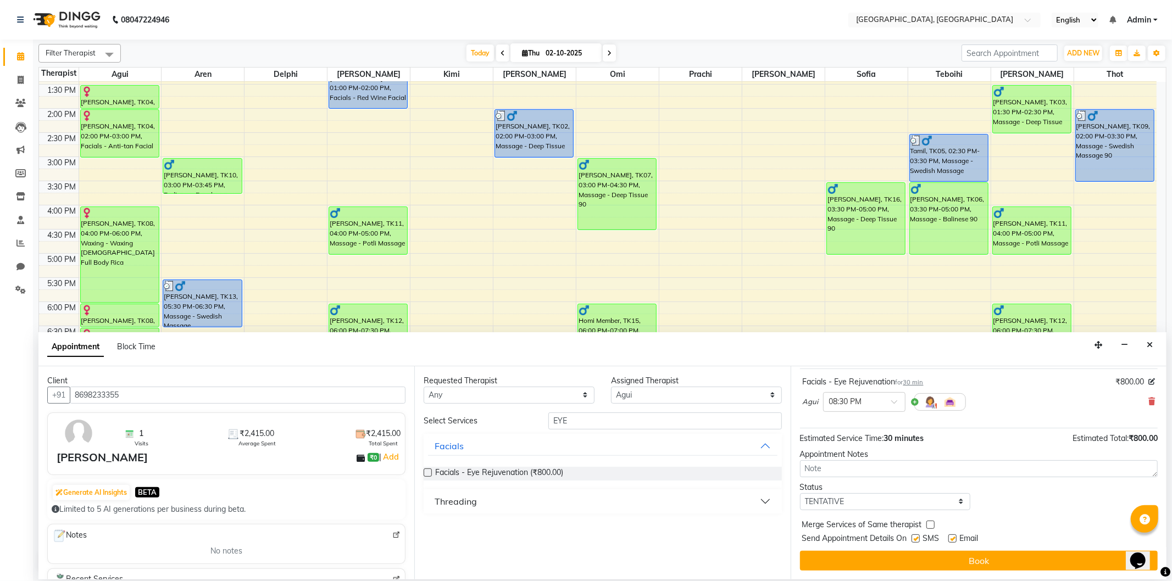
drag, startPoint x: 898, startPoint y: 561, endPoint x: 882, endPoint y: 552, distance: 18.2
click at [898, 562] on button "Book" at bounding box center [979, 561] width 358 height 20
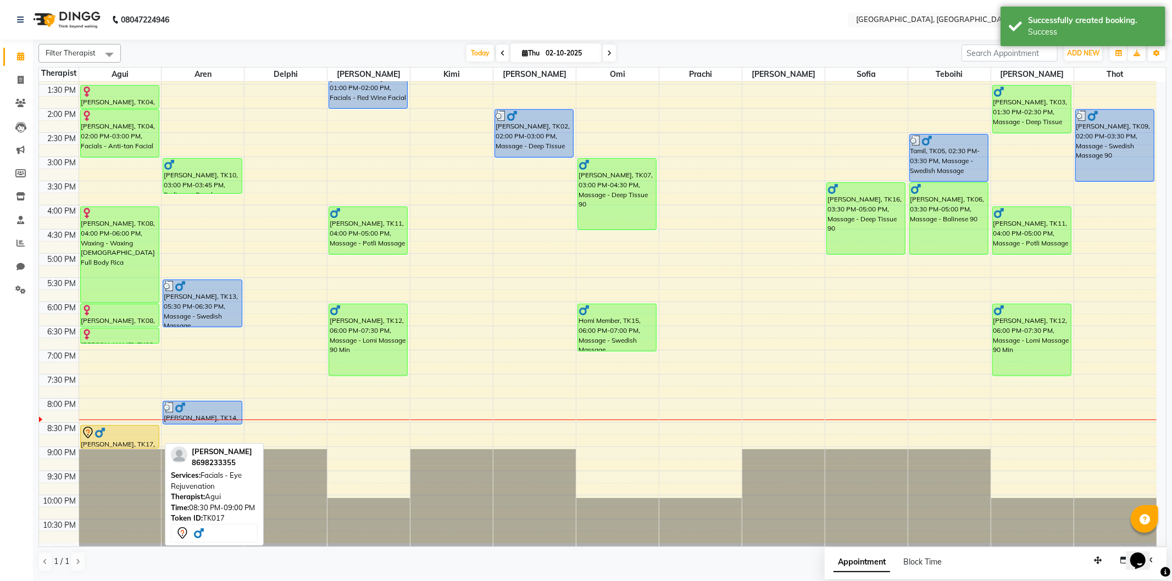
click at [96, 440] on div "[PERSON_NAME], TK17, 08:30 PM-09:00 PM, Facials - Eye Rejuvenation" at bounding box center [120, 437] width 78 height 23
click at [141, 435] on div at bounding box center [119, 432] width 77 height 13
select select "7"
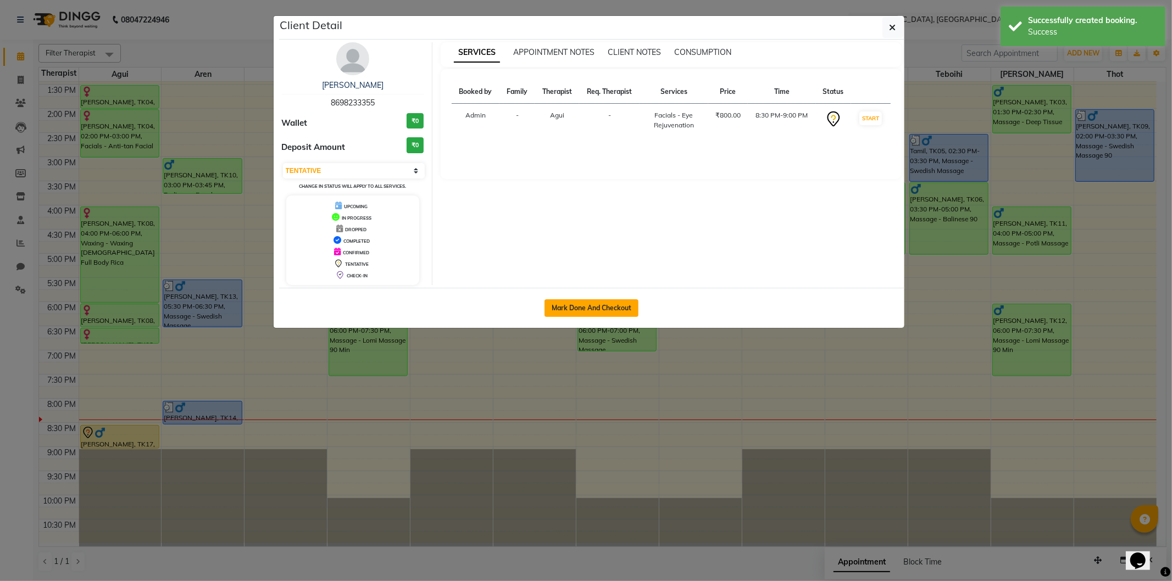
click at [580, 307] on button "Mark Done And Checkout" at bounding box center [592, 309] width 94 height 18
select select "575"
select select "service"
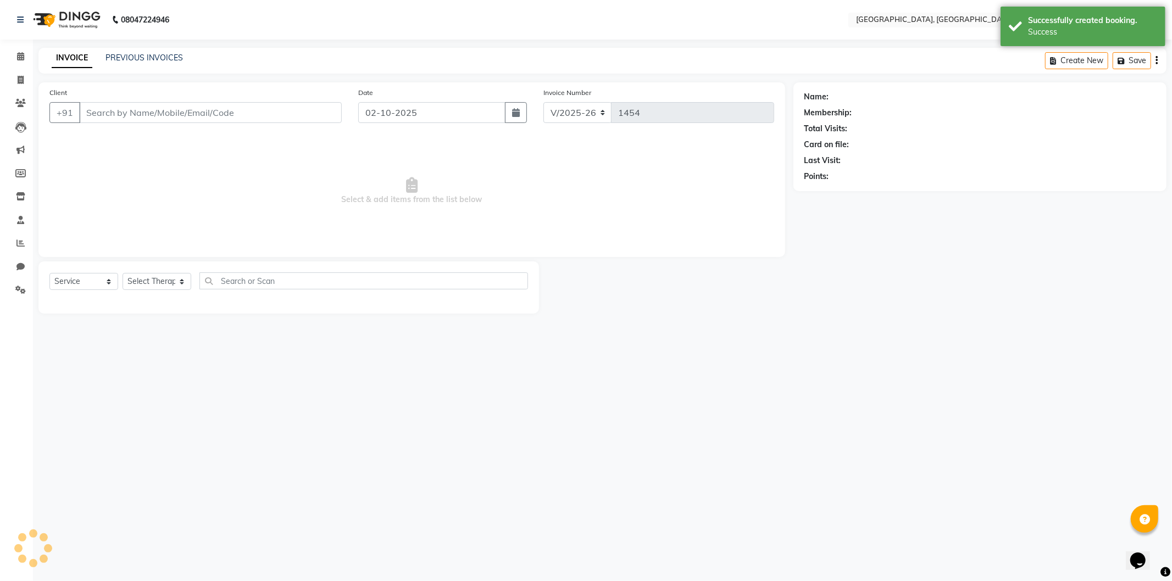
select select "3"
type input "8698233355"
select select "7699"
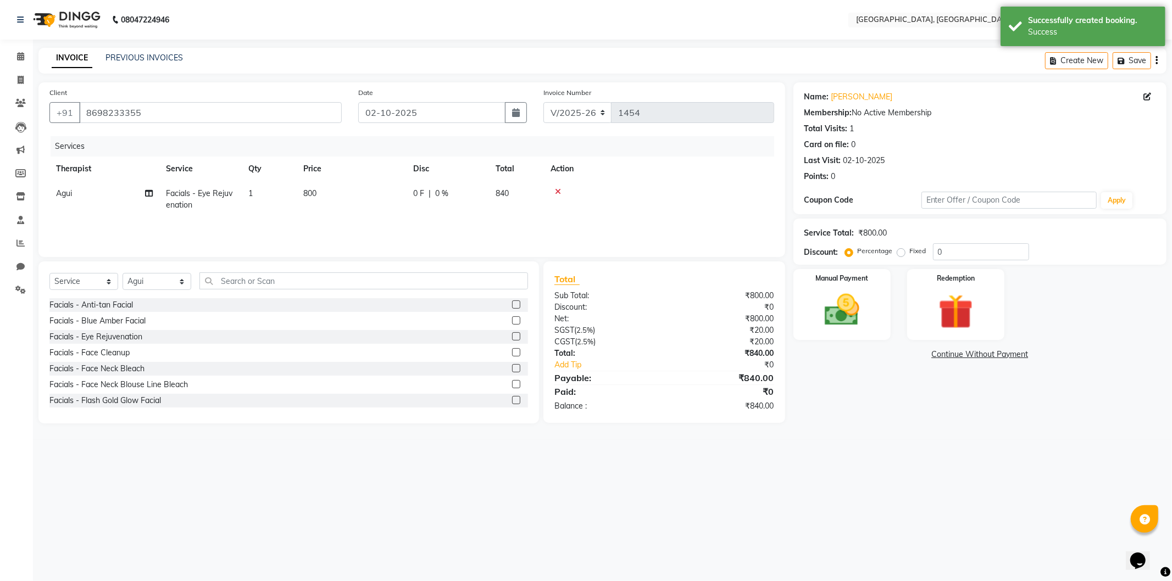
click at [951, 353] on link "Continue Without Payment" at bounding box center [980, 355] width 369 height 12
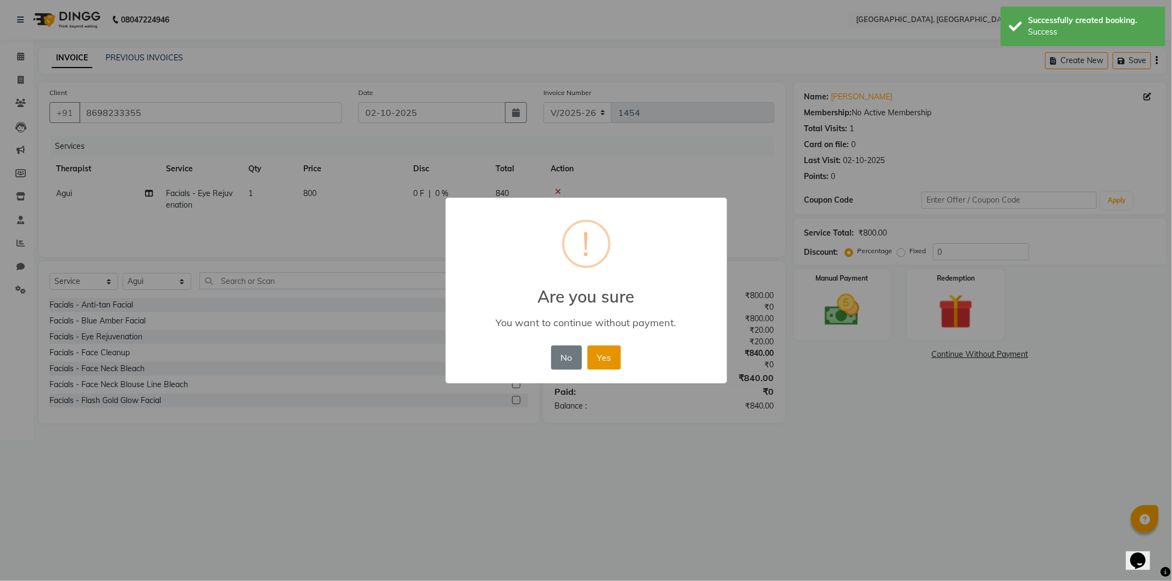
click at [613, 358] on button "Yes" at bounding box center [605, 358] width 34 height 24
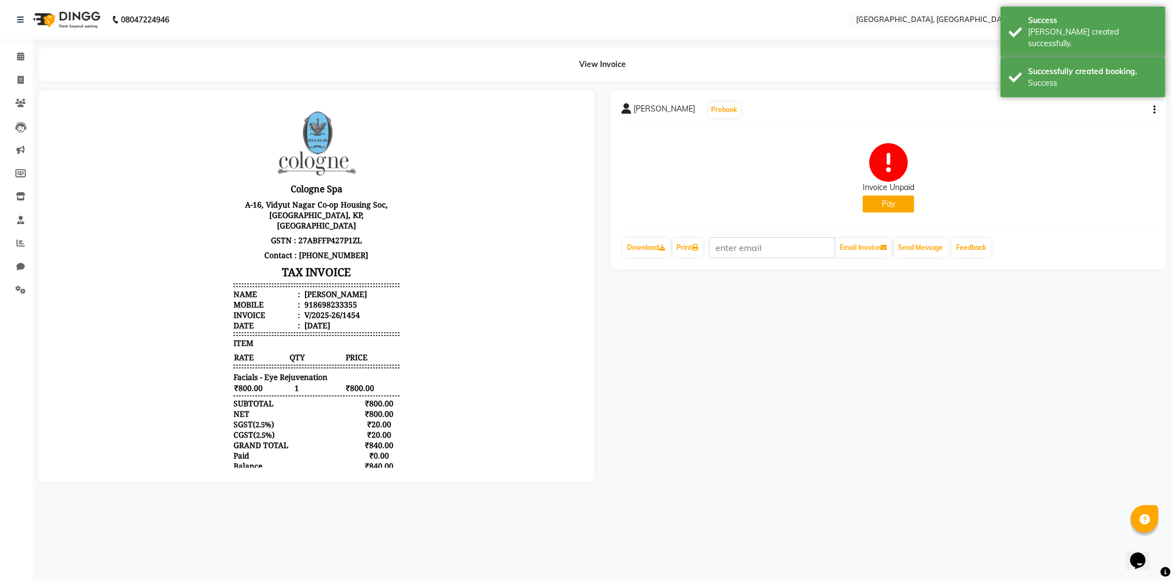
click at [877, 209] on button "Pay" at bounding box center [889, 204] width 52 height 17
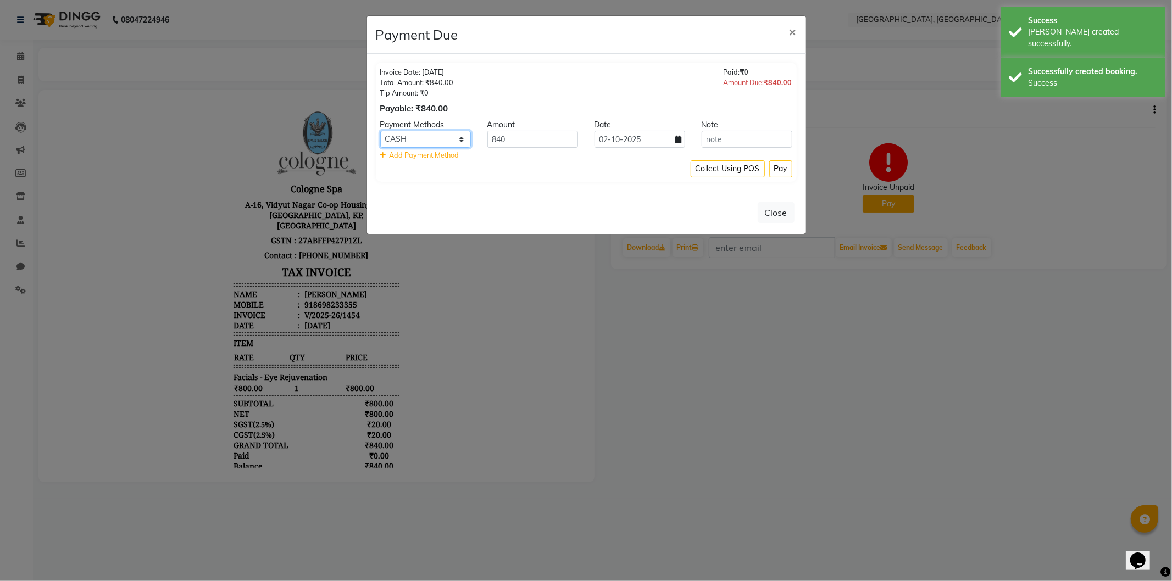
click at [414, 141] on select "CASH CARD ONLINE CUSTOM GPay PayTM PhonePe UPI NearBuy Loan BharatPay Cheque Mo…" at bounding box center [425, 139] width 91 height 17
select select "8"
click at [380, 131] on select "CASH CARD ONLINE CUSTOM GPay PayTM PhonePe UPI NearBuy Loan BharatPay Cheque Mo…" at bounding box center [425, 139] width 91 height 17
click at [775, 163] on button "Pay" at bounding box center [780, 168] width 23 height 17
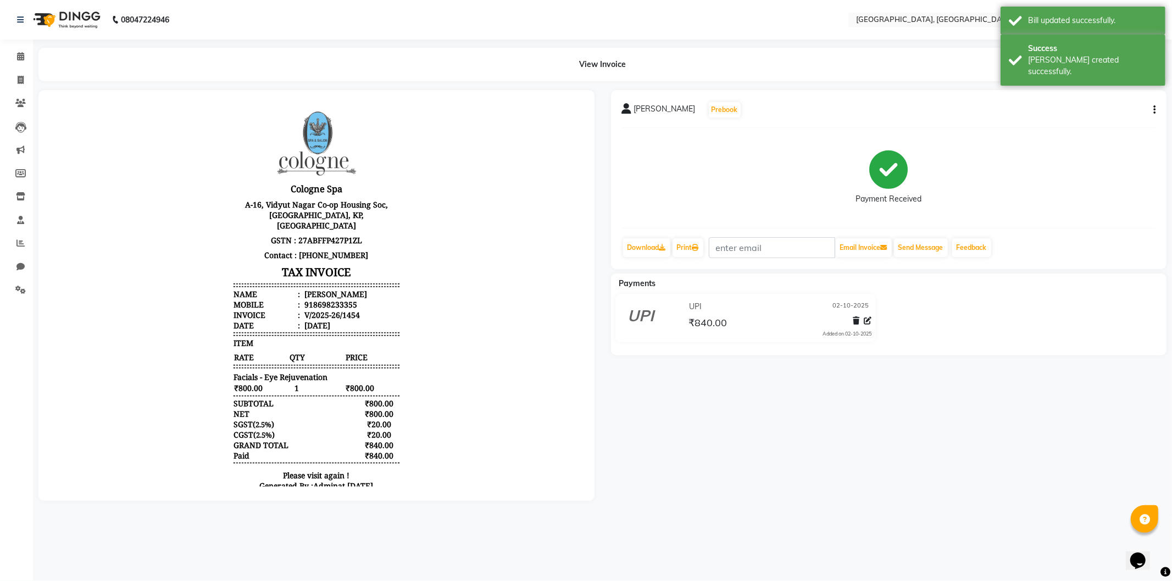
click at [43, 13] on img at bounding box center [65, 19] width 75 height 31
